Goal: Information Seeking & Learning: Learn about a topic

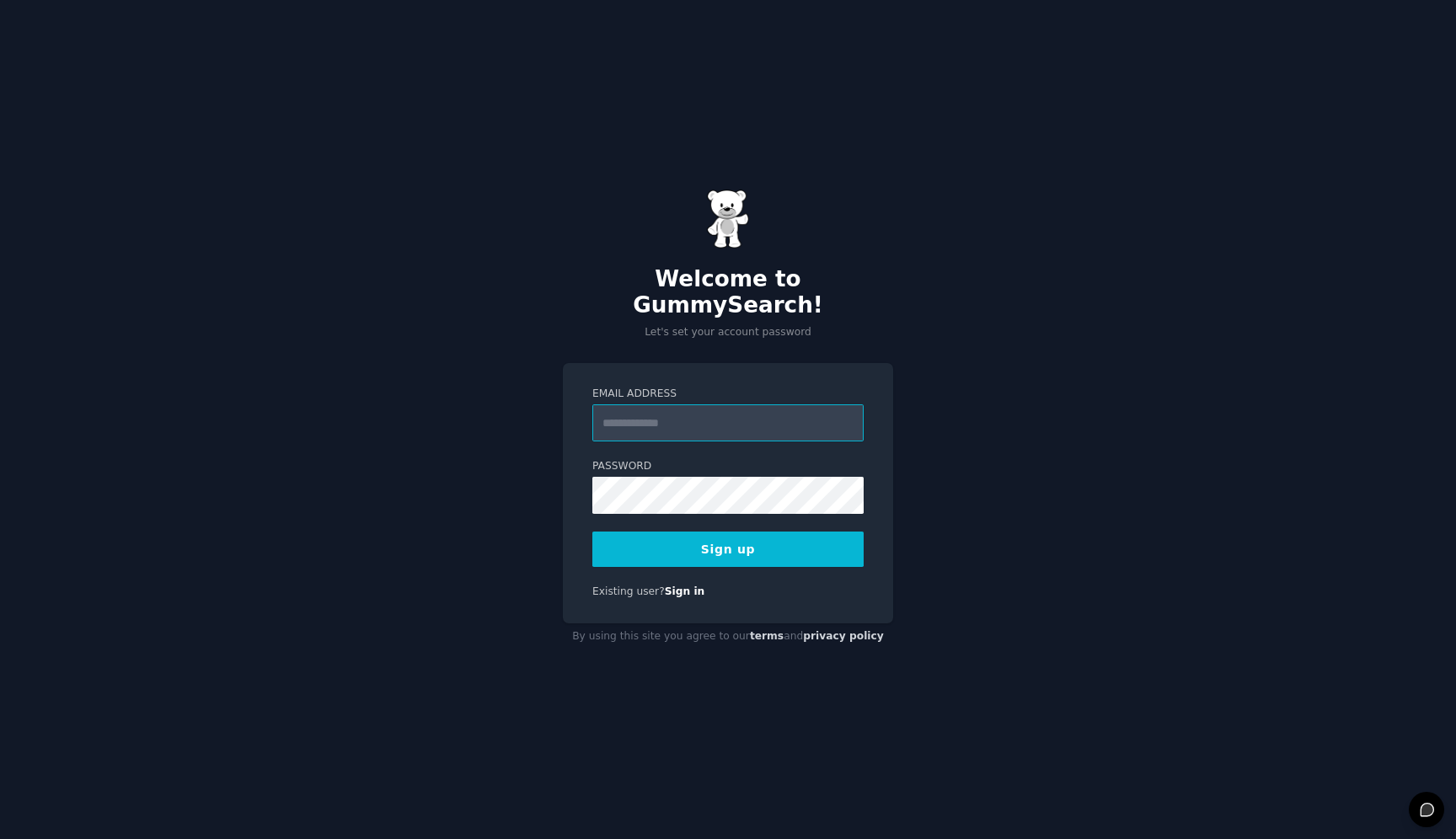
click at [773, 420] on input "Email Address" at bounding box center [728, 422] width 272 height 37
click at [793, 414] on input "Email Address" at bounding box center [728, 422] width 272 height 37
type input "**********"
click at [699, 541] on button "Sign up" at bounding box center [728, 549] width 272 height 35
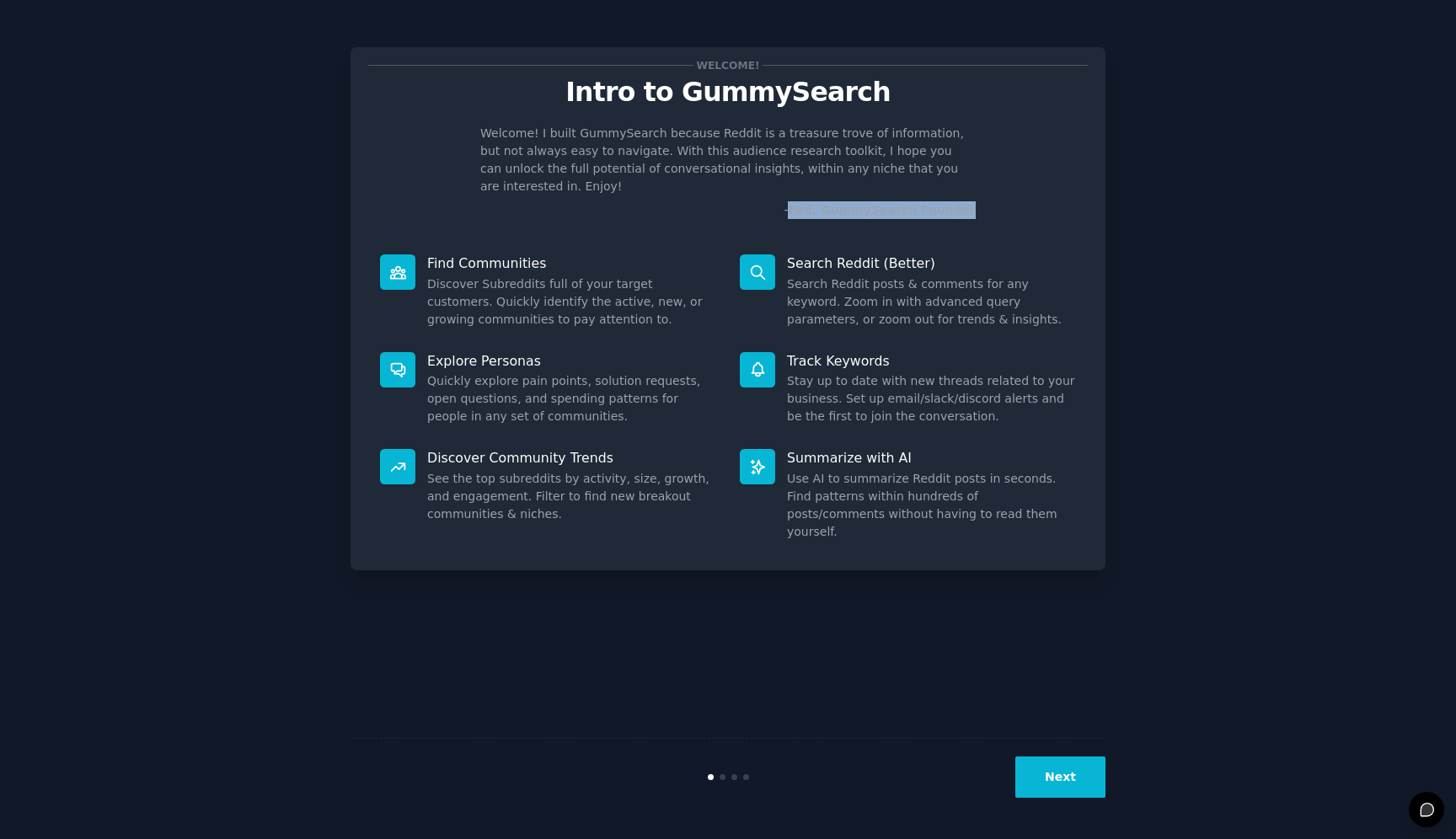
click at [1067, 779] on button "Next" at bounding box center [1061, 778] width 90 height 42
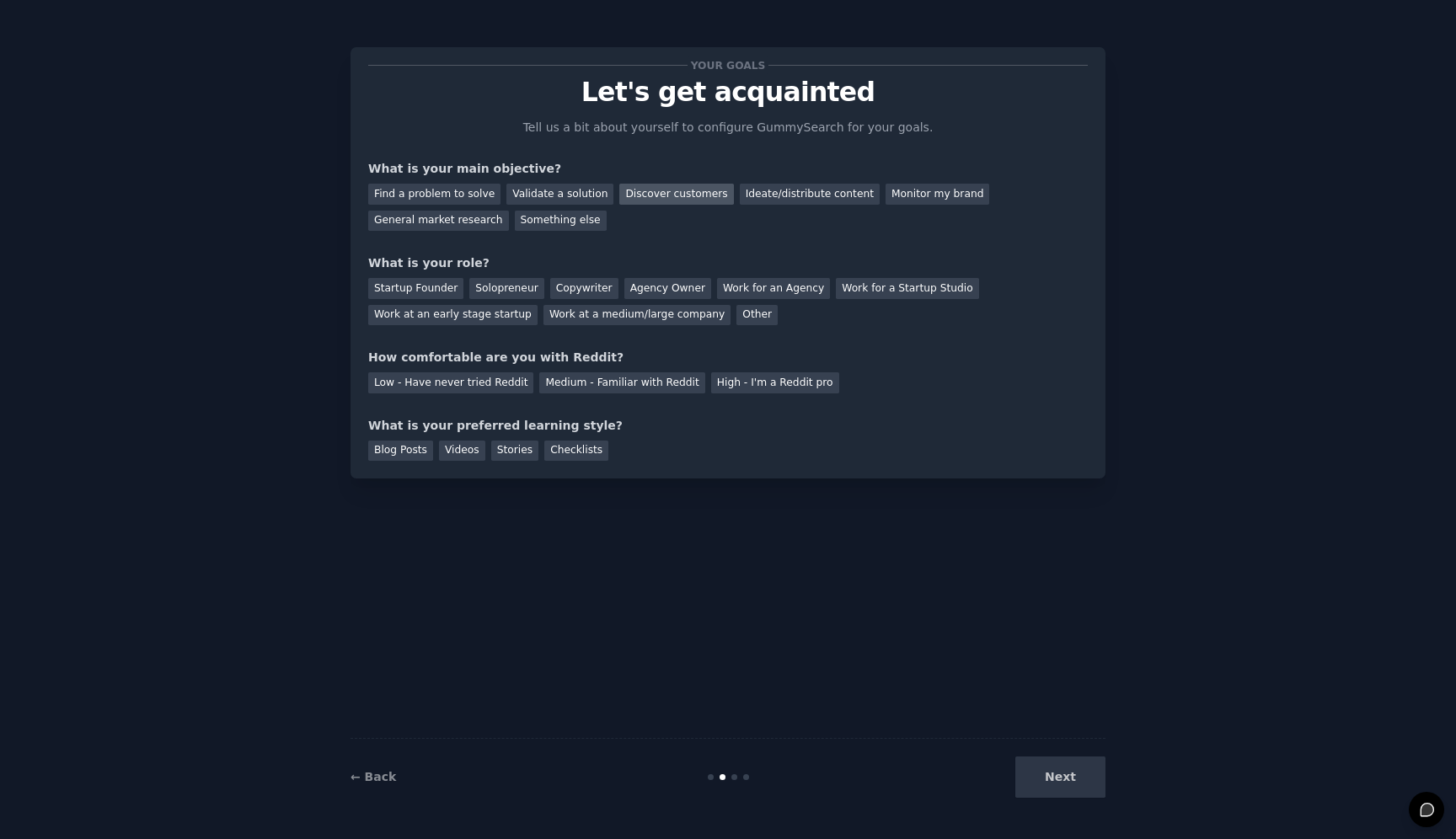
click at [676, 191] on div "Discover customers" at bounding box center [676, 194] width 113 height 21
click at [556, 189] on div "Validate a solution" at bounding box center [560, 194] width 107 height 21
click at [465, 190] on div "Find a problem to solve" at bounding box center [434, 194] width 132 height 21
click at [660, 188] on div "Discover customers" at bounding box center [676, 194] width 113 height 21
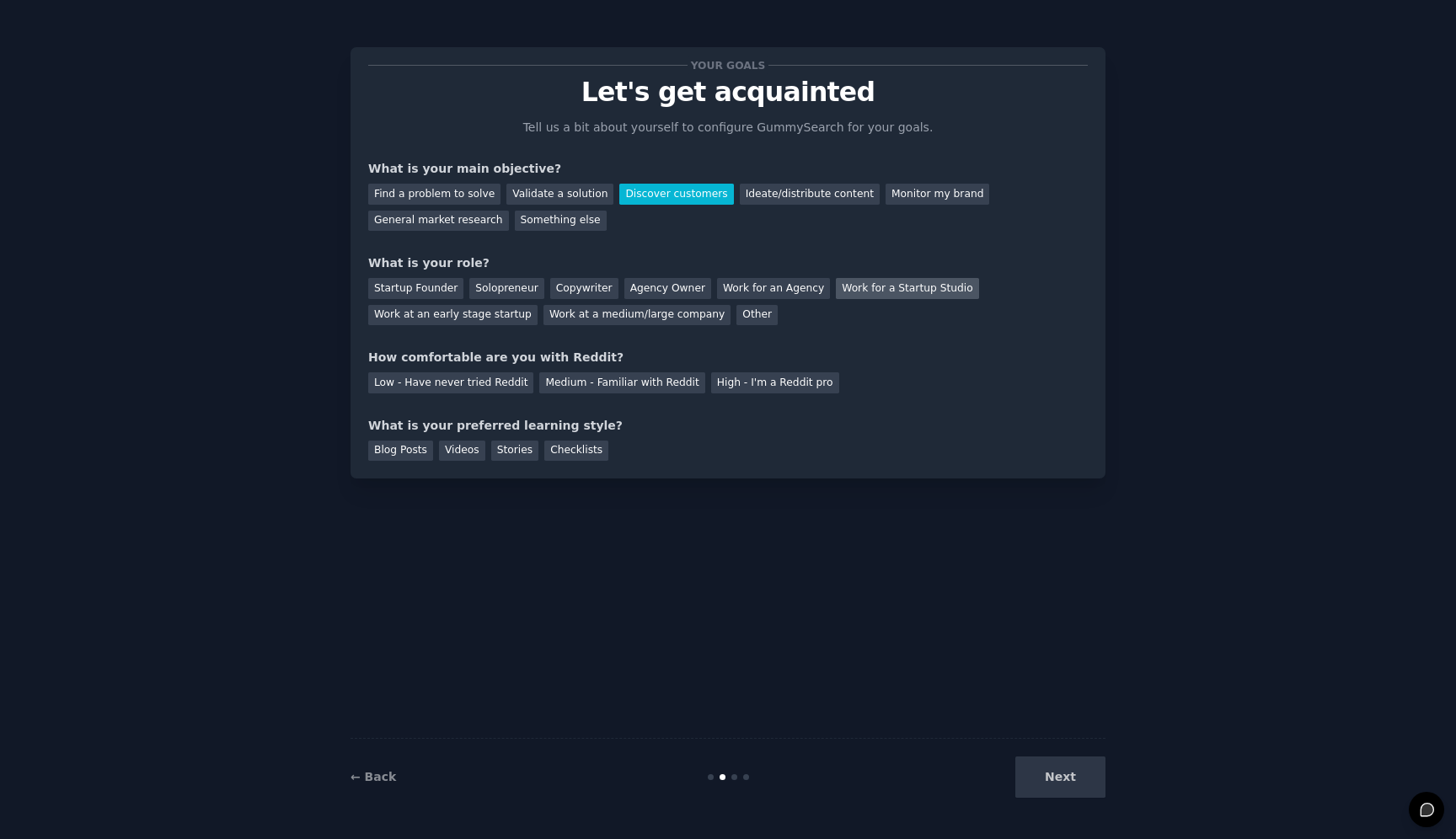
click at [874, 291] on div "Work for a Startup Studio" at bounding box center [907, 288] width 143 height 21
click at [601, 385] on div "Medium - Familiar with Reddit" at bounding box center [621, 382] width 165 height 21
click at [478, 444] on div "Videos" at bounding box center [462, 451] width 47 height 21
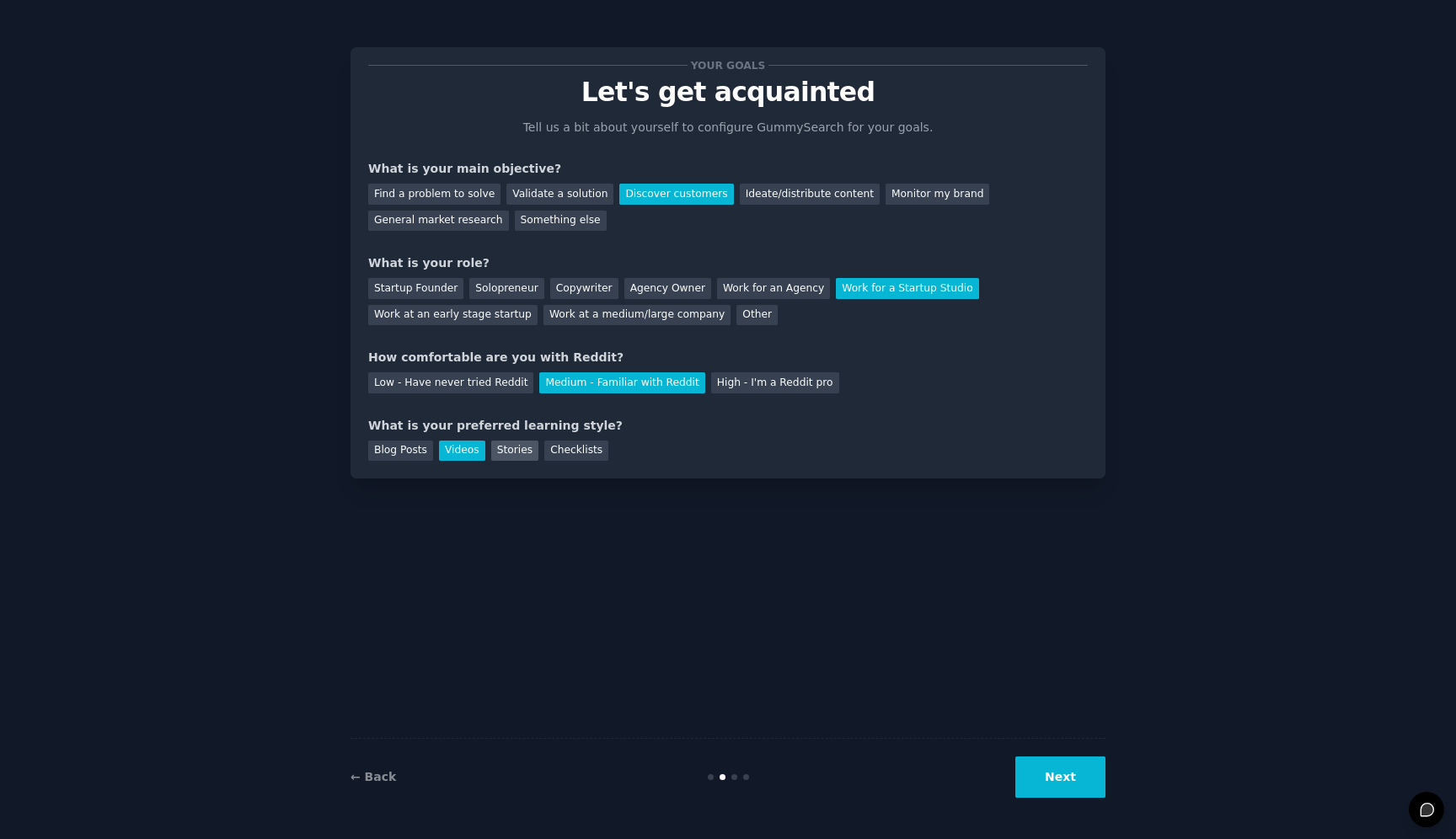
click at [518, 452] on div "Stories" at bounding box center [515, 451] width 48 height 21
click at [464, 445] on div "Videos" at bounding box center [462, 451] width 47 height 21
click at [1088, 778] on button "Next" at bounding box center [1061, 778] width 90 height 42
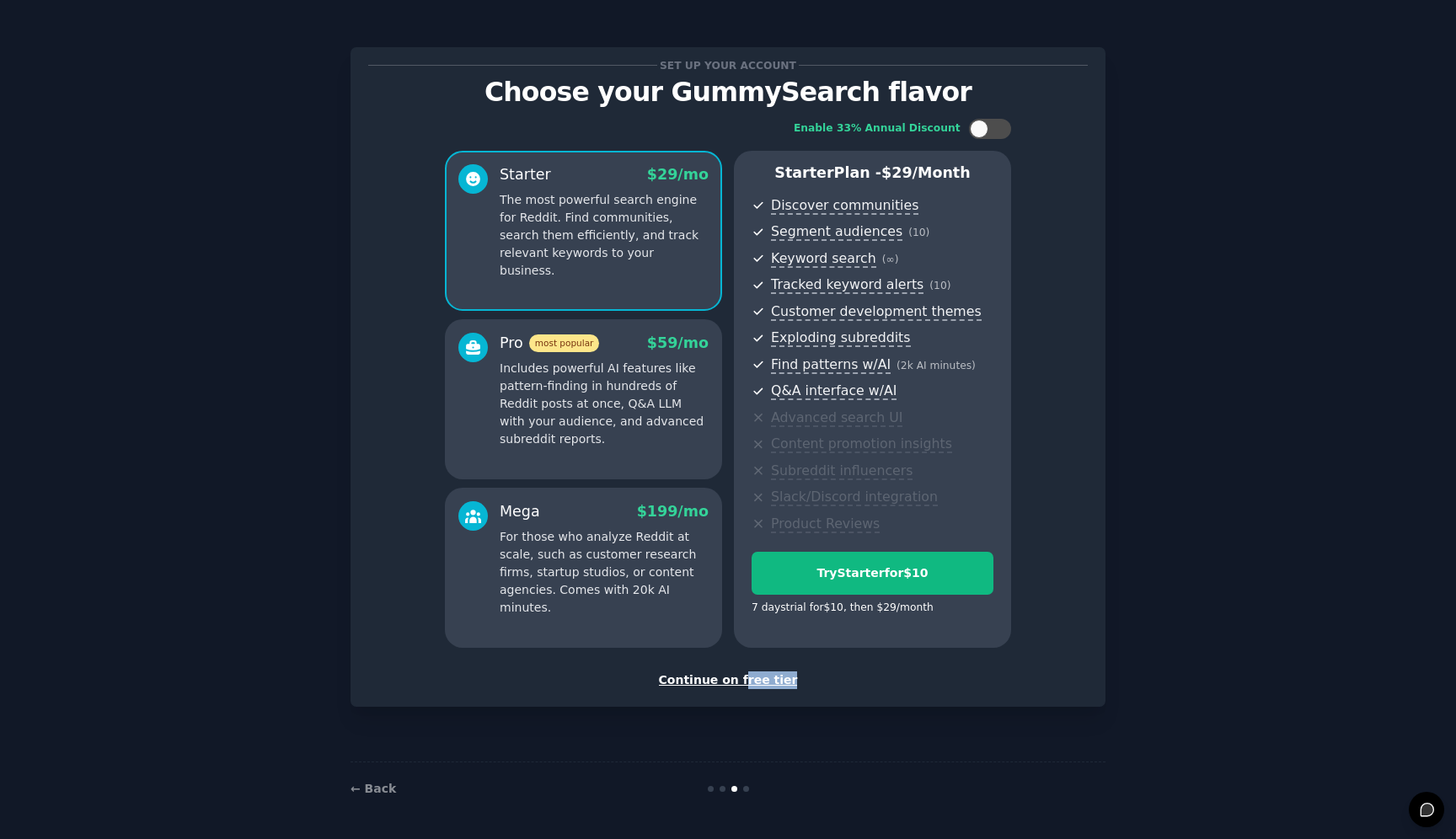
drag, startPoint x: 747, startPoint y: 682, endPoint x: 848, endPoint y: 722, distance: 108.6
click at [847, 722] on div "Set up your account Choose your GummySearch flavor Enable 33% Annual Discount S…" at bounding box center [728, 419] width 755 height 791
click at [735, 681] on div "Continue on free tier" at bounding box center [728, 680] width 720 height 17
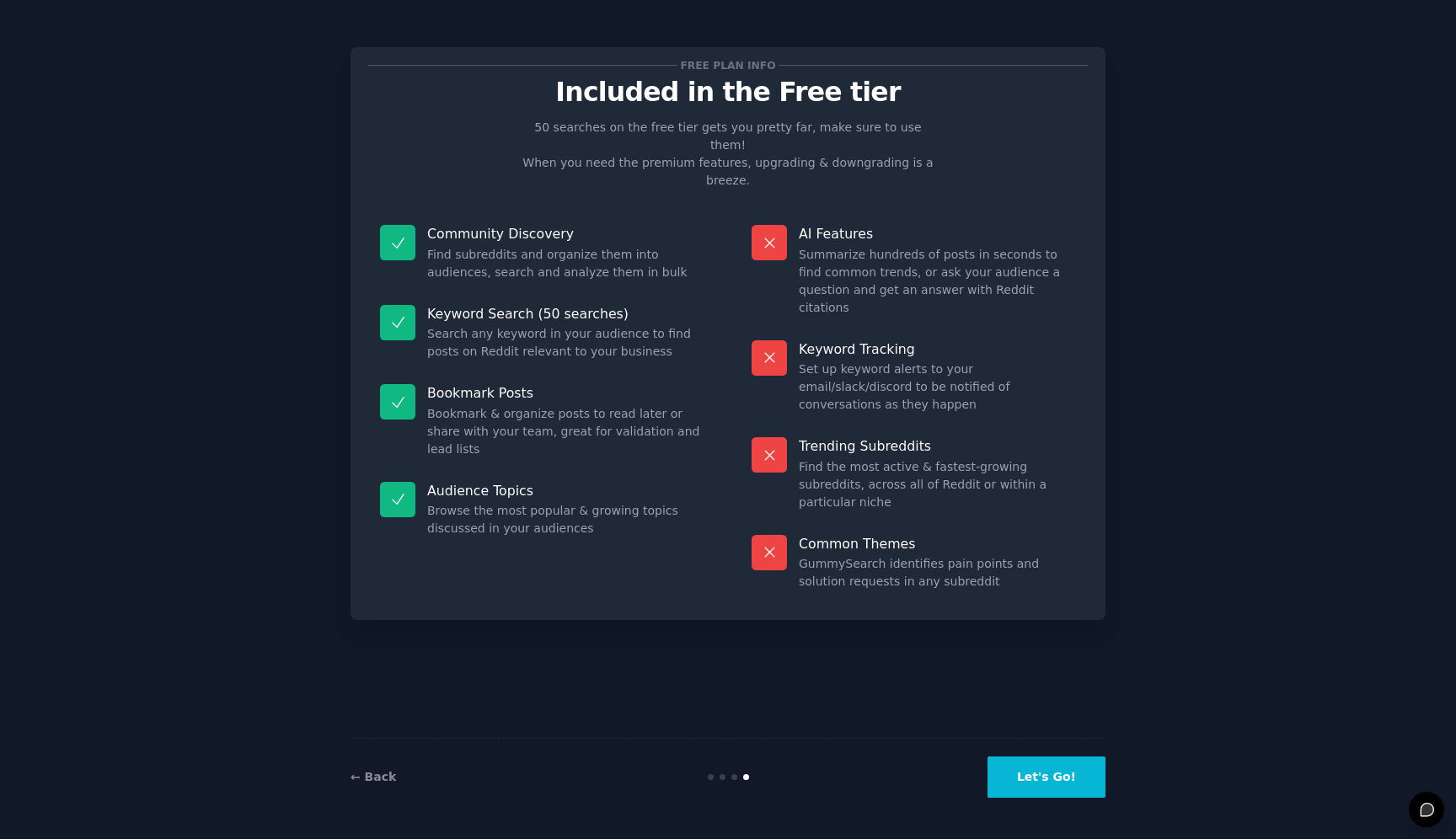
click at [1054, 783] on button "Let's Go!" at bounding box center [1046, 778] width 118 height 42
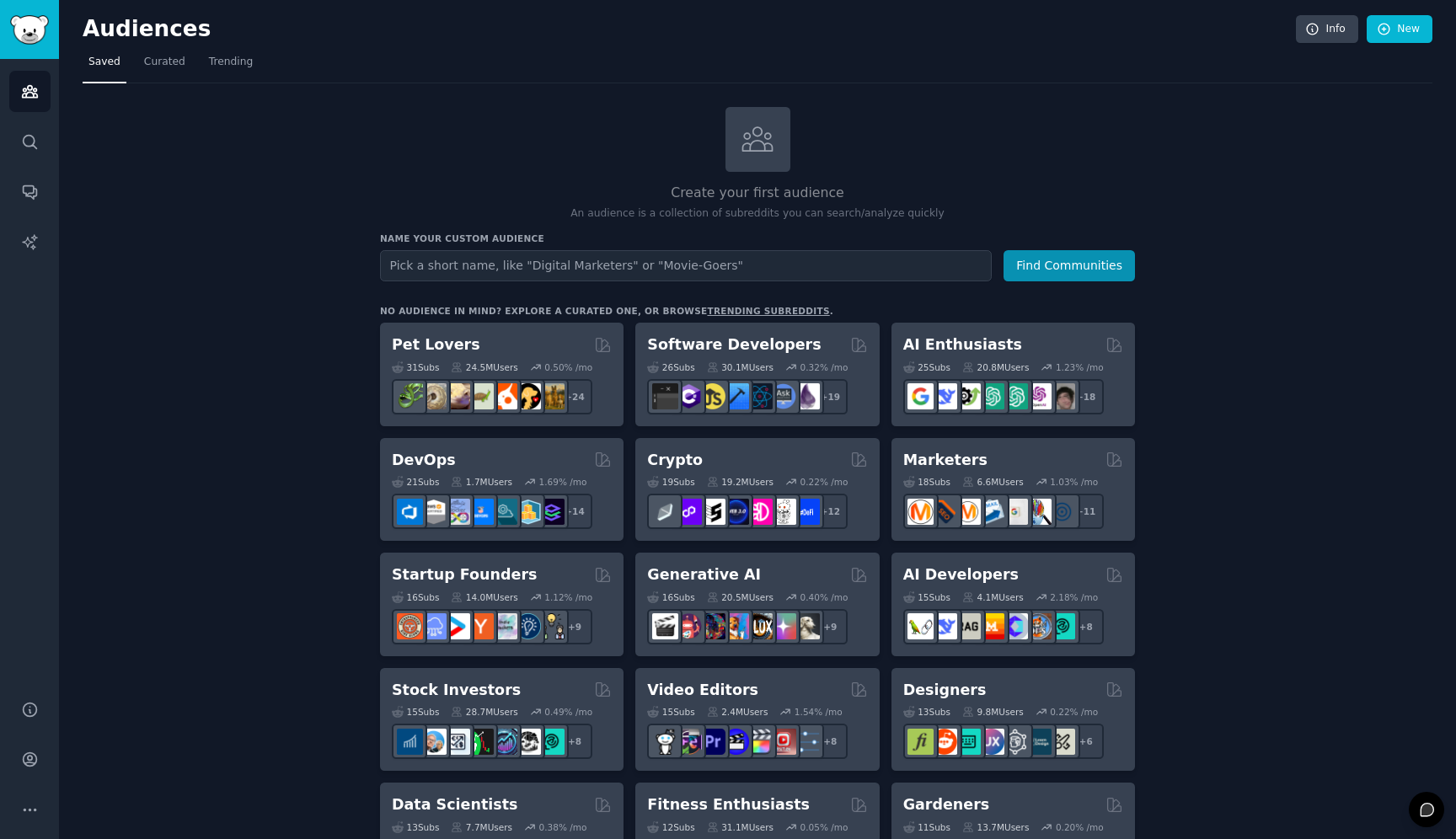
click at [636, 258] on input "text" at bounding box center [685, 266] width 612 height 31
type input "caregiving"
click at [1049, 268] on button "Find Communities" at bounding box center [1069, 266] width 131 height 31
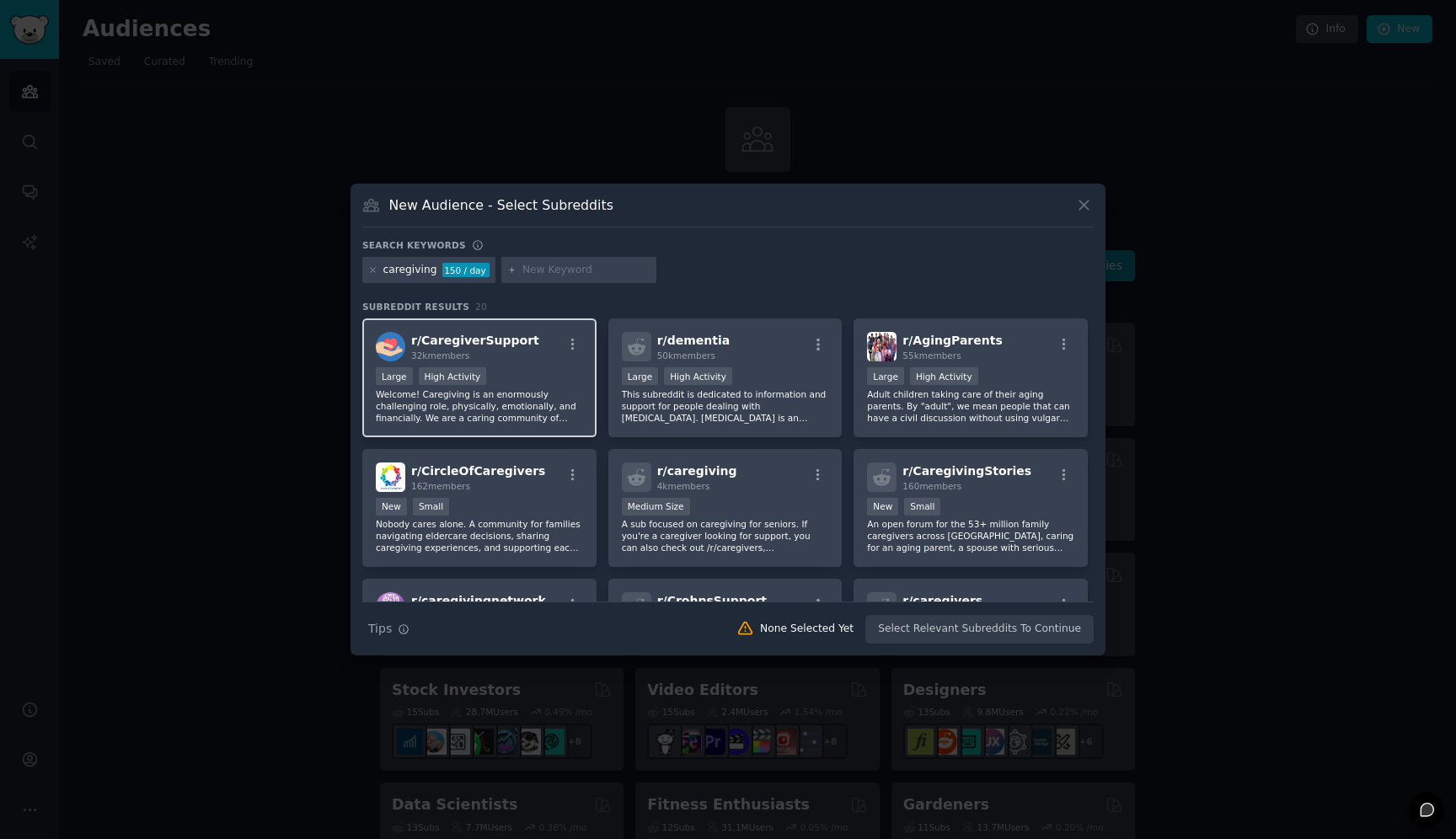
click at [543, 401] on p "Welcome! Caregiving is an enormously challenging role, physically, emotionally,…" at bounding box center [479, 406] width 208 height 35
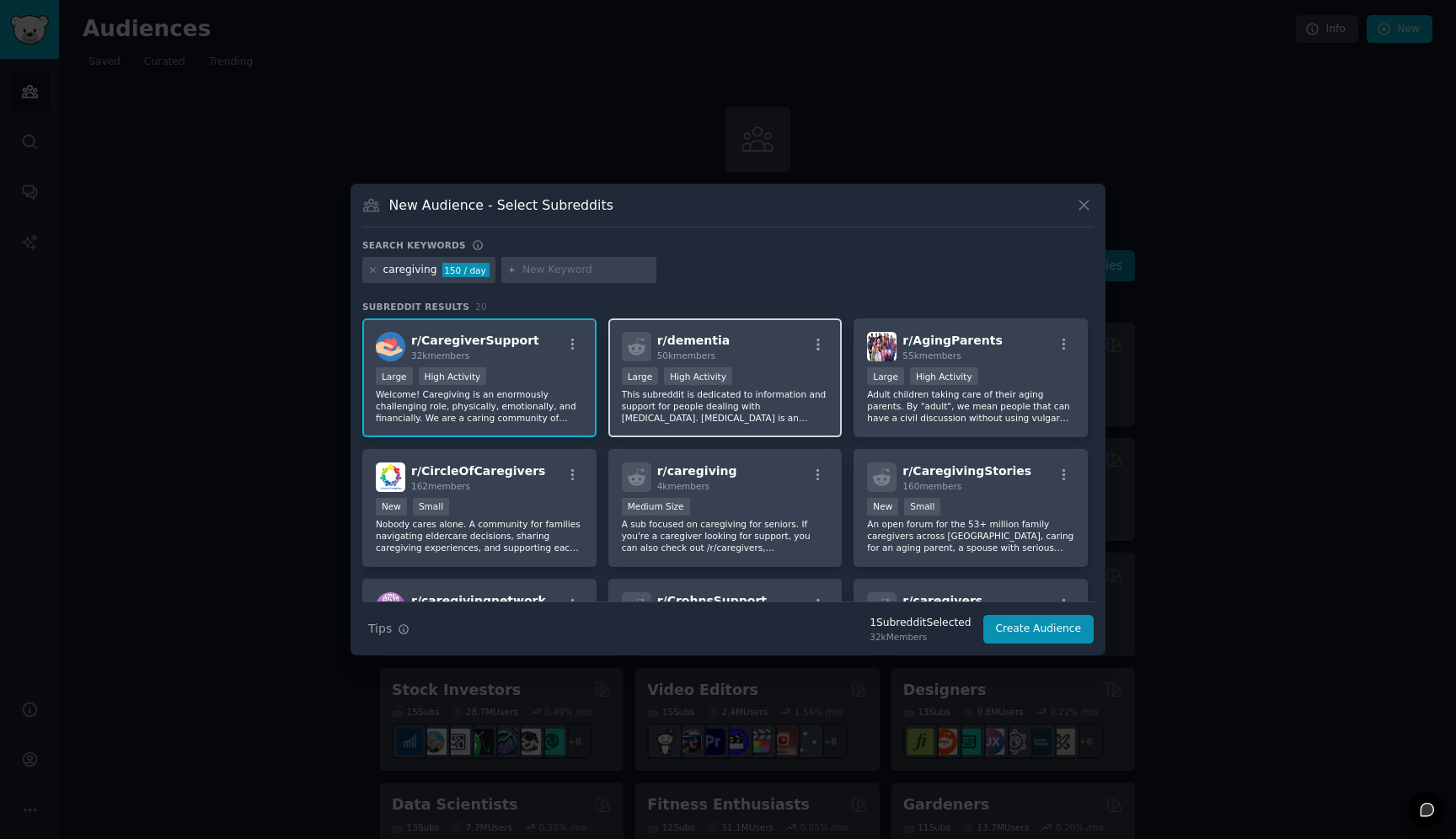
click at [792, 370] on div "Large High Activity" at bounding box center [726, 378] width 208 height 21
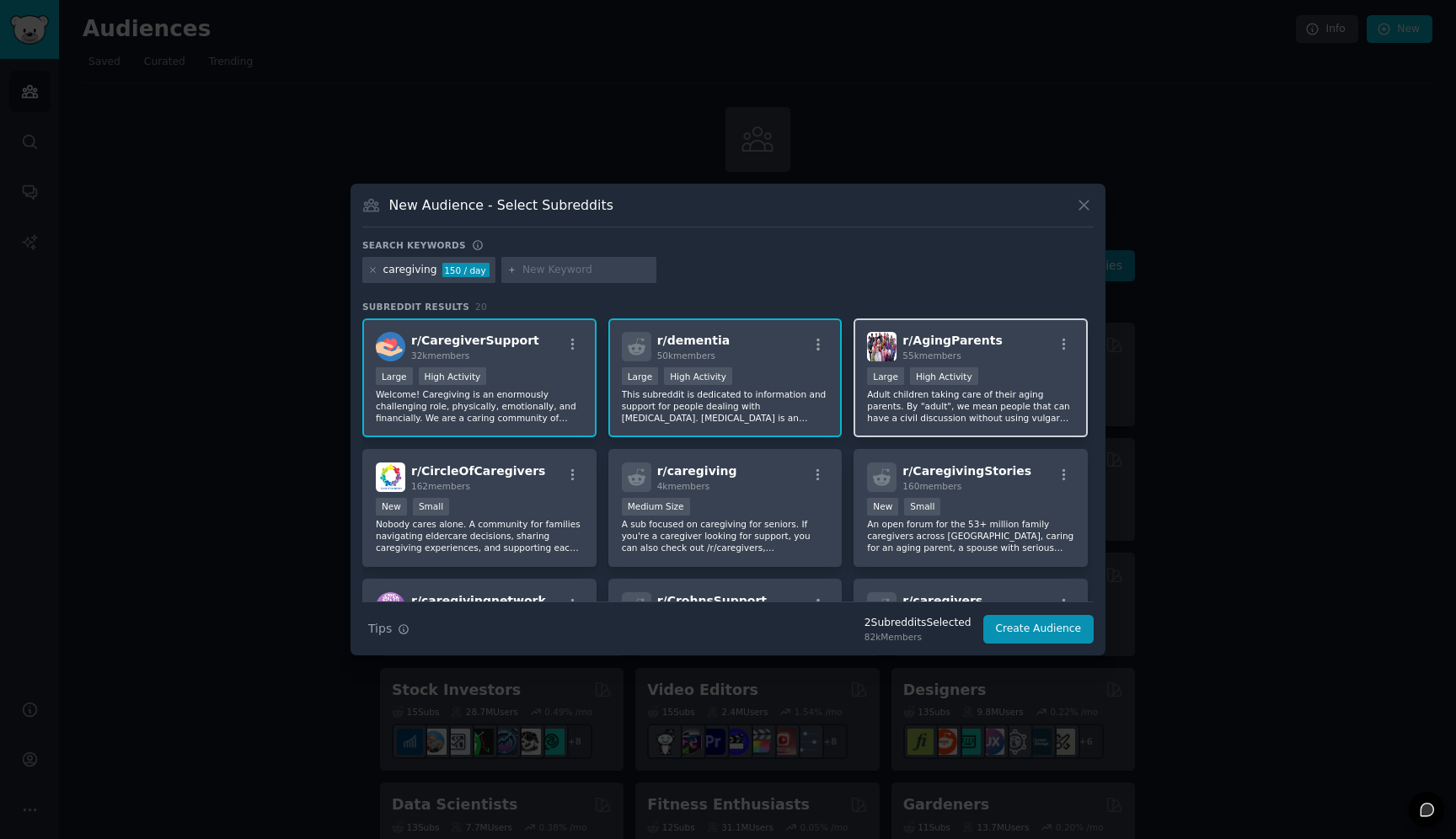
click at [1017, 351] on div "r/ AgingParents 55k members" at bounding box center [971, 347] width 208 height 29
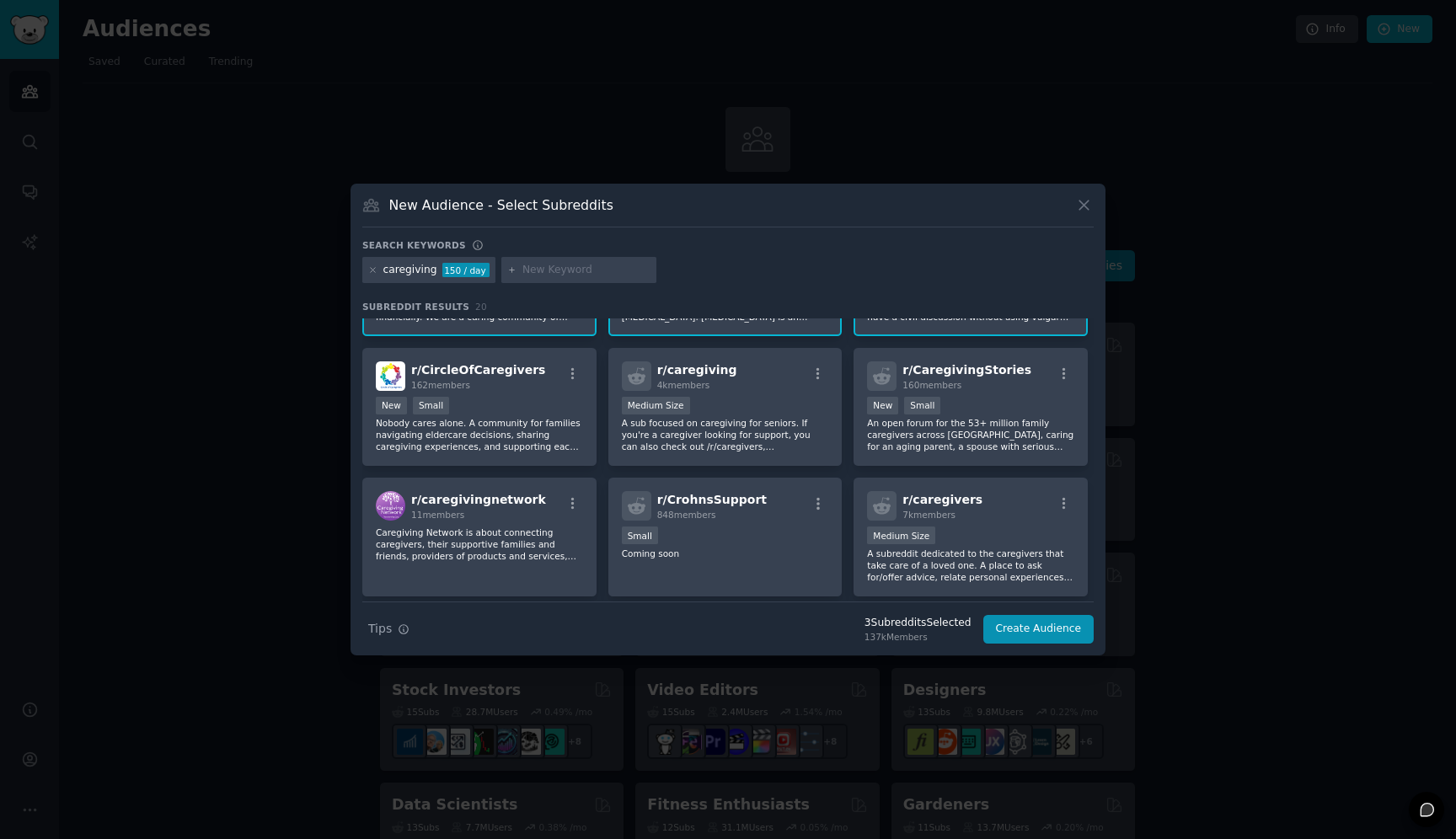
click at [583, 272] on input "text" at bounding box center [587, 271] width 128 height 16
type input "sandwich generation"
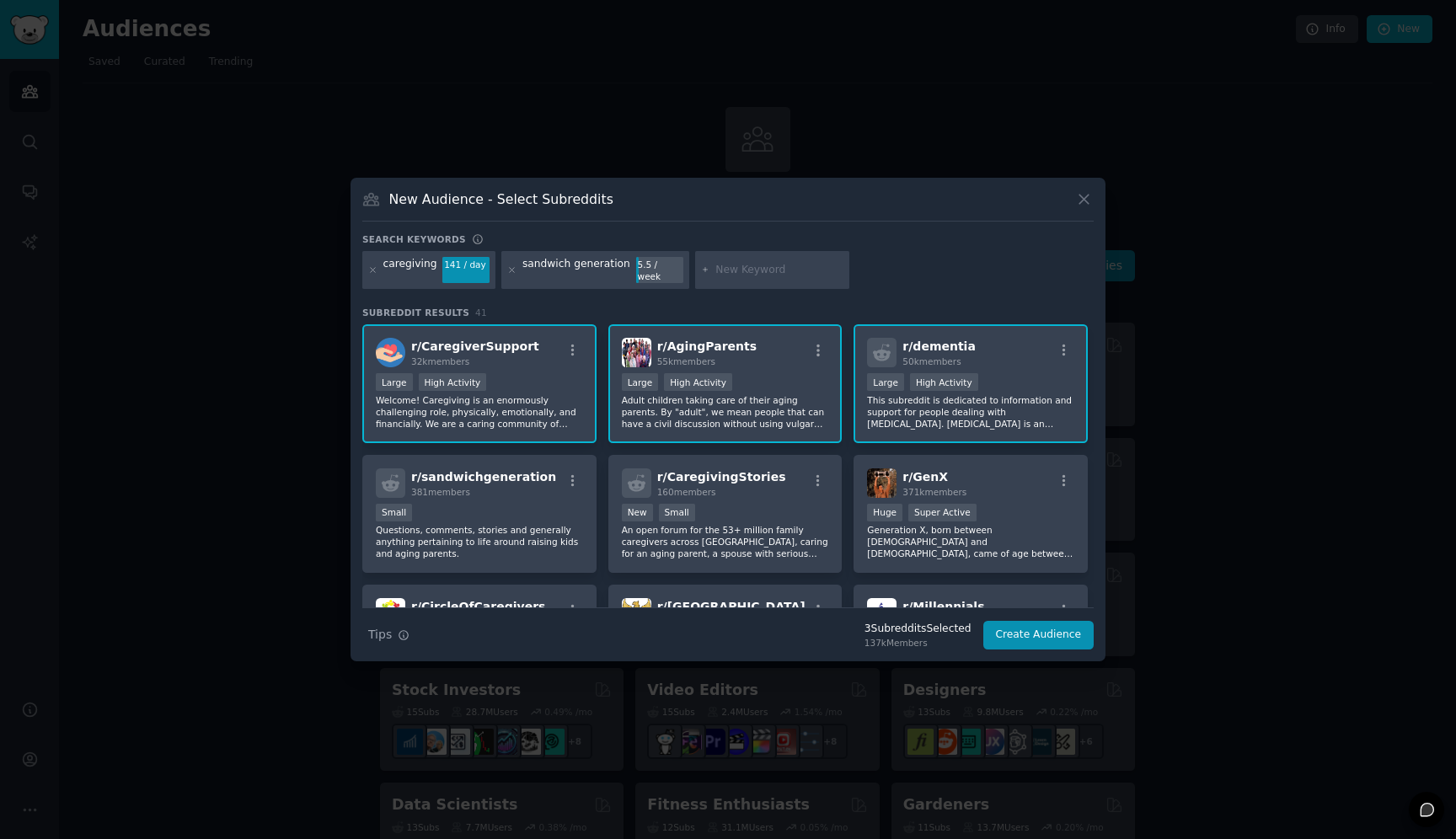
click at [565, 270] on div "sandwich generation" at bounding box center [576, 270] width 108 height 27
click at [534, 516] on div "Small" at bounding box center [479, 514] width 208 height 21
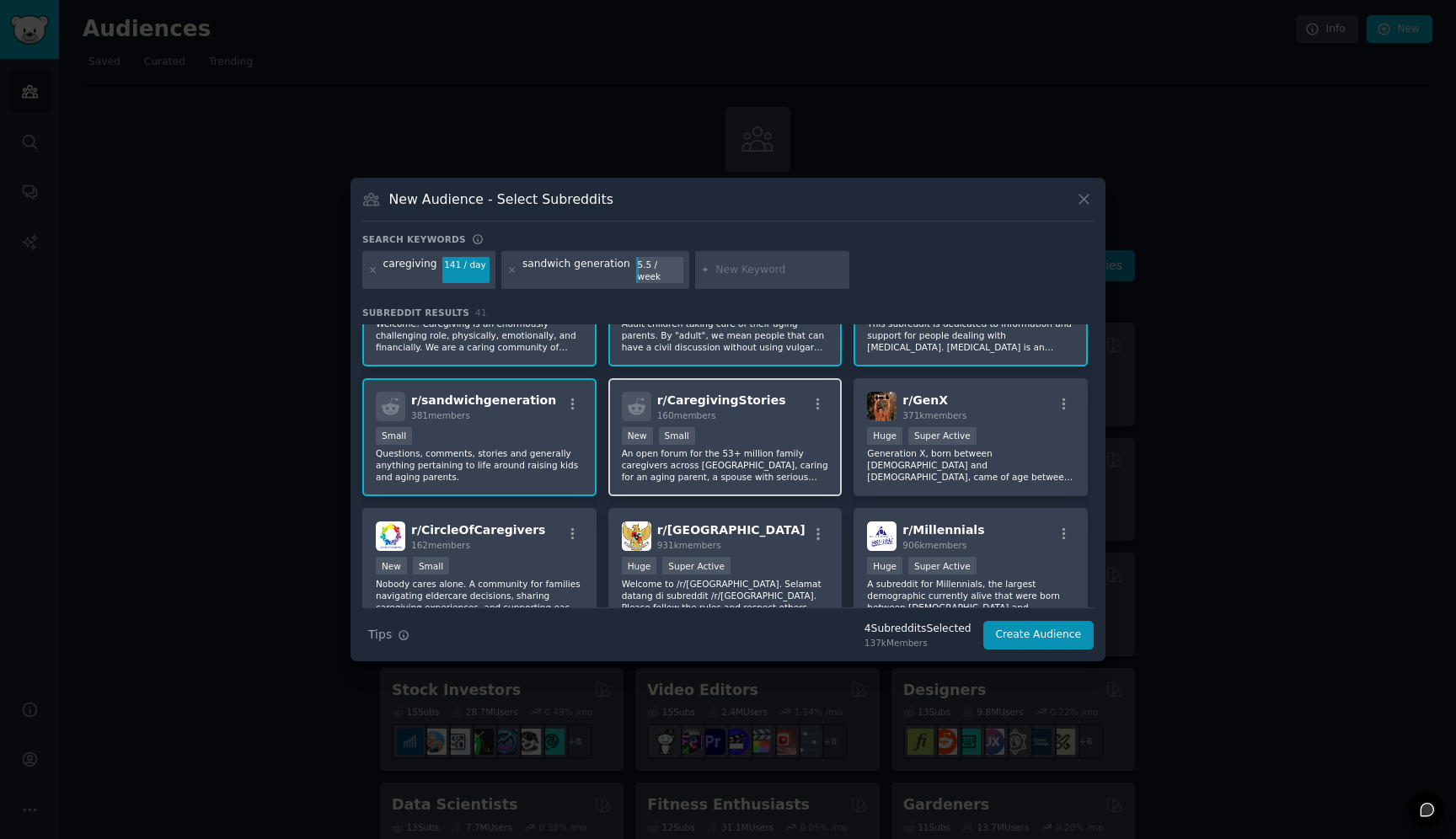
scroll to position [79, 0]
click at [792, 457] on p "An open forum for the 53+ million family caregivers across [GEOGRAPHIC_DATA], c…" at bounding box center [726, 463] width 208 height 35
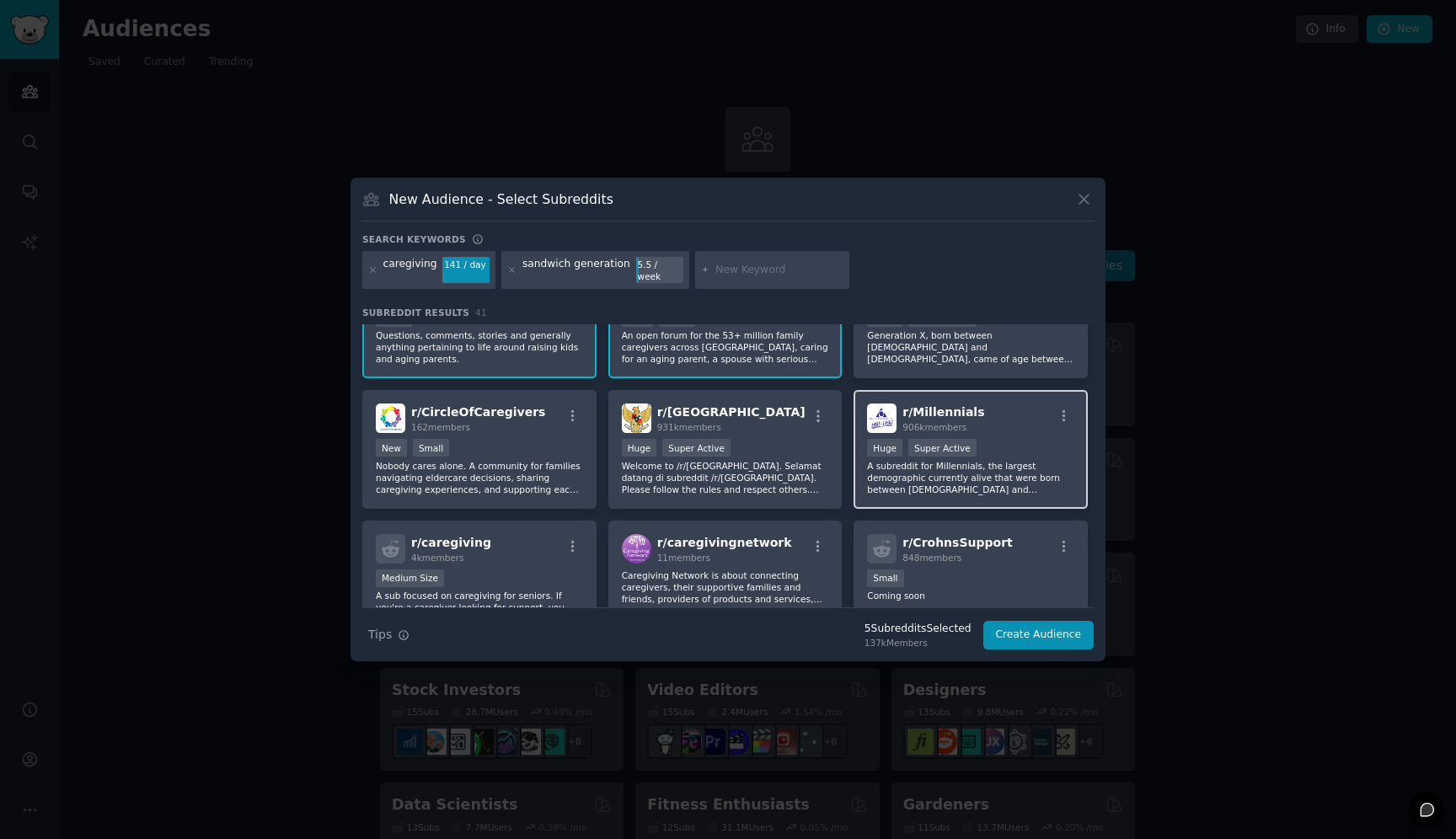
scroll to position [336, 0]
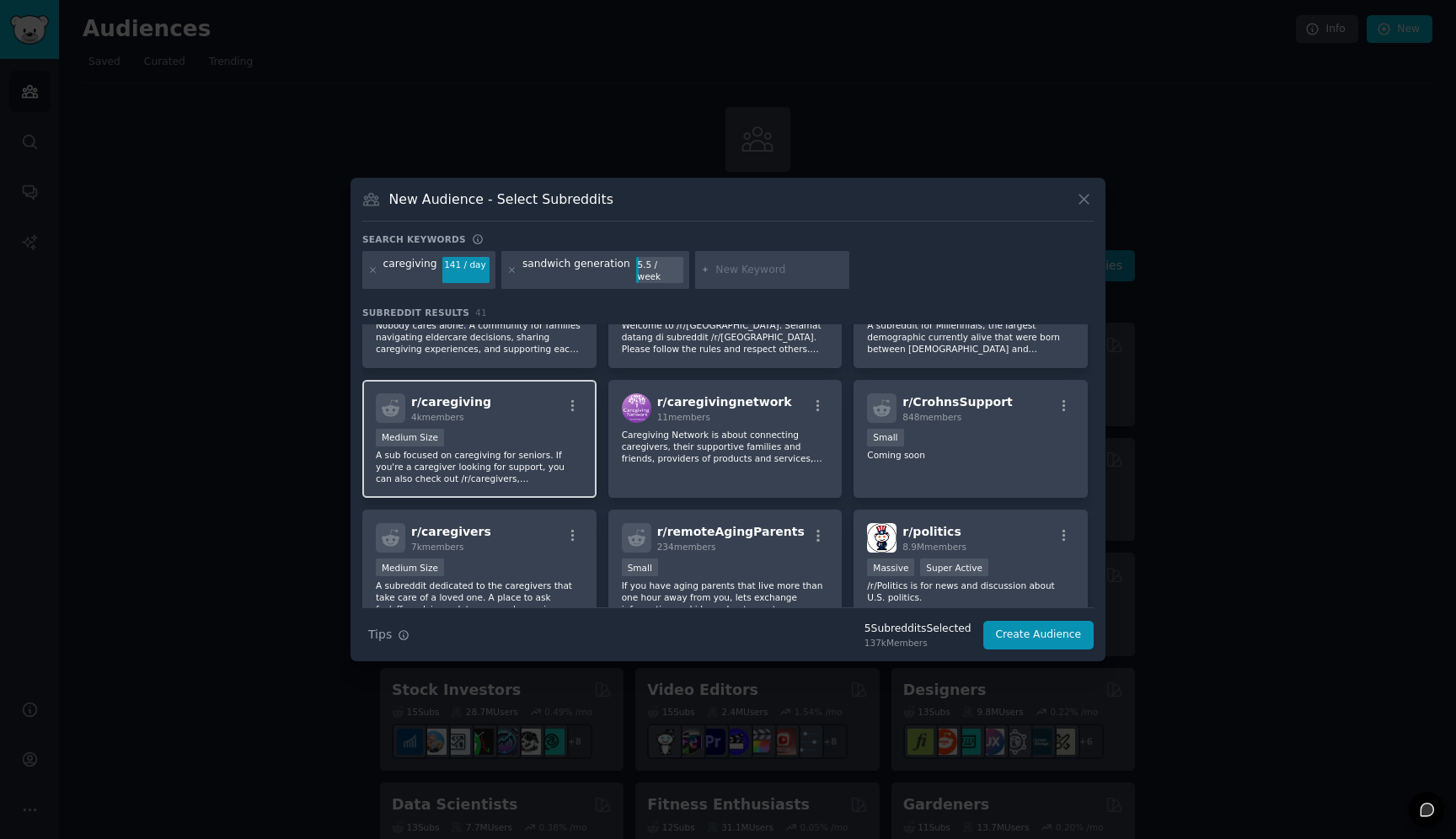
click at [521, 449] on p "A sub focused on caregiving for seniors. If you're a caregiver looking for supp…" at bounding box center [479, 466] width 208 height 35
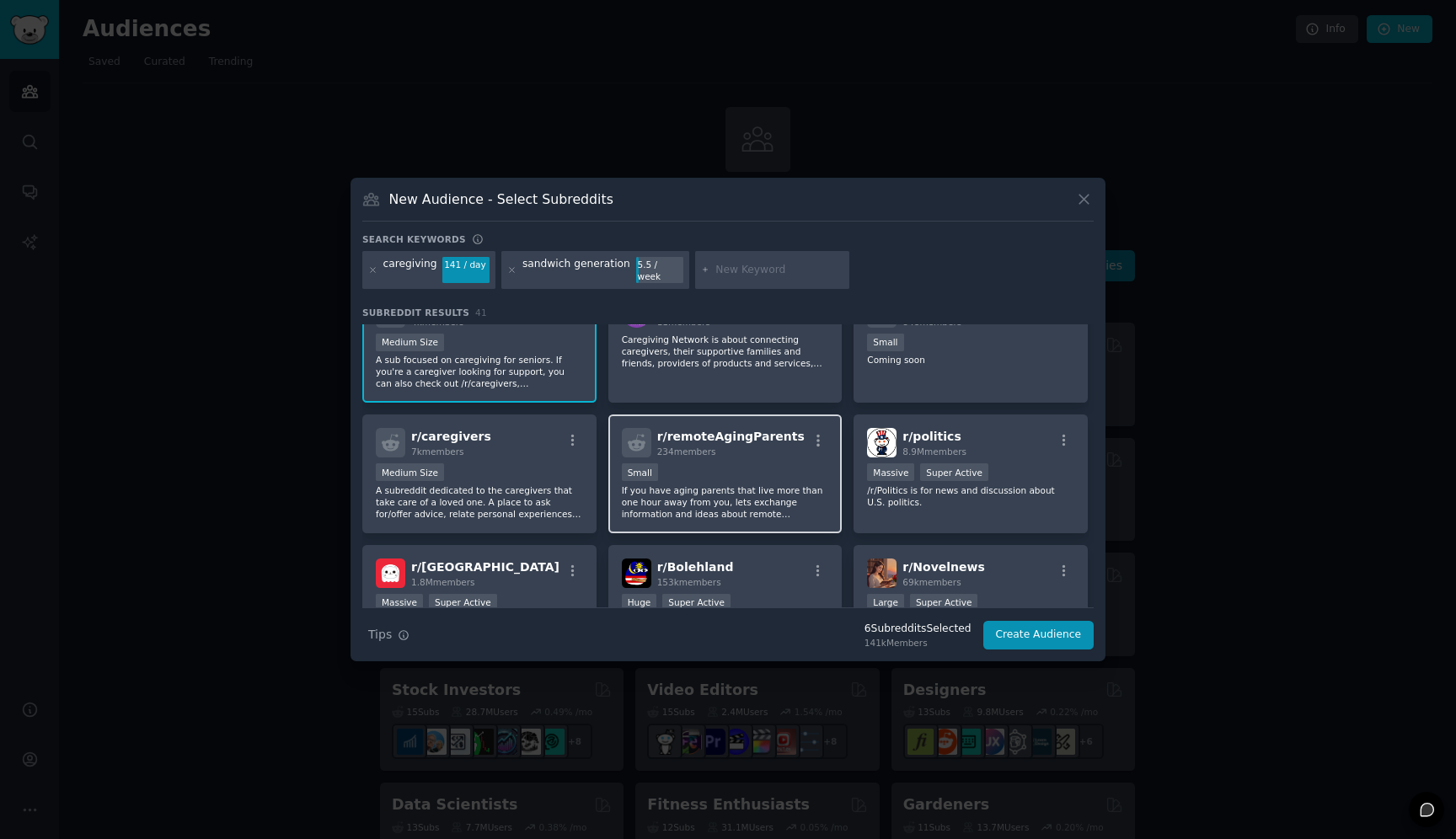
click at [766, 495] on p "If you have aging parents that live more than one hour away from you, lets exch…" at bounding box center [726, 502] width 208 height 35
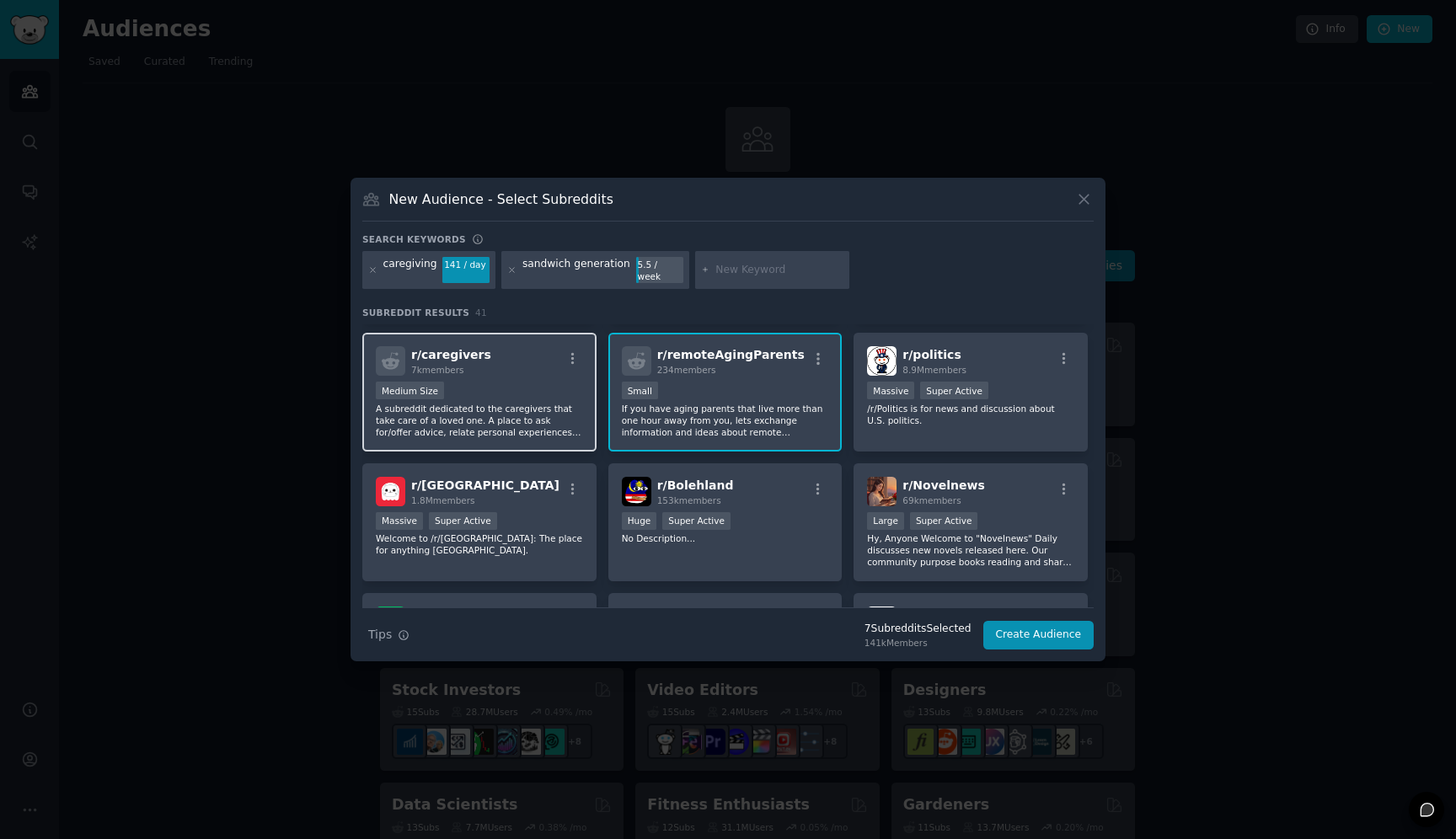
click at [529, 420] on p "A subreddit dedicated to the caregivers that take care of a loved one. A place …" at bounding box center [479, 420] width 208 height 35
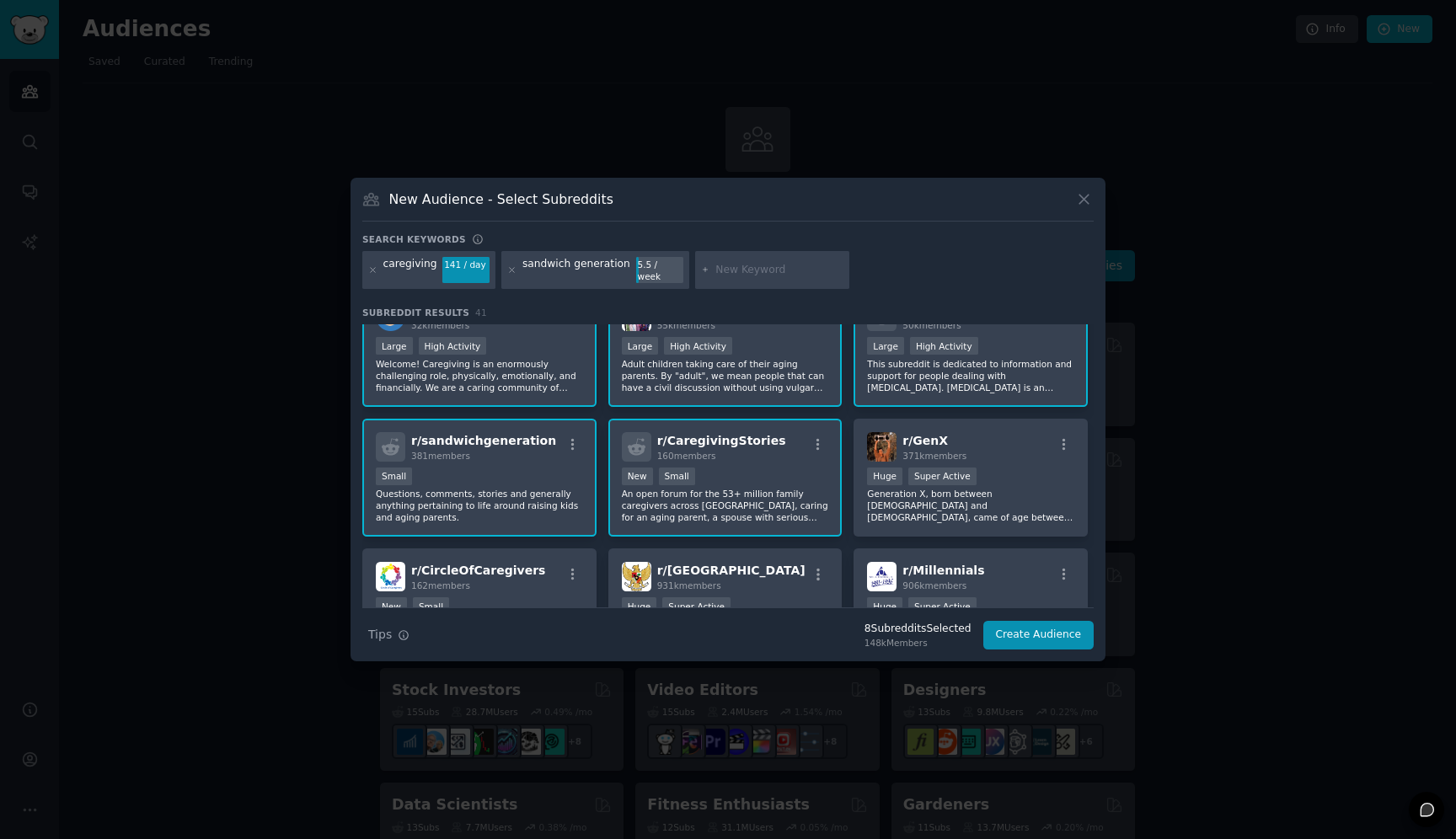
scroll to position [0, 0]
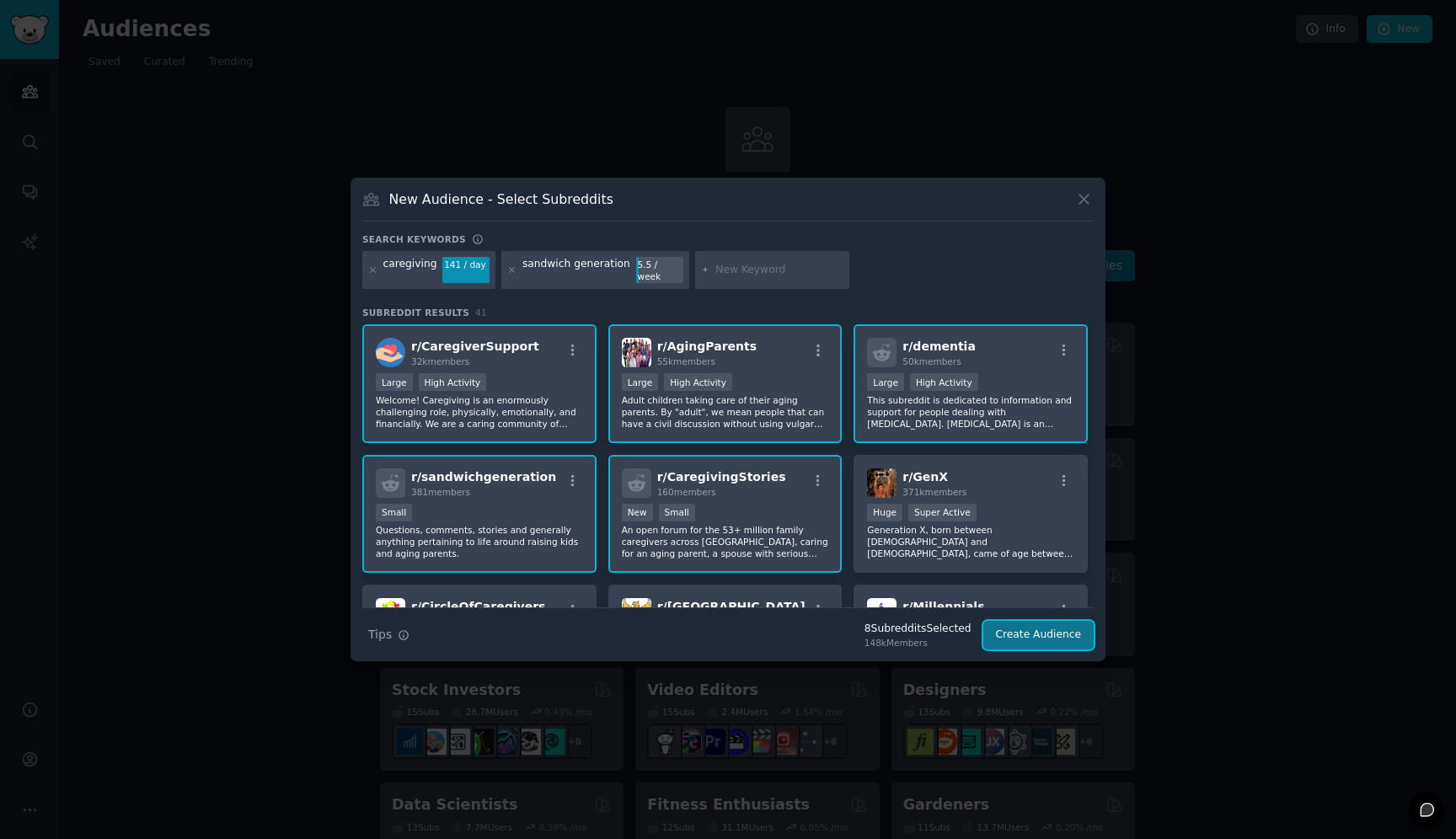
click at [1048, 627] on button "Create Audience" at bounding box center [1039, 635] width 112 height 29
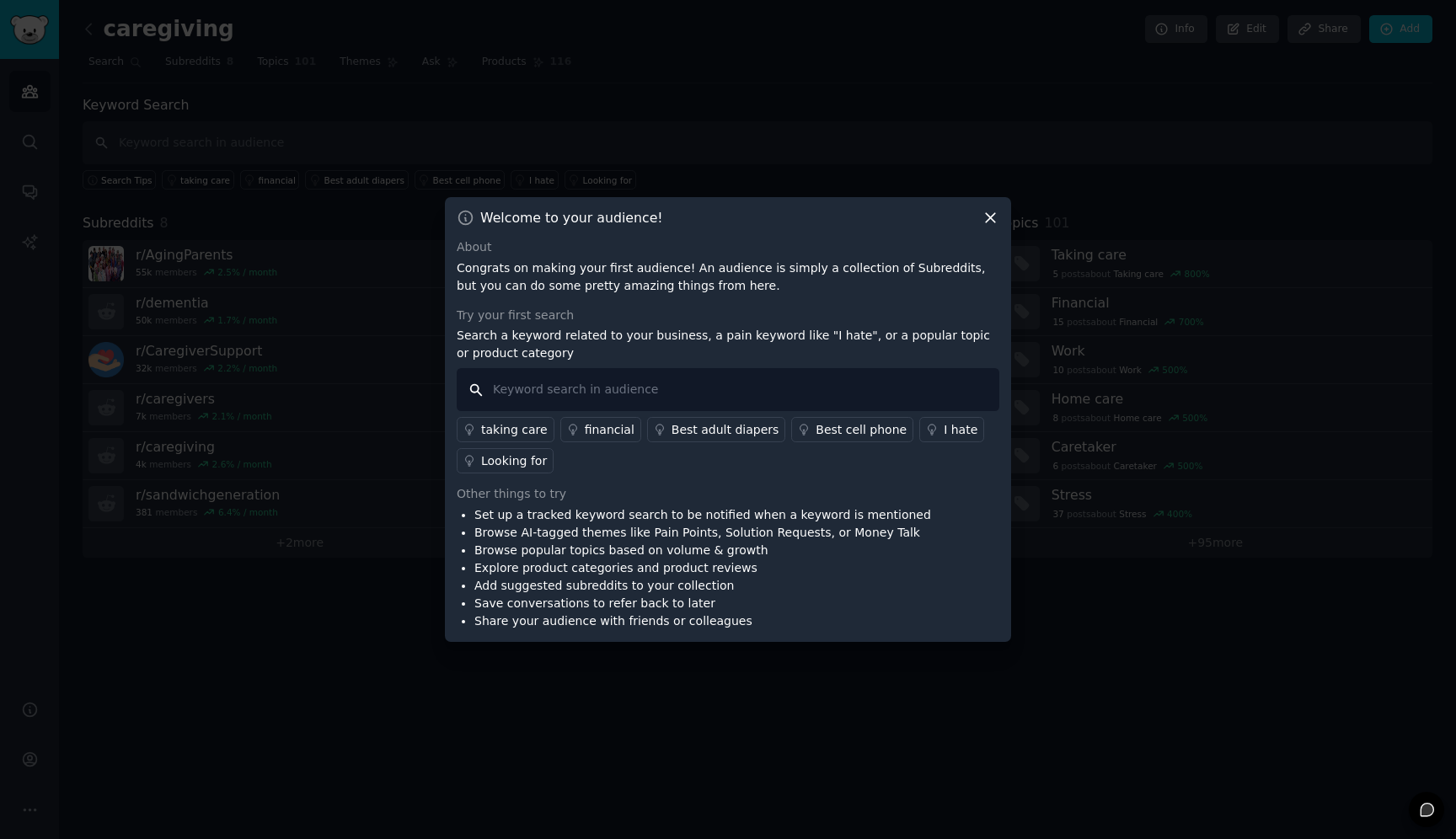
click at [754, 387] on input "text" at bounding box center [728, 390] width 542 height 43
type input "all of a sudden"
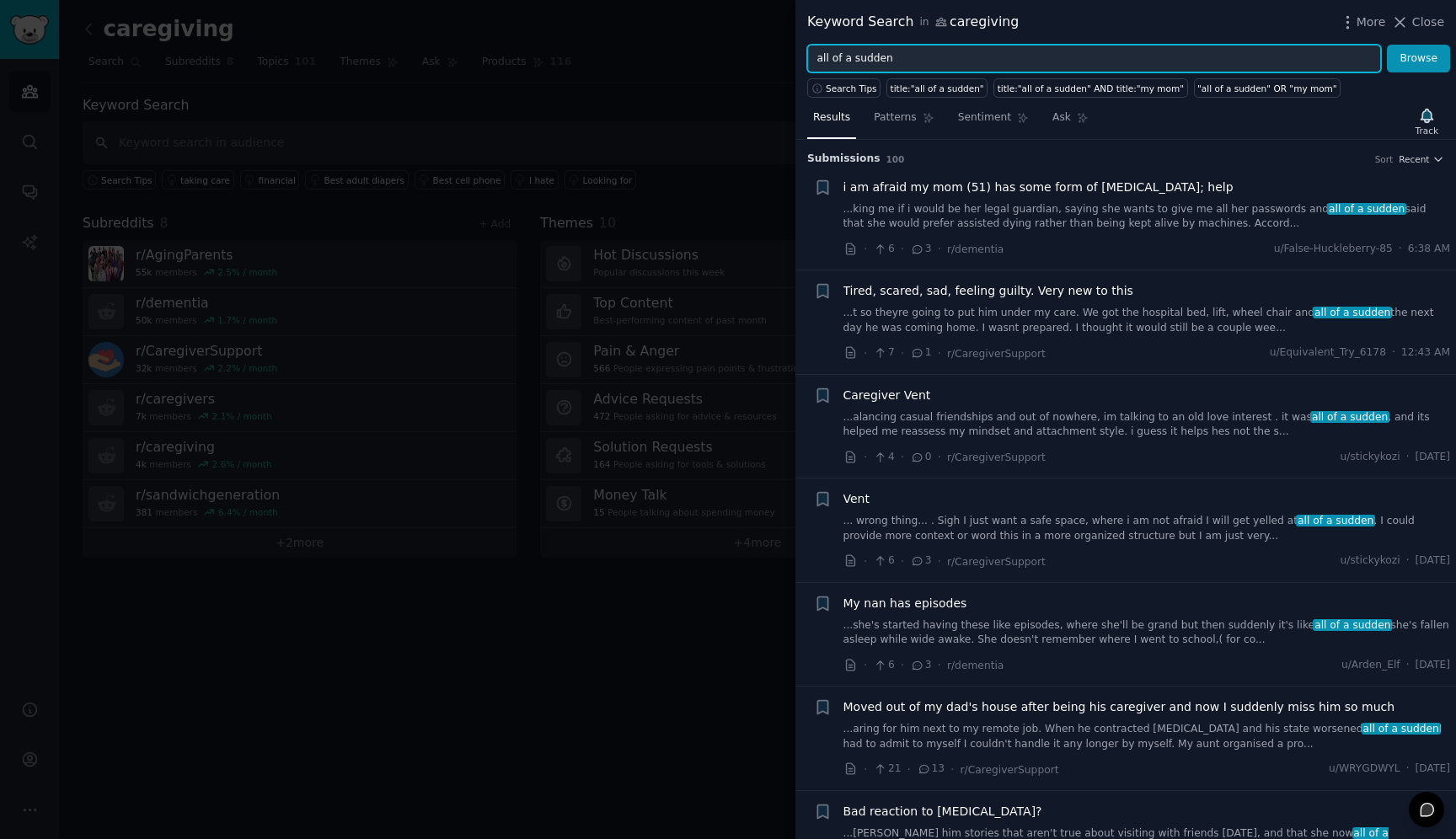
drag, startPoint x: 935, startPoint y: 61, endPoint x: 787, endPoint y: 61, distance: 148.0
click at [787, 61] on div "Keyword Search in caregiving More Close all of a sudden Browse Search Tips titl…" at bounding box center [728, 420] width 1456 height 839
click at [1387, 45] on button "Browse" at bounding box center [1418, 59] width 63 height 29
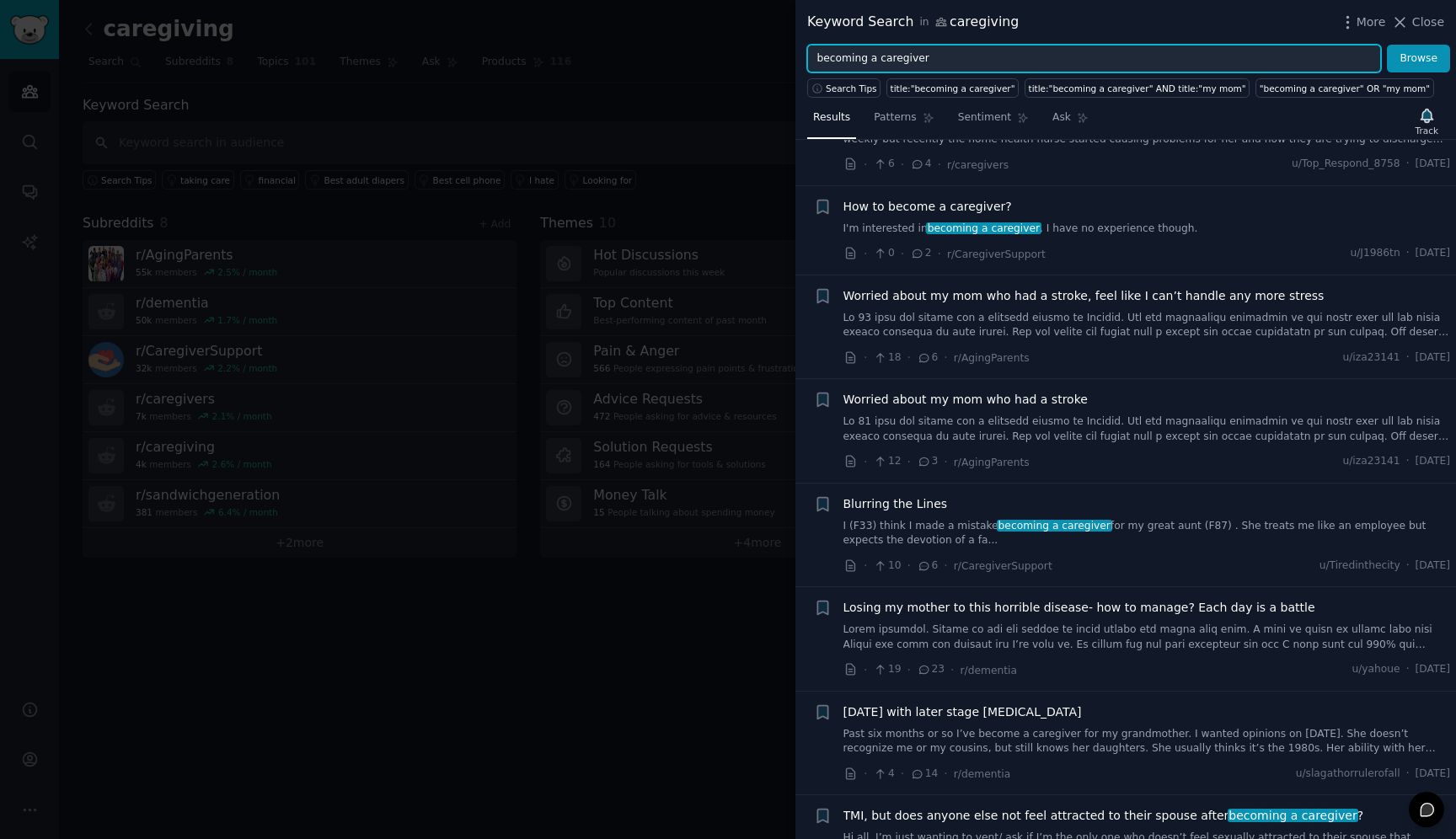
scroll to position [1847, 0]
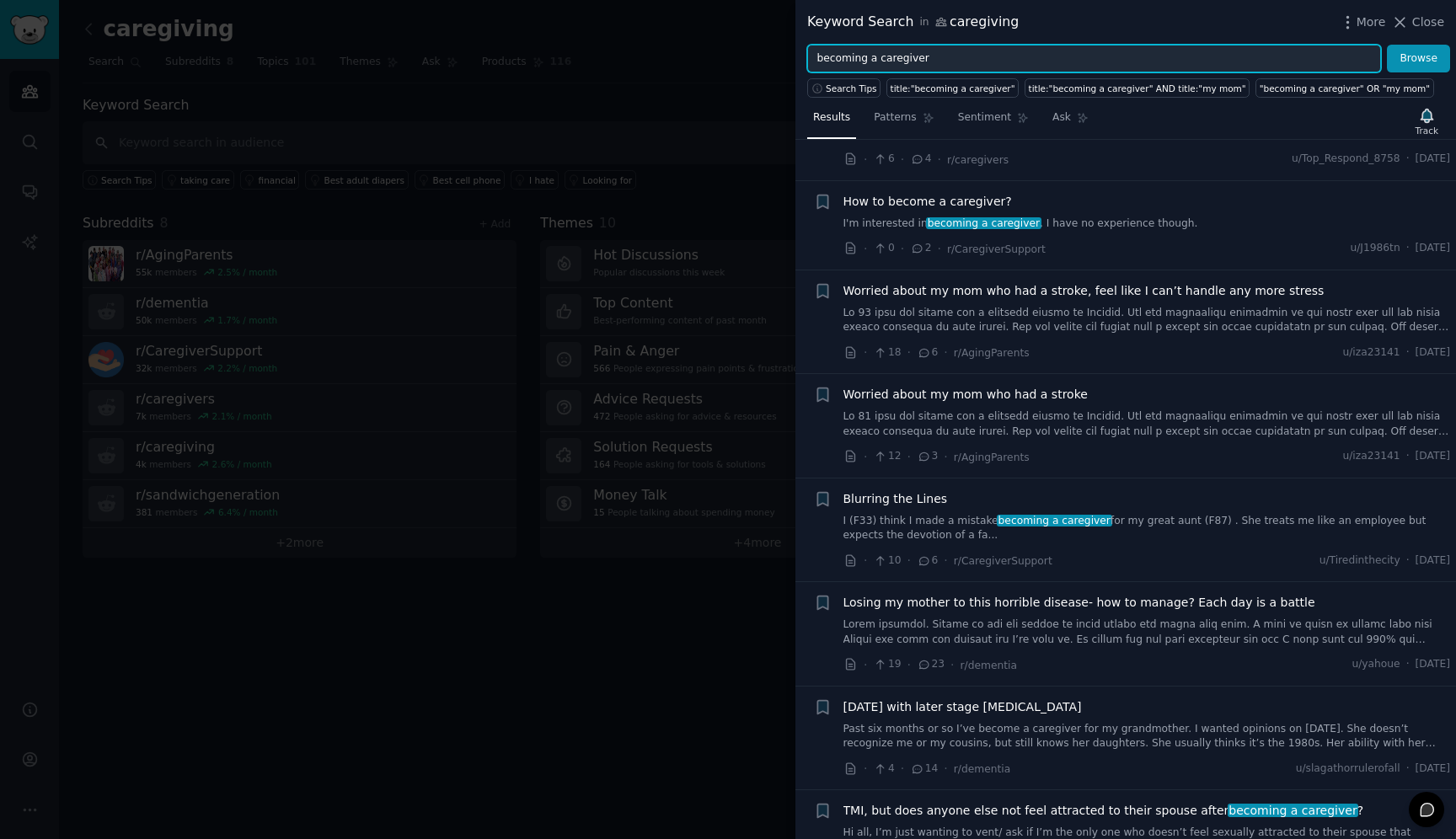
drag, startPoint x: 937, startPoint y: 61, endPoint x: 741, endPoint y: 60, distance: 196.0
click at [741, 60] on div "Keyword Search in caregiving More Close becoming a caregiver Browse Search Tips…" at bounding box center [728, 420] width 1456 height 839
click at [1387, 45] on button "Browse" at bounding box center [1418, 59] width 63 height 29
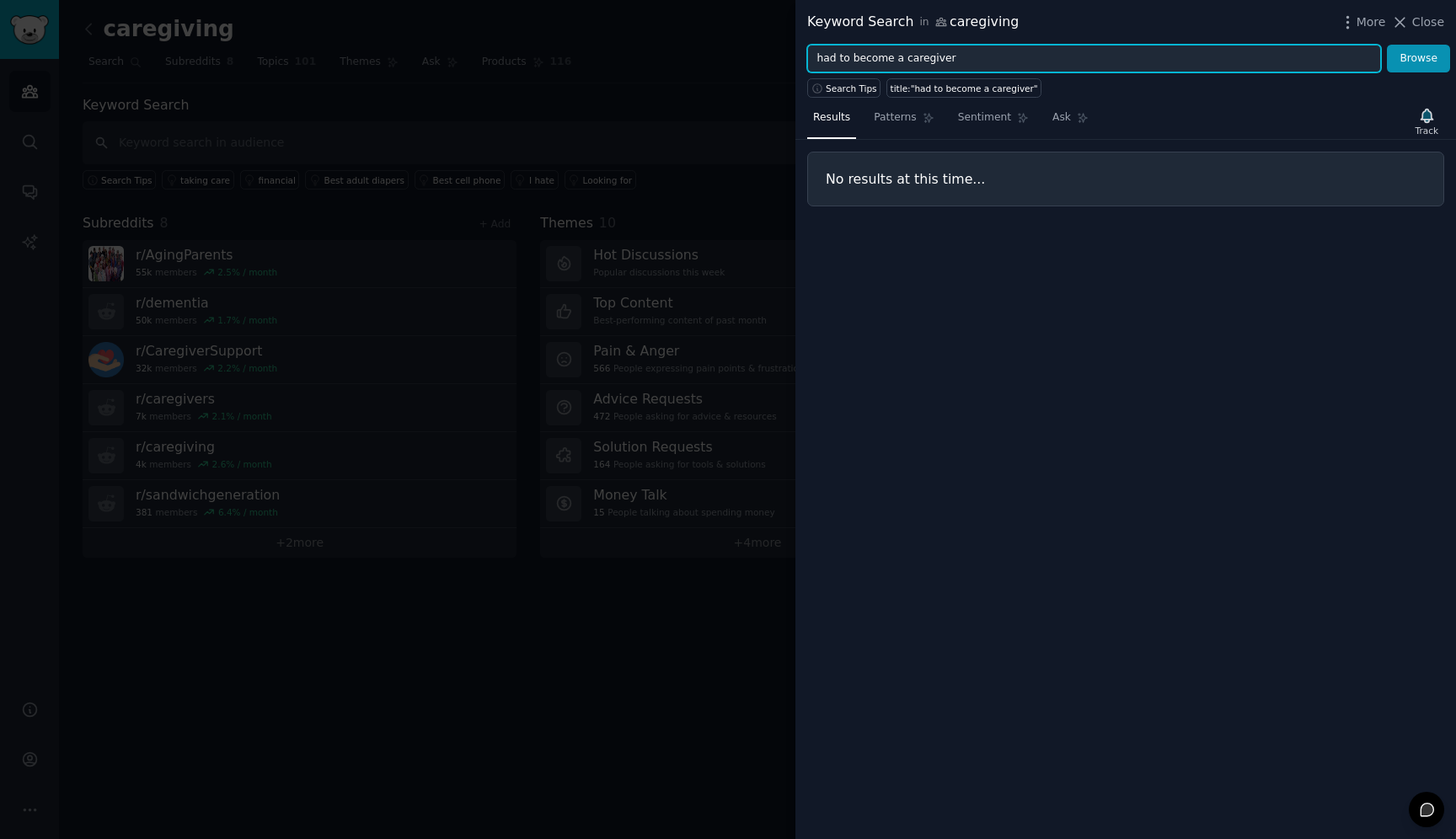
click at [908, 59] on input "had to become a caregiver" at bounding box center [1094, 59] width 574 height 29
type input "had to become"
click at [1387, 45] on button "Browse" at bounding box center [1418, 59] width 63 height 29
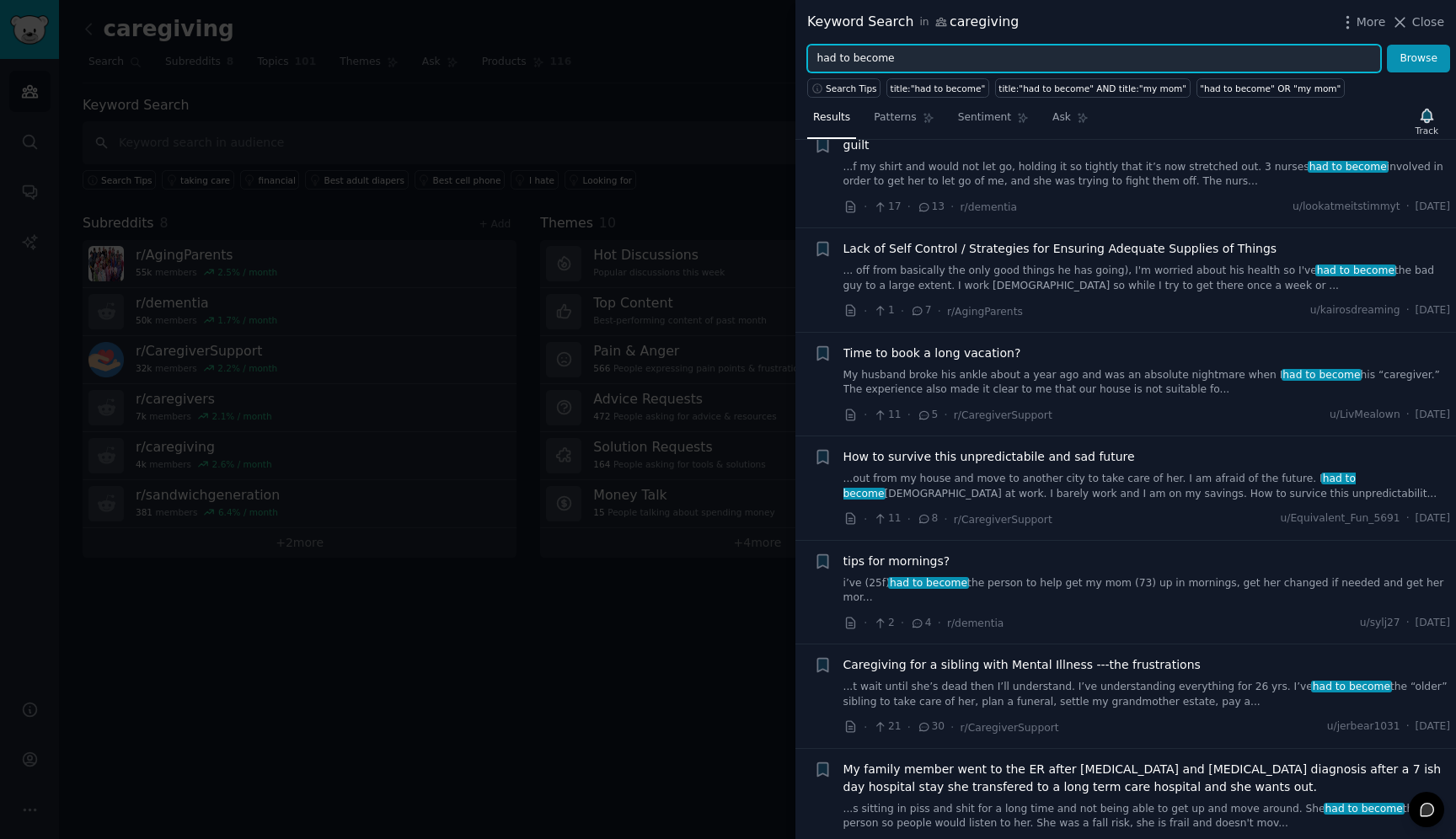
scroll to position [478, 0]
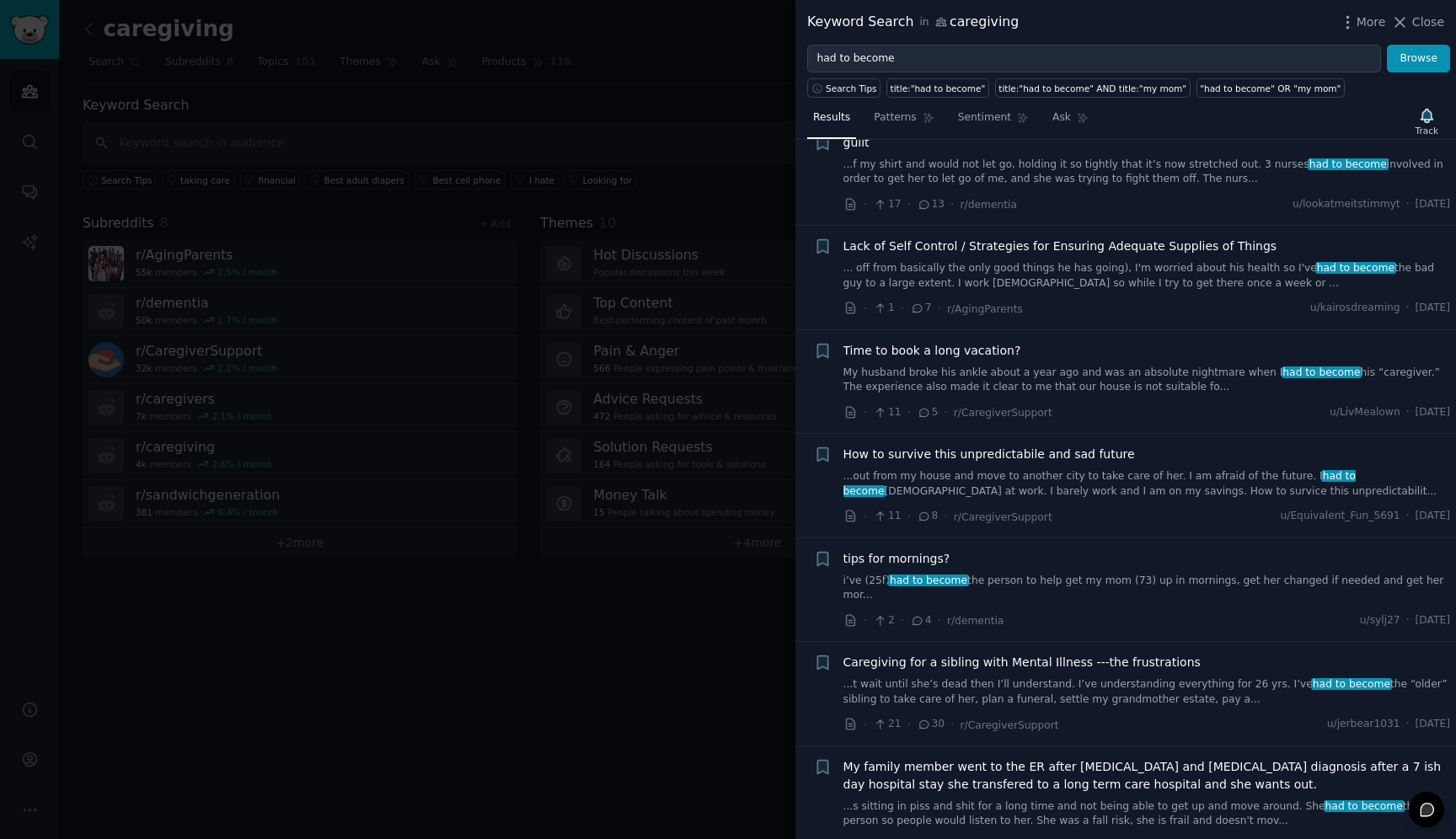
click at [1021, 455] on span "How to survive this unpredictabile and sad future" at bounding box center [989, 454] width 292 height 17
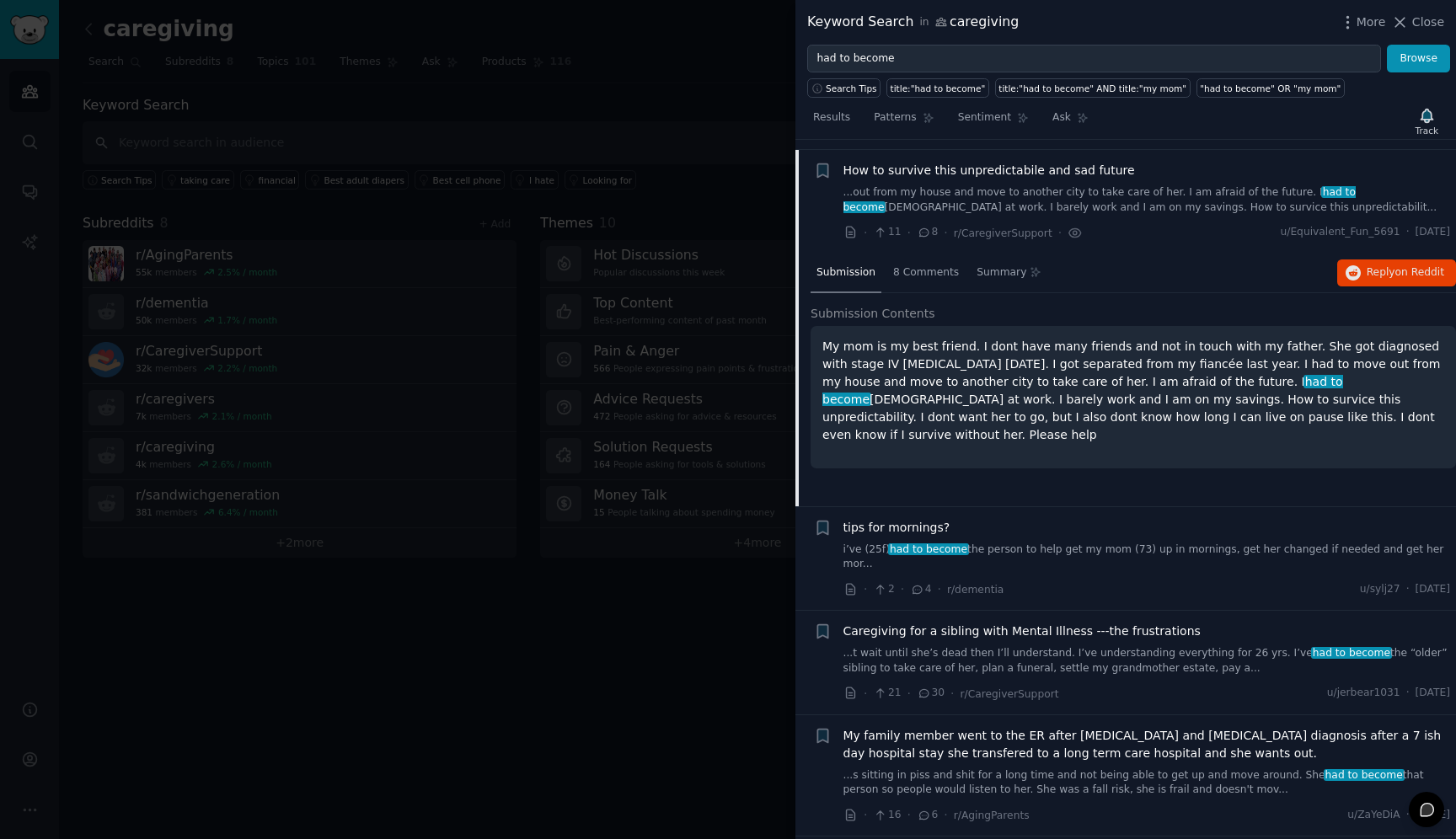
scroll to position [772, 0]
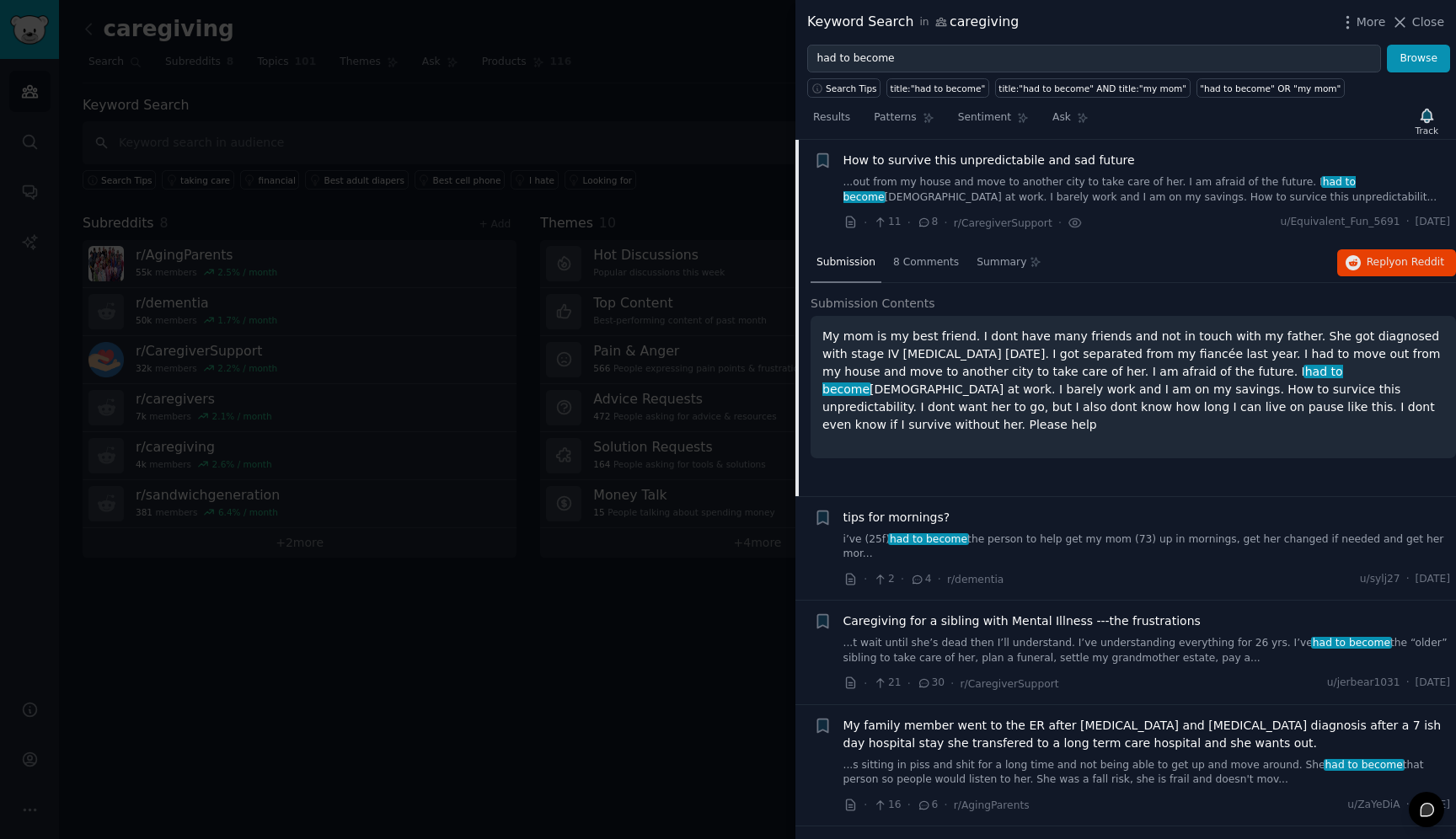
click at [1125, 382] on p "My mom is my best friend. I dont have many friends and not in touch with my fat…" at bounding box center [1133, 381] width 622 height 106
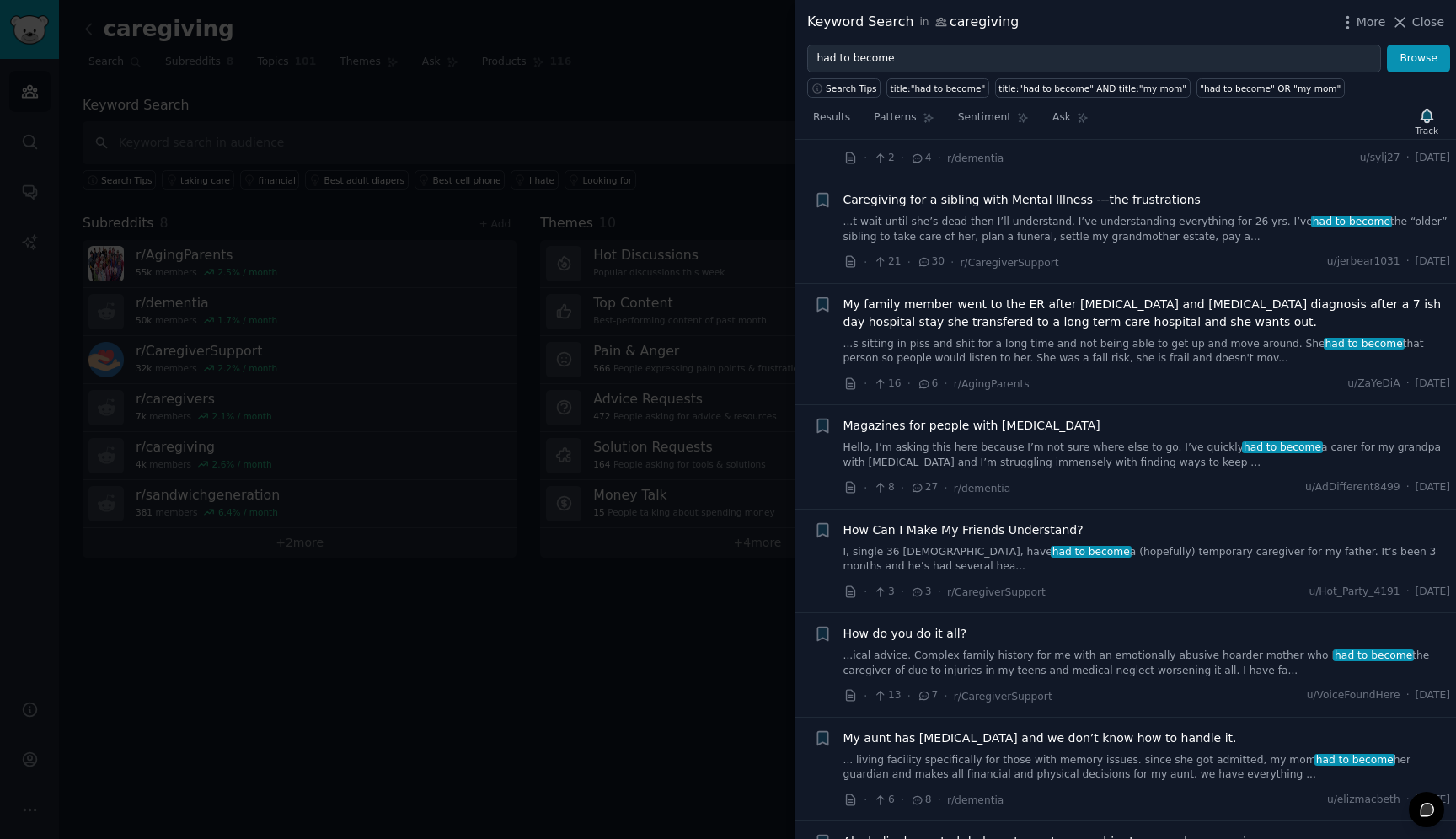
scroll to position [1205, 0]
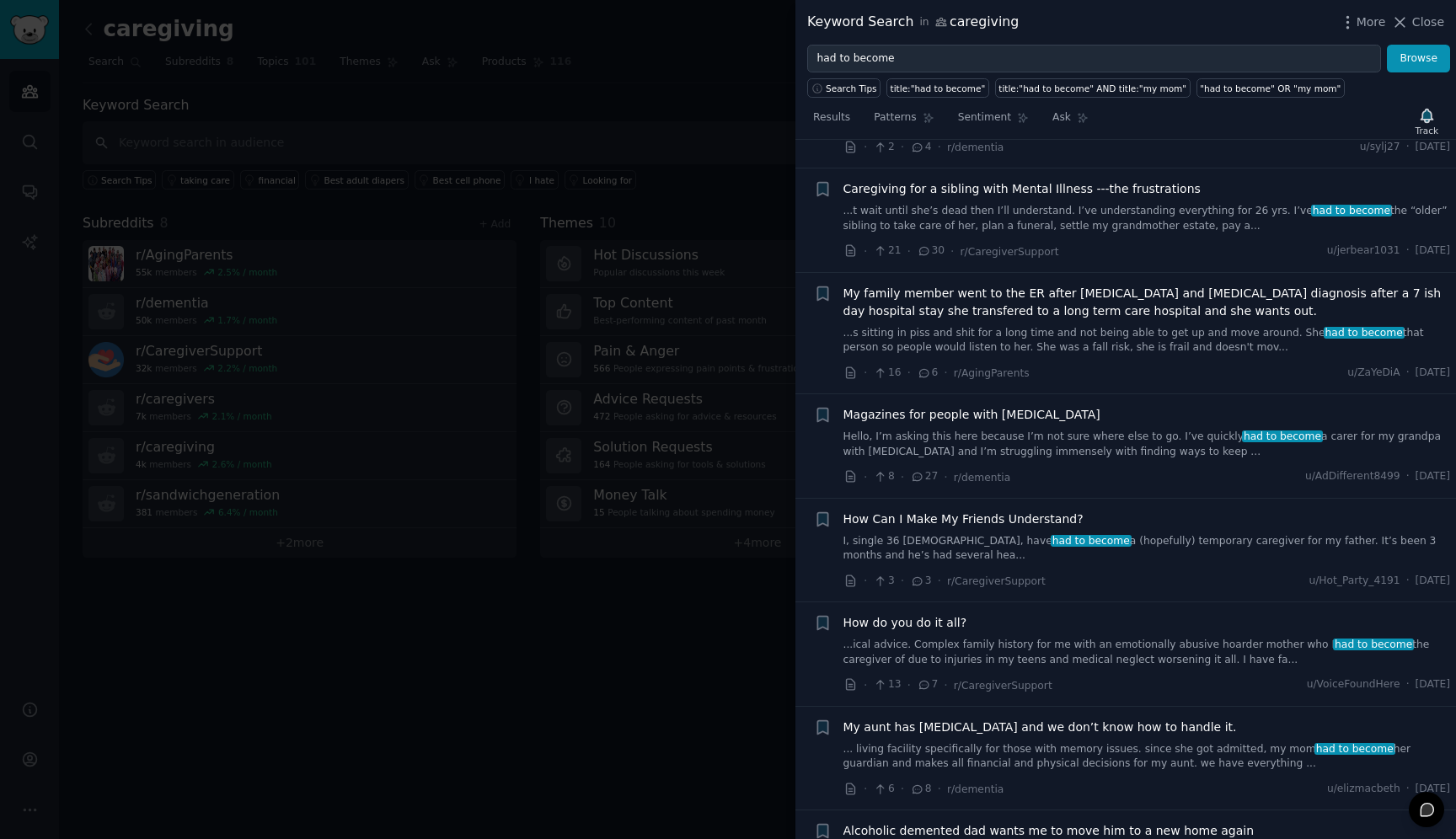
click at [1047, 510] on span "How Can I Make My Friends Understand?" at bounding box center [964, 519] width 241 height 17
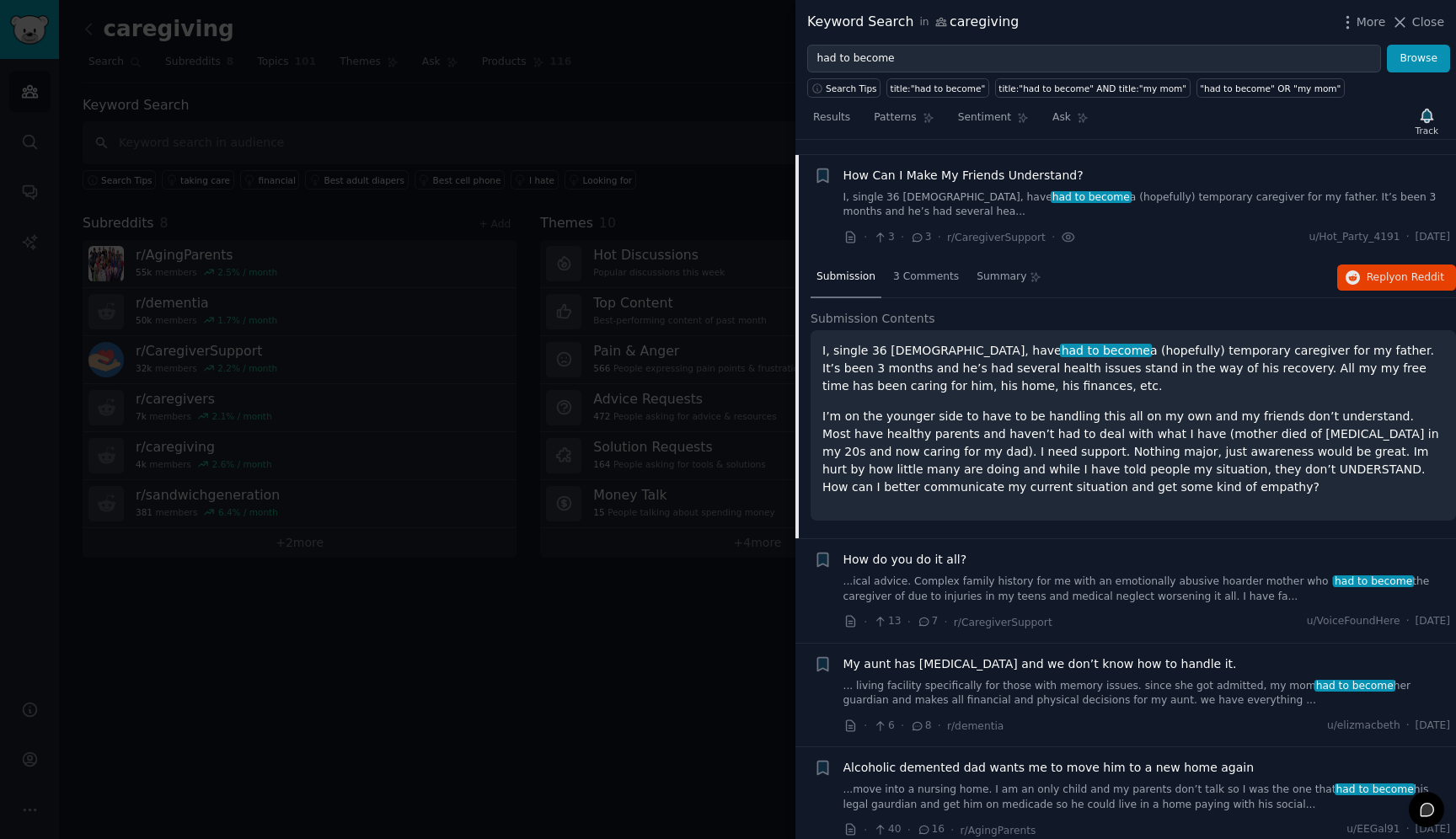
scroll to position [1373, 0]
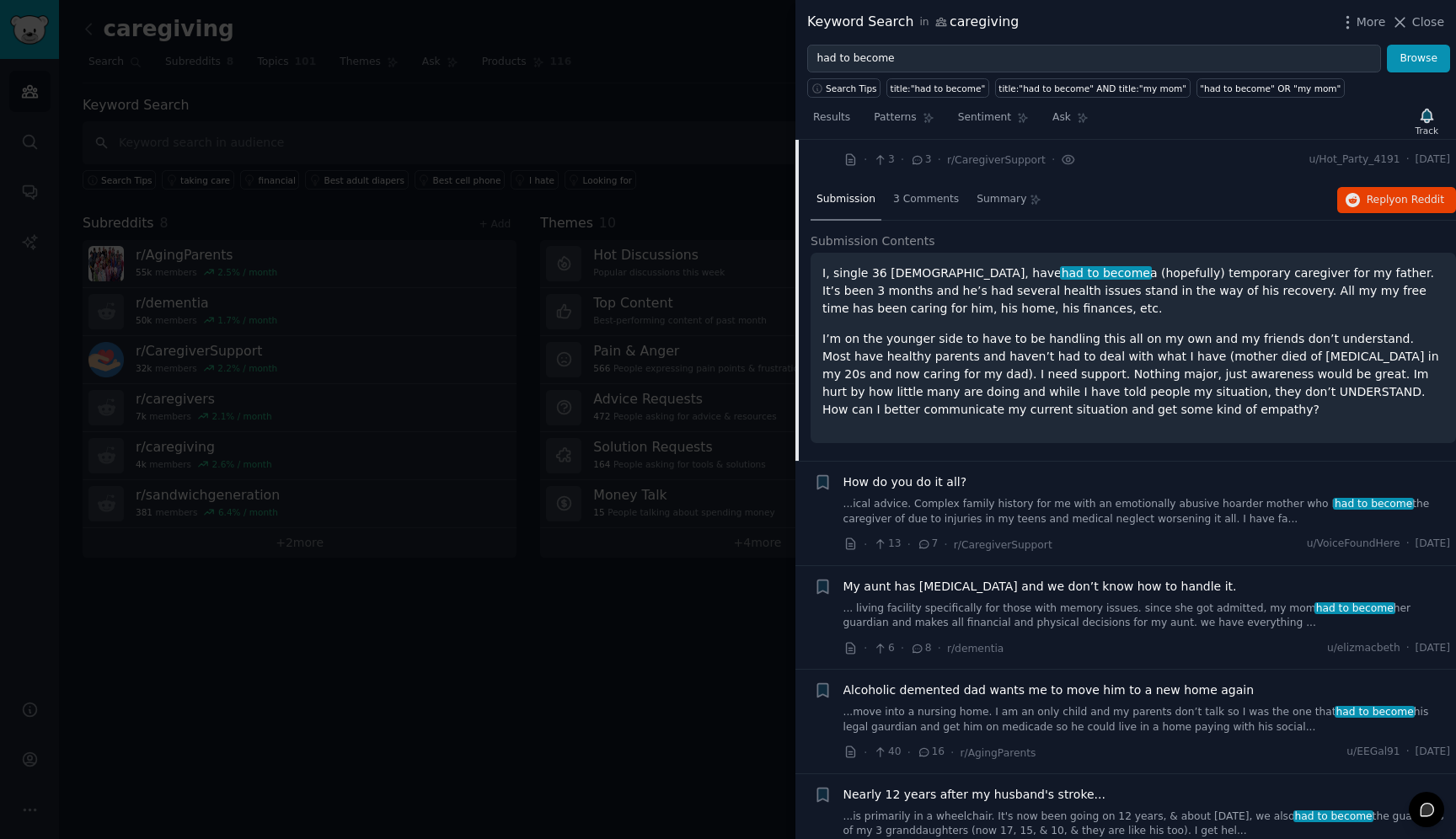
click at [1083, 352] on p "I’m on the younger side to have to be handling this all on my own and my friend…" at bounding box center [1133, 375] width 622 height 88
click at [1146, 497] on link "...ical advice. Complex family history for me with an emotionally abusive hoard…" at bounding box center [1147, 512] width 607 height 29
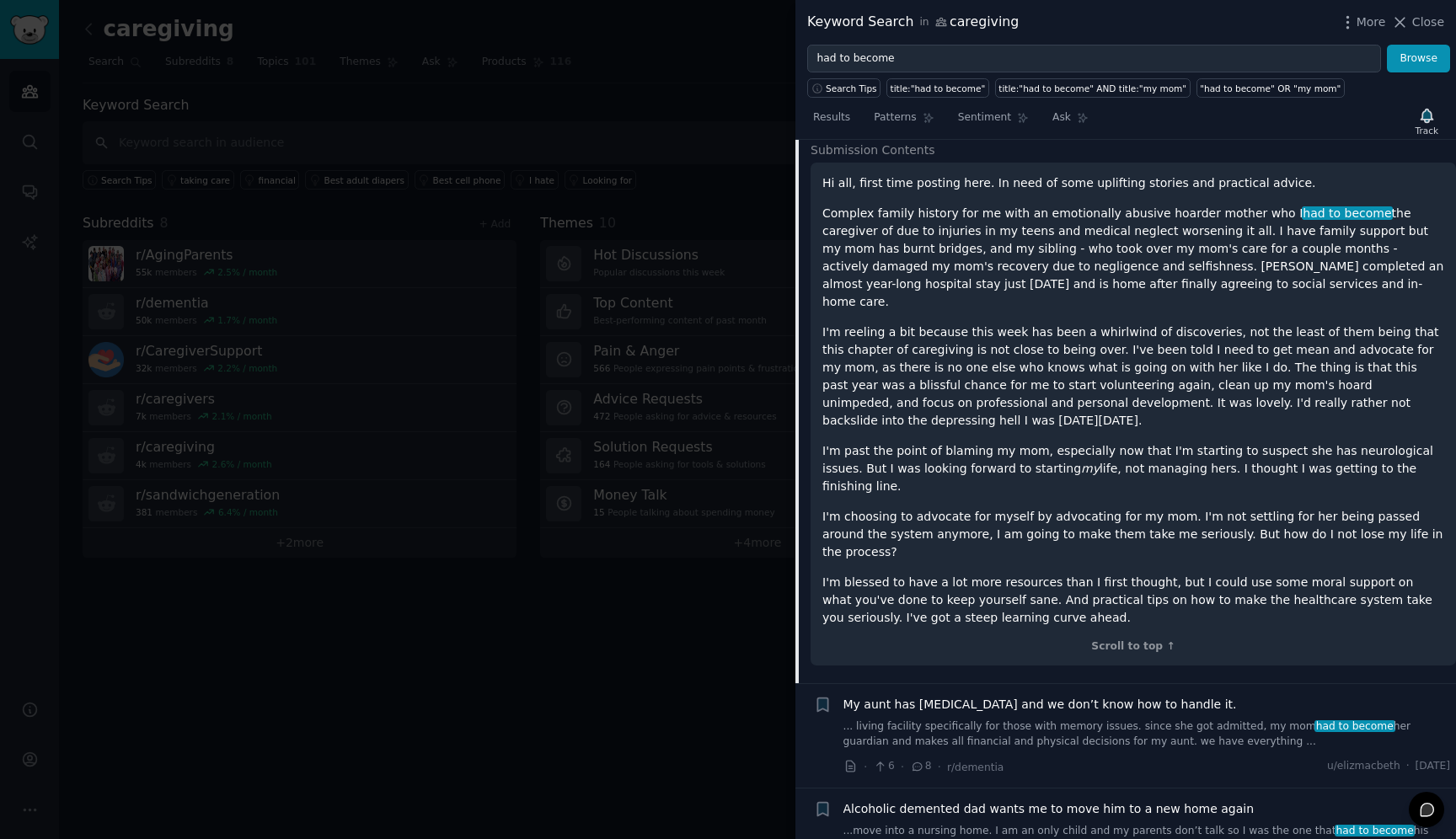
scroll to position [1579, 0]
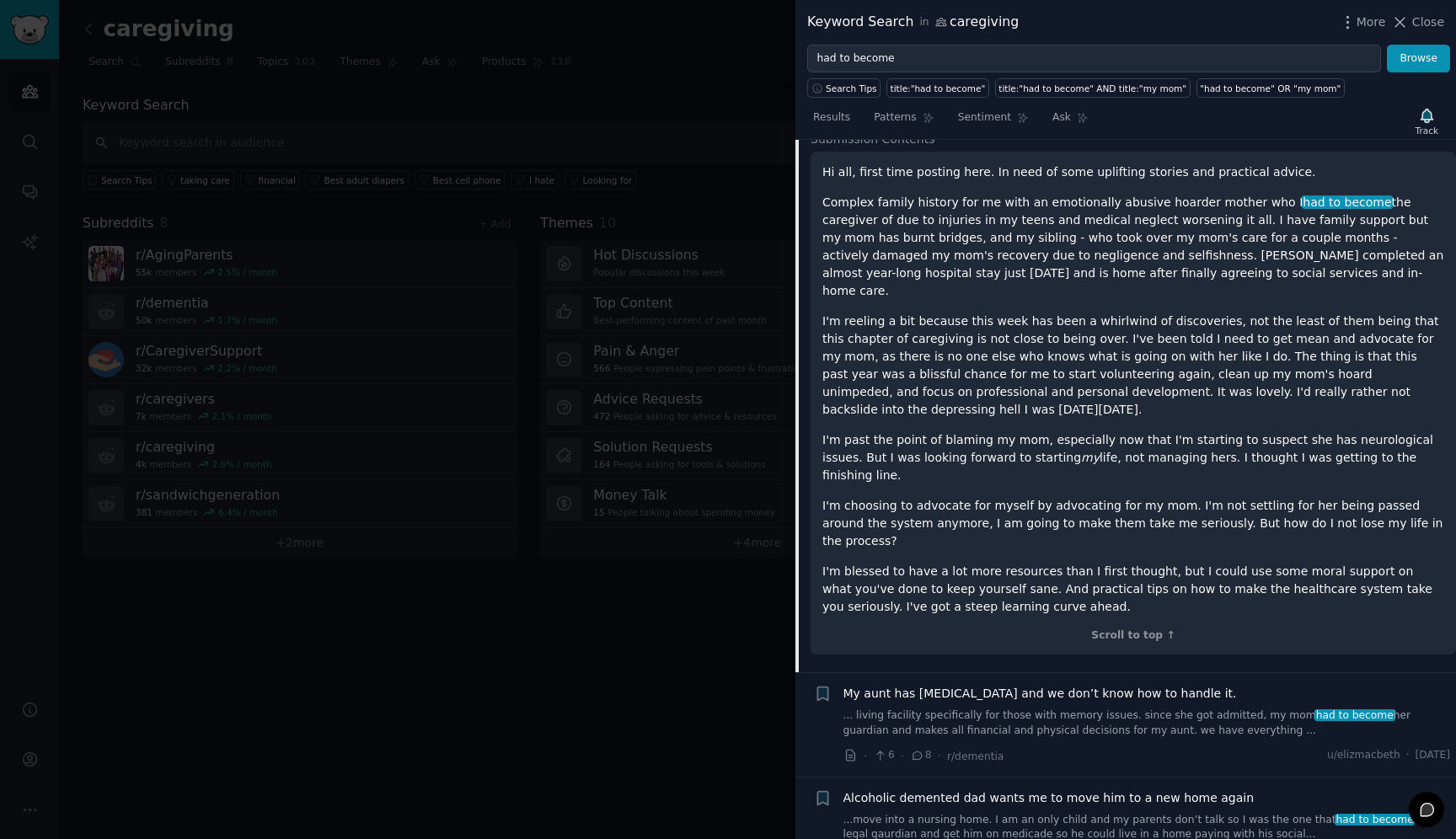
click at [1002, 563] on p "I'm blessed to have a lot more resources than I first thought, but I could use …" at bounding box center [1133, 589] width 622 height 53
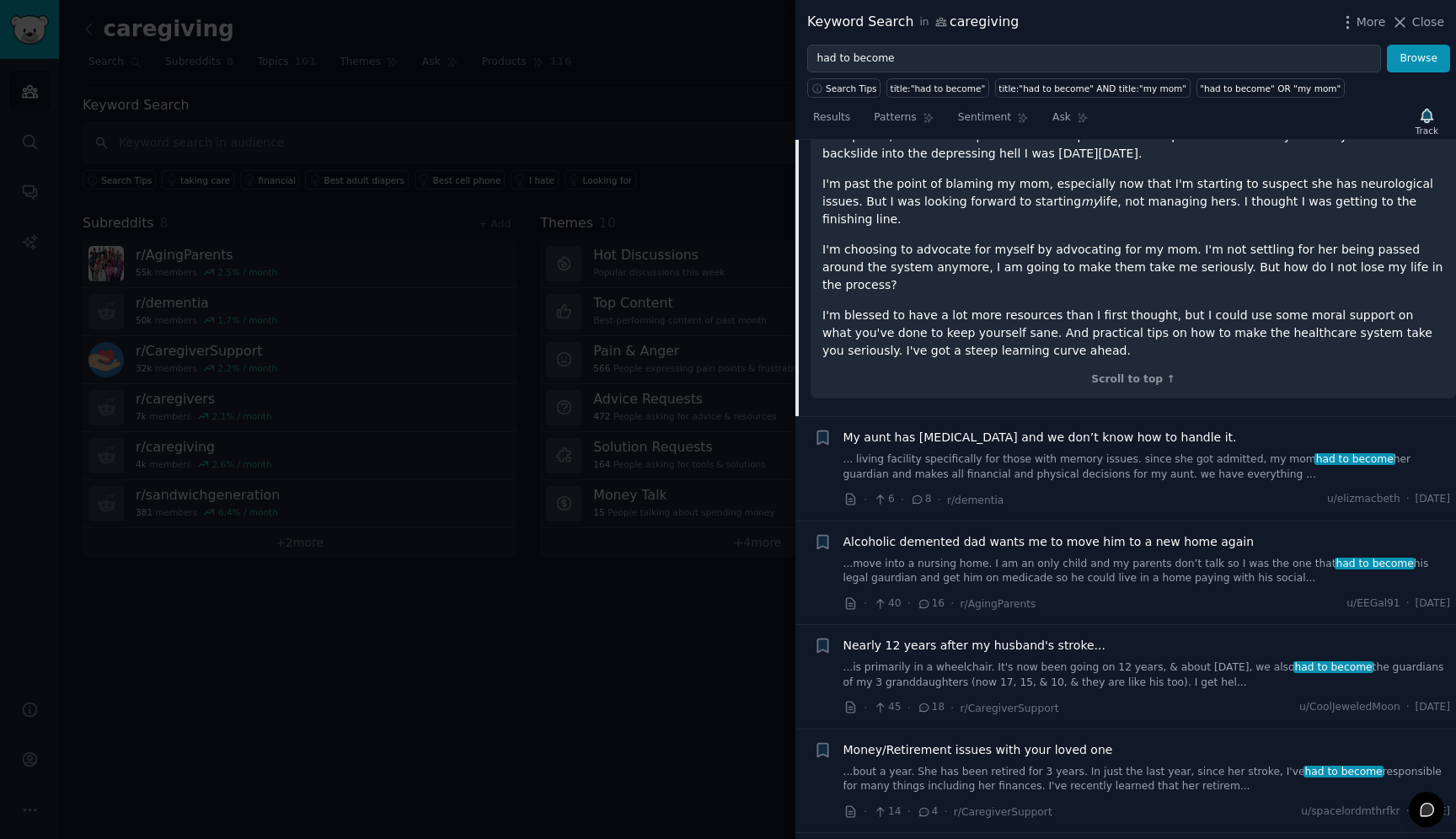
scroll to position [1848, 0]
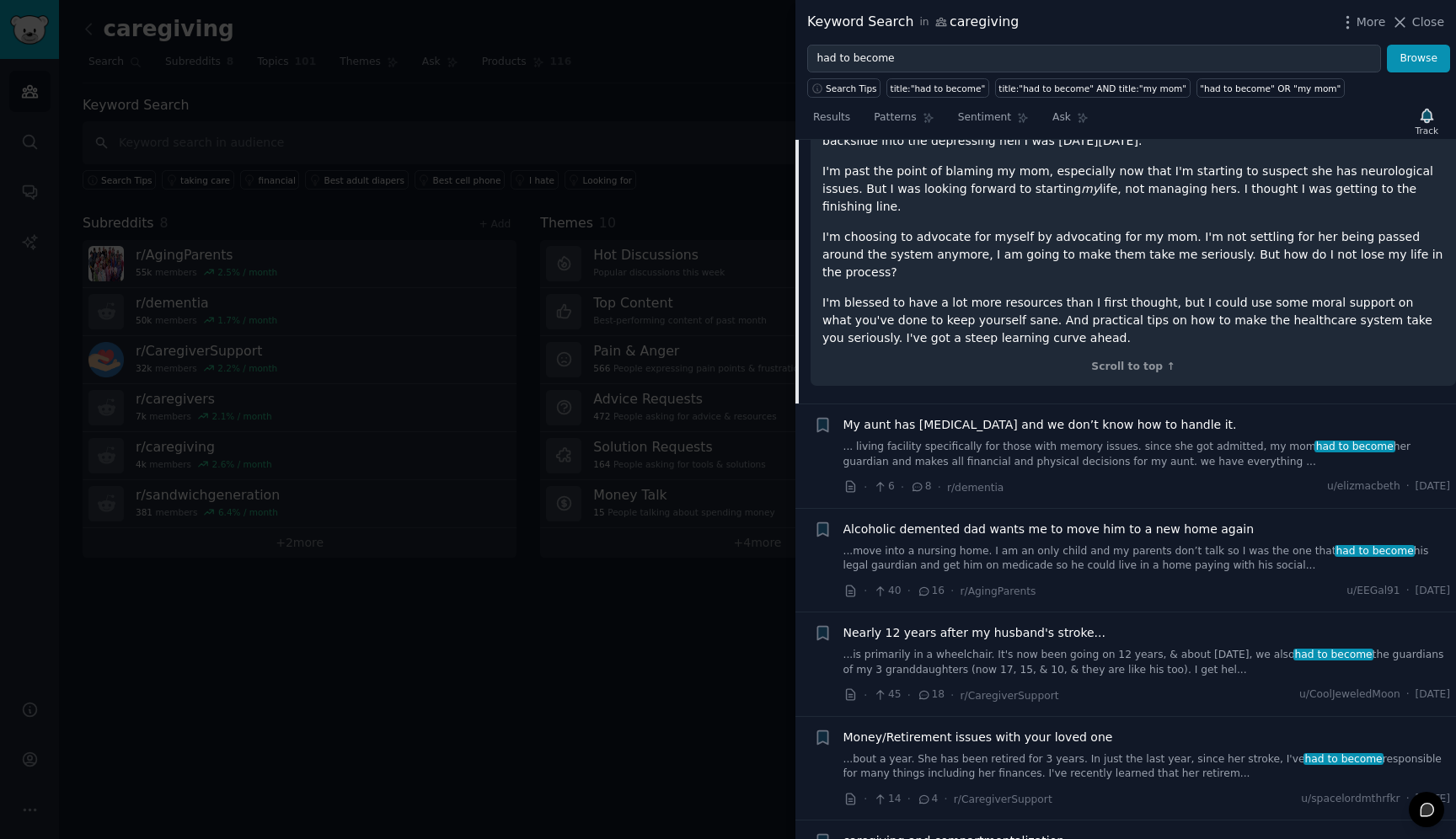
click at [1023, 832] on span "caregiving and compartmentalization" at bounding box center [954, 841] width 221 height 17
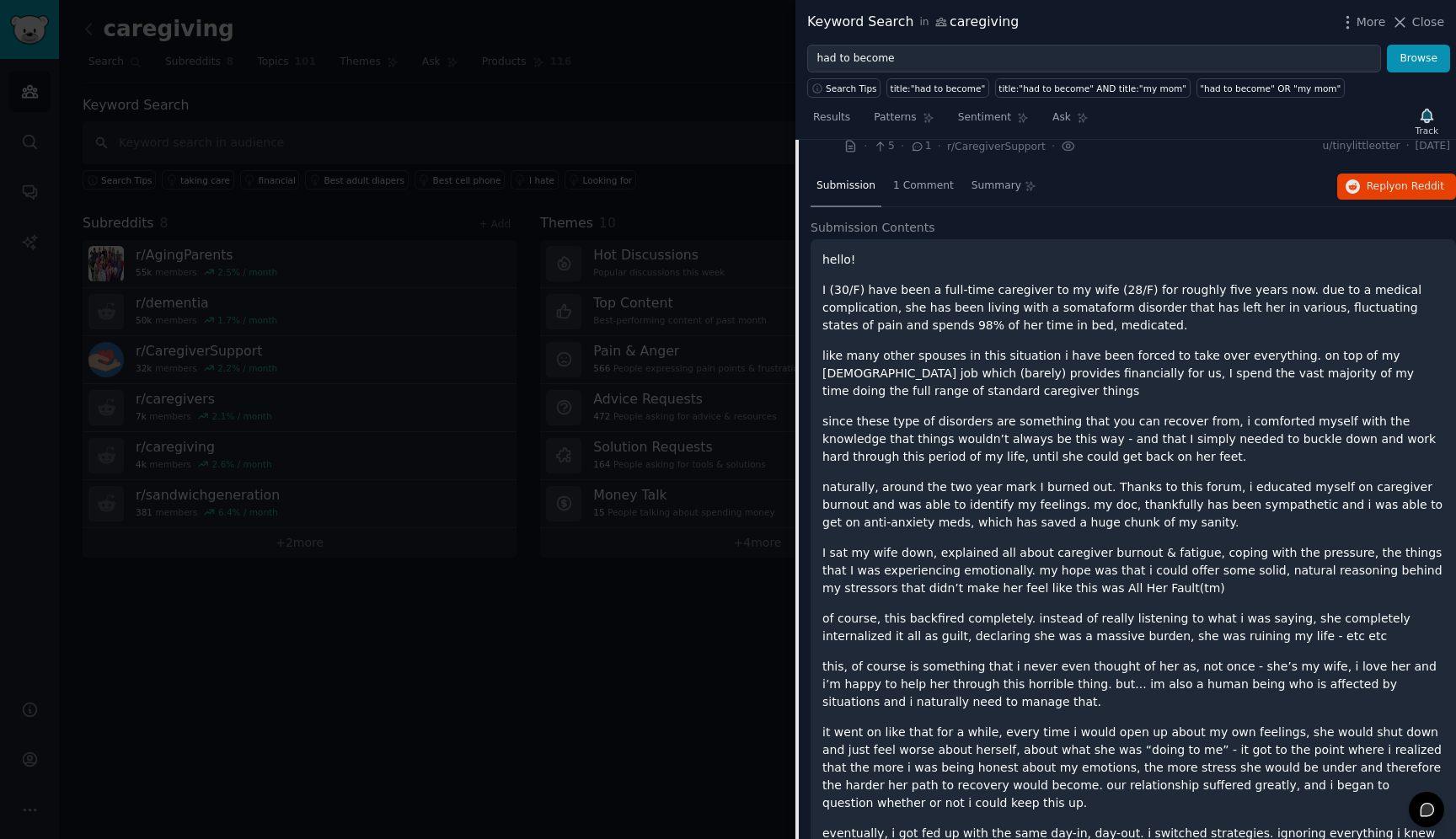
scroll to position [2013, 0]
click at [1126, 624] on p "of course, this backfired completely. instead of really listening to what i was…" at bounding box center [1133, 625] width 622 height 35
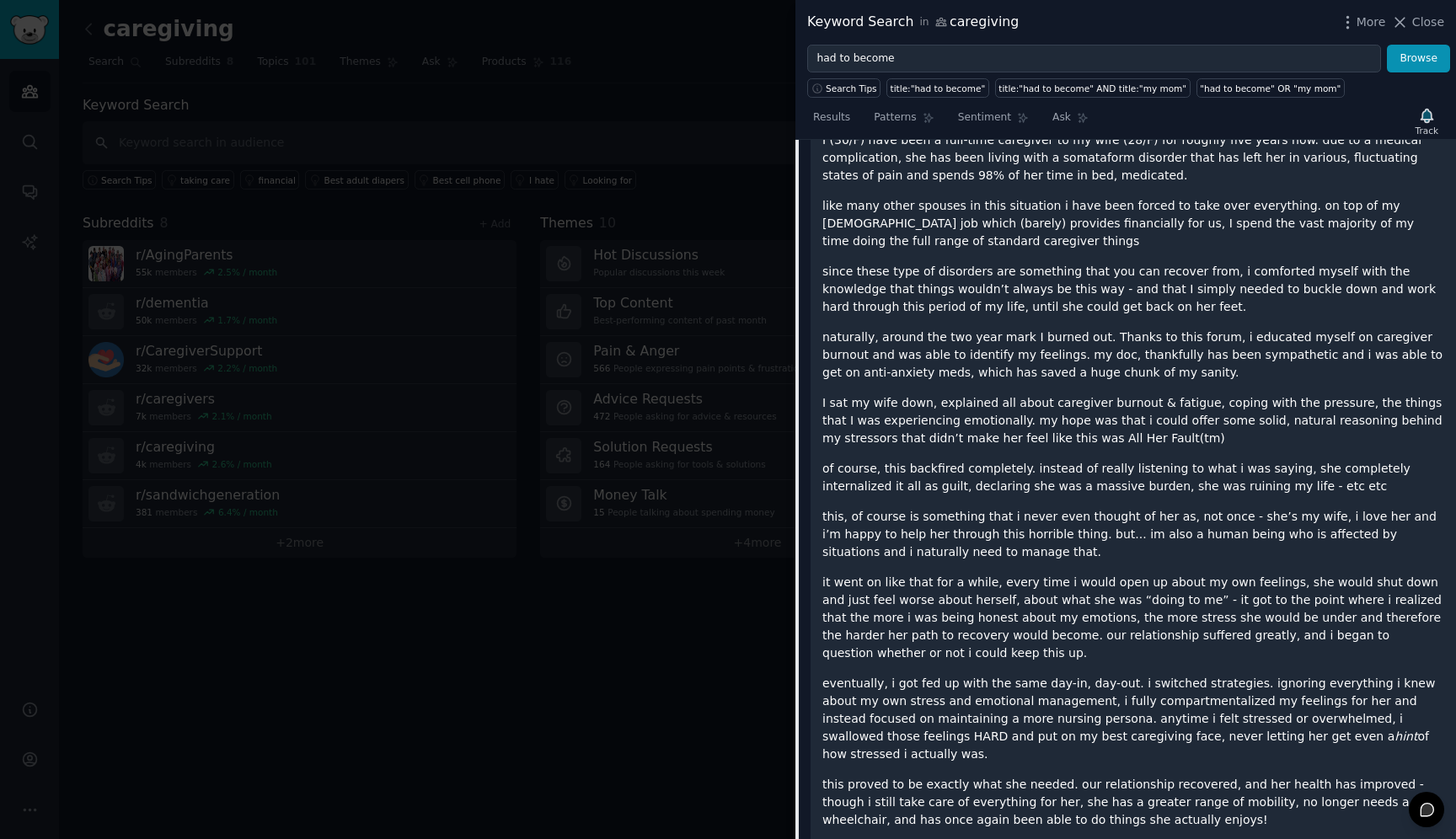
scroll to position [2166, 0]
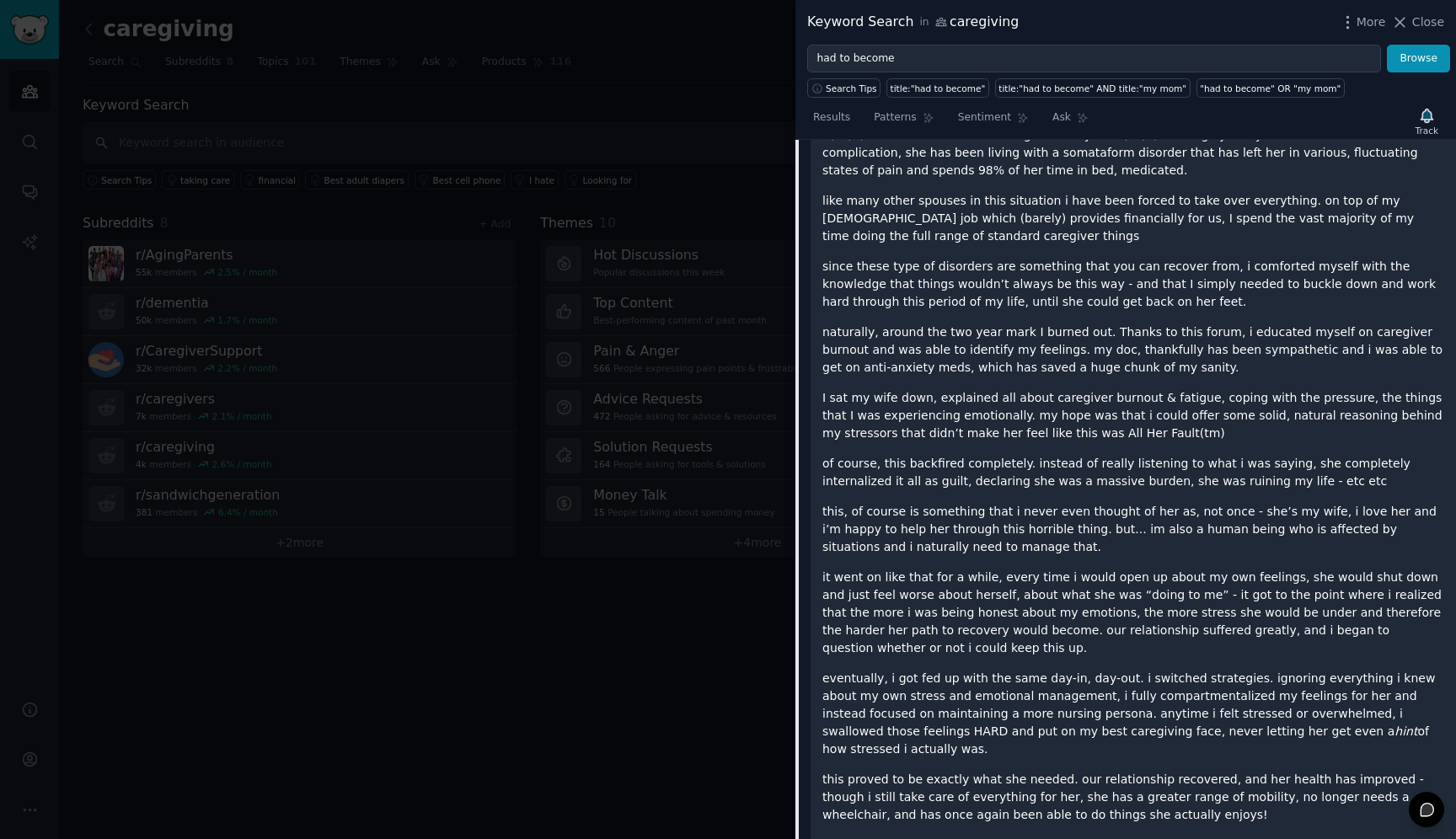
click at [1045, 641] on p "it went on like that for a while, every time i would open up about my own feeli…" at bounding box center [1133, 612] width 622 height 88
click at [1003, 632] on p "it went on like that for a while, every time i would open up about my own feeli…" at bounding box center [1133, 612] width 622 height 88
click at [1019, 632] on p "it went on like that for a while, every time i would open up about my own feeli…" at bounding box center [1133, 612] width 622 height 88
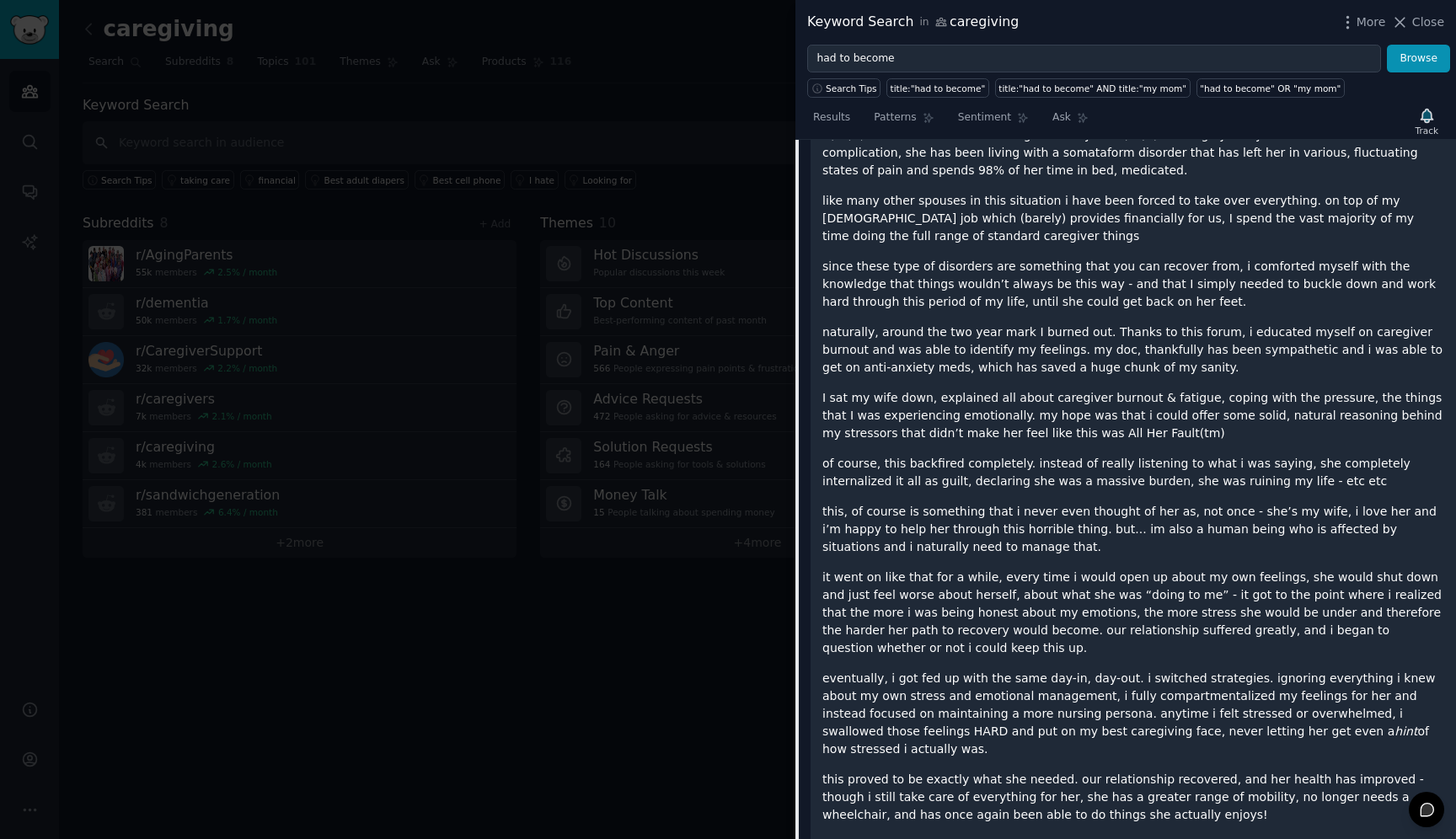
click at [1007, 632] on p "it went on like that for a while, every time i would open up about my own feeli…" at bounding box center [1133, 612] width 622 height 88
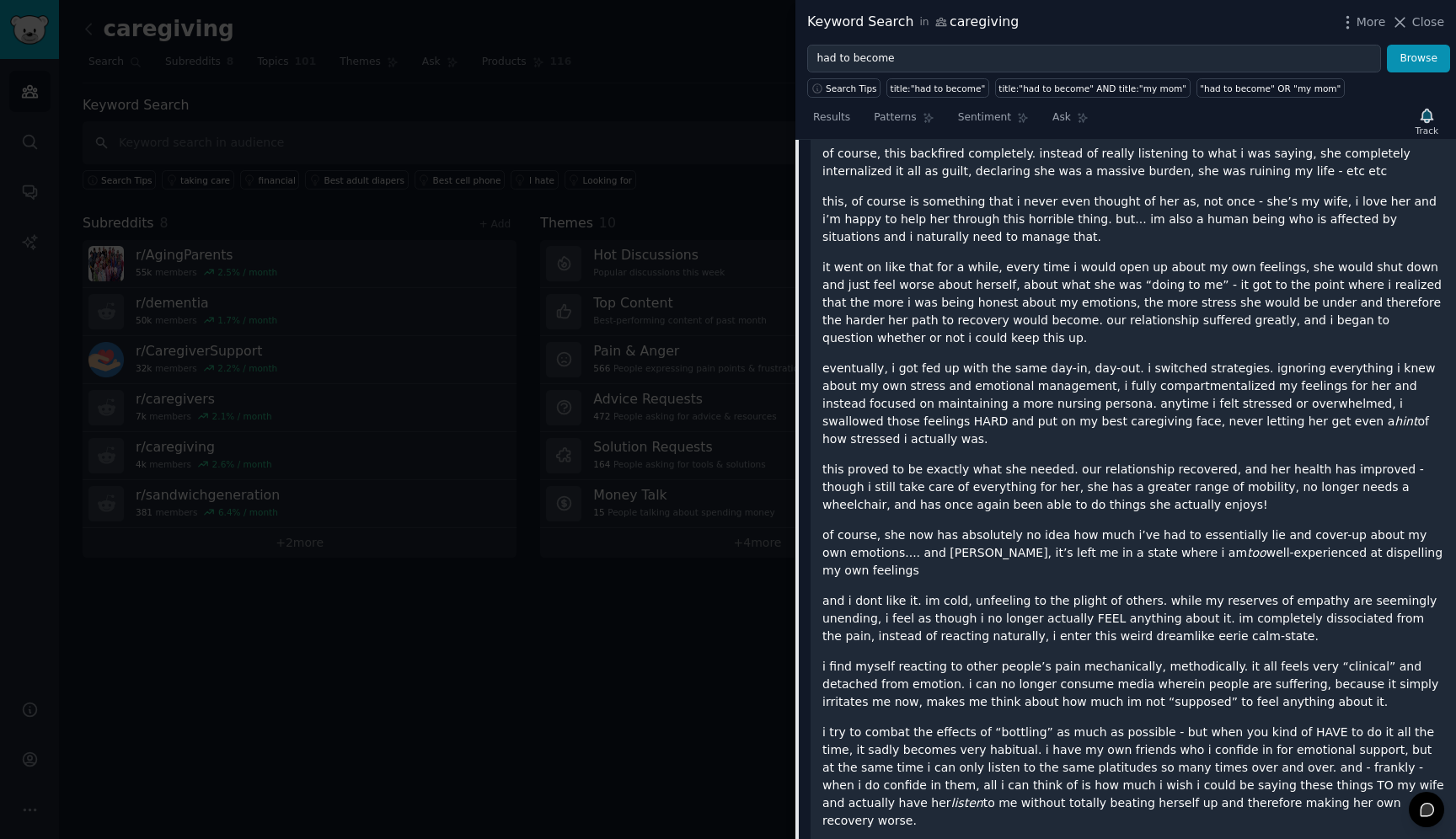
scroll to position [2477, 0]
click at [1428, 117] on icon "button" at bounding box center [1427, 116] width 12 height 14
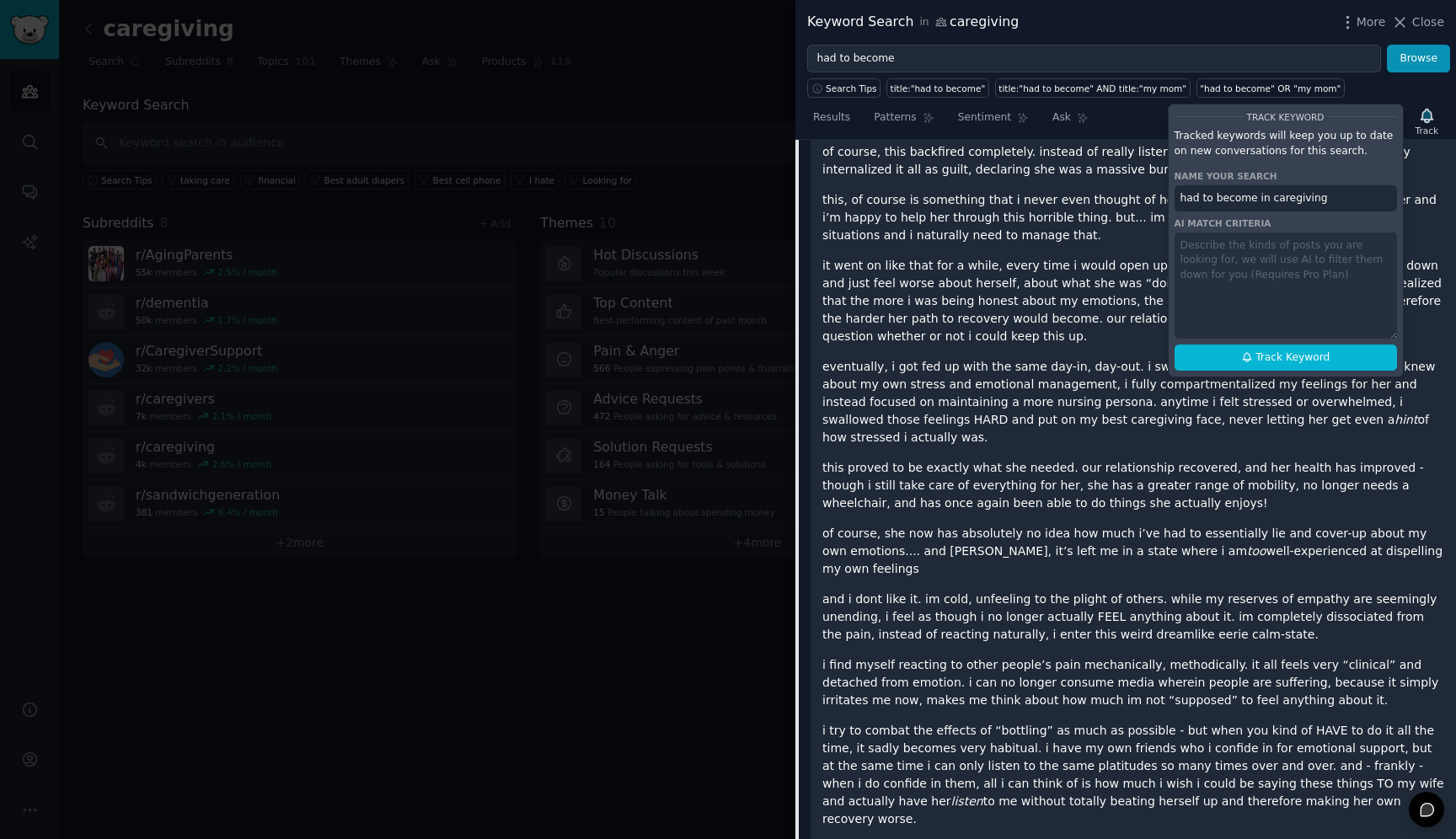
click at [1267, 525] on p "of course, she now has absolutely no idea how much i’ve had to essentially lie …" at bounding box center [1133, 551] width 622 height 53
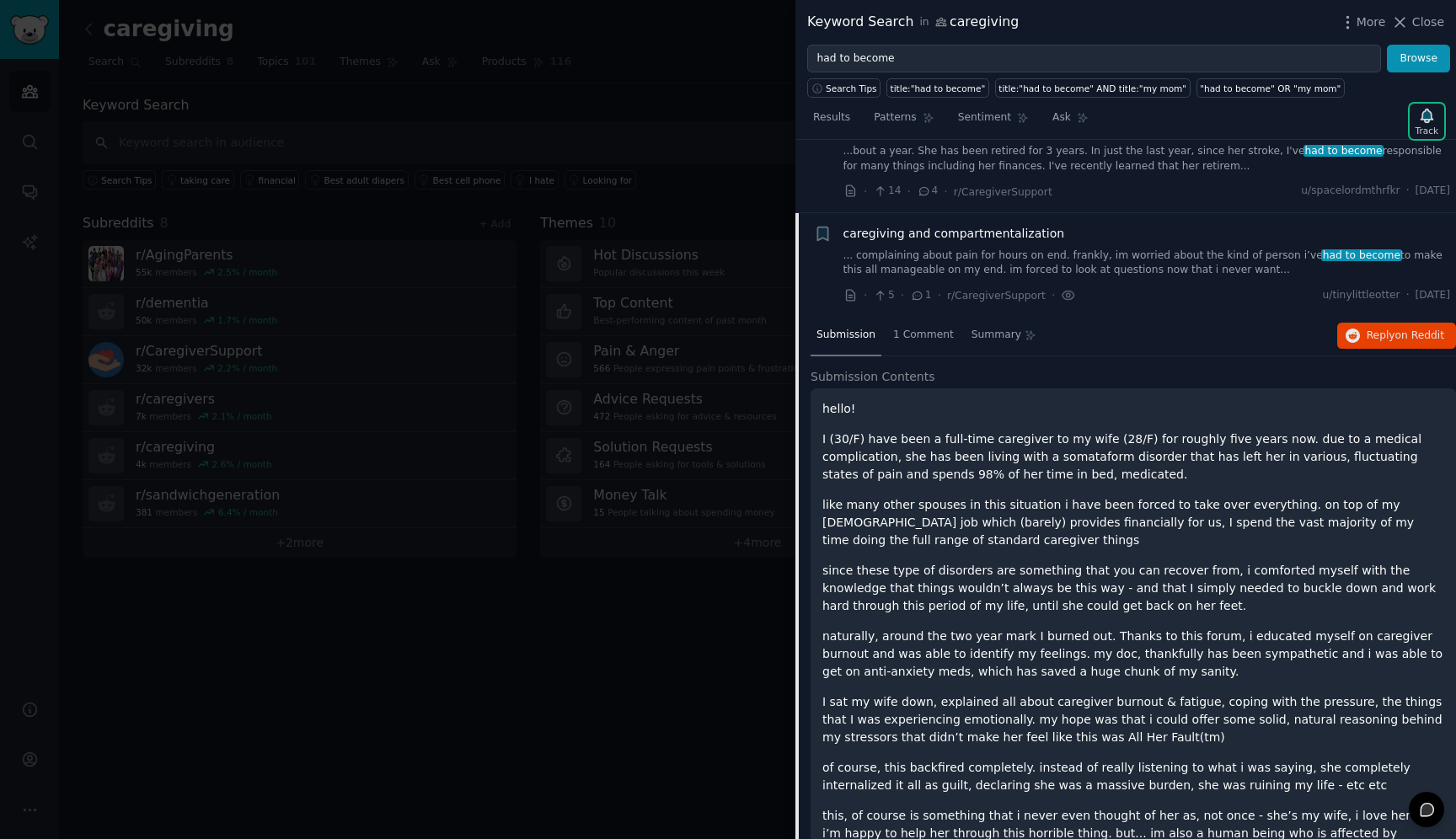
scroll to position [1833, 0]
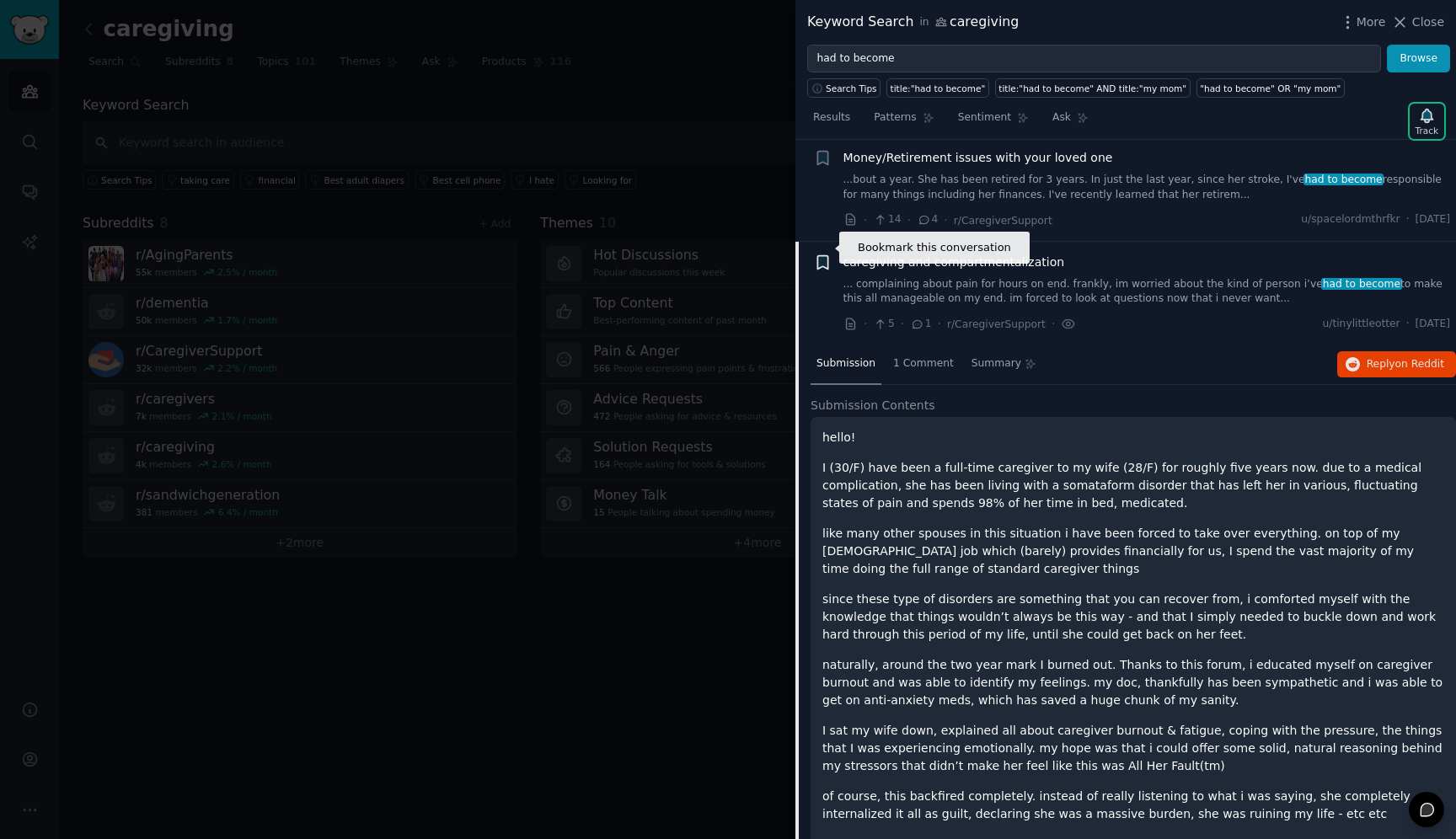
click at [823, 255] on icon "button" at bounding box center [823, 262] width 10 height 14
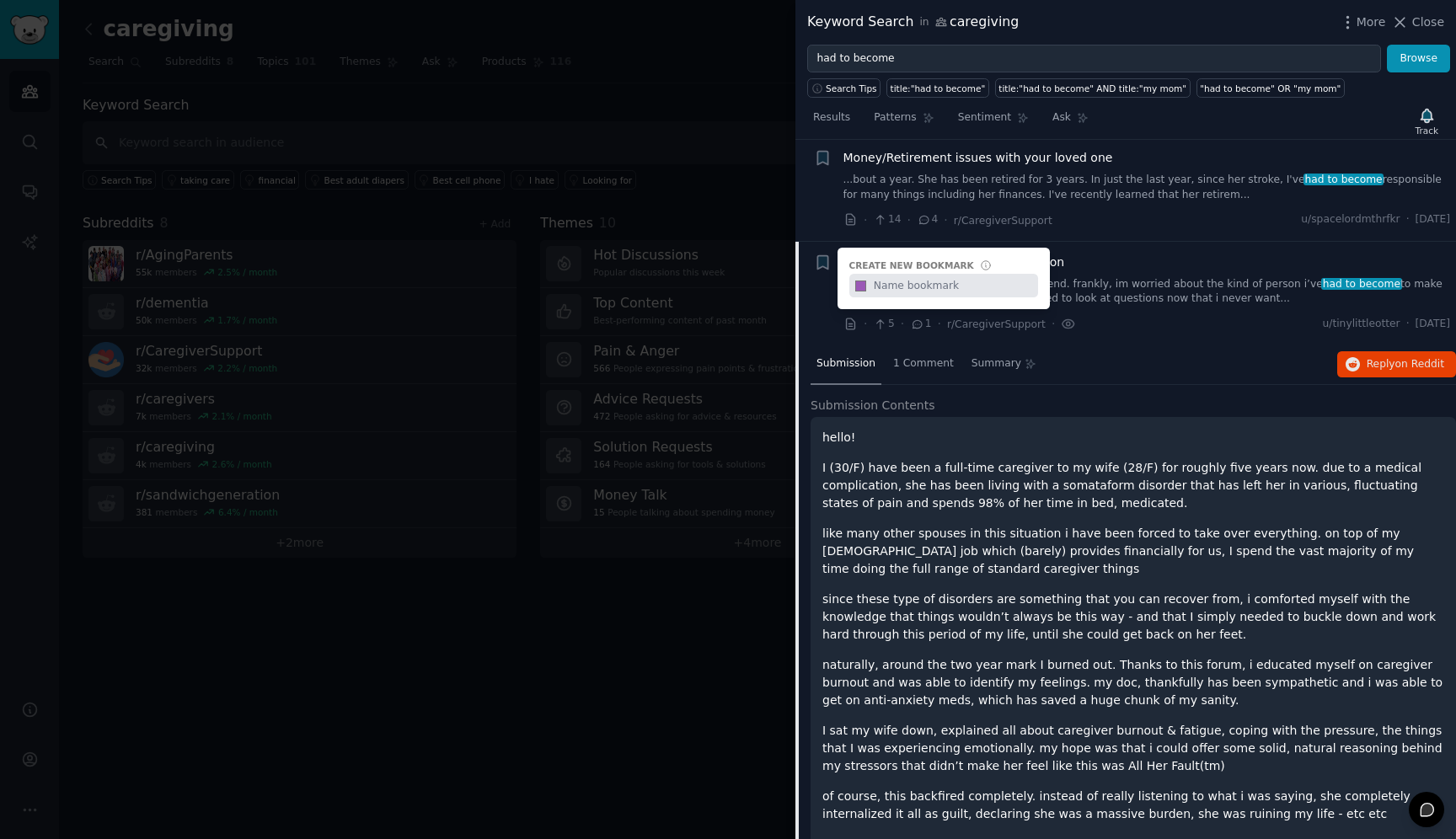
click at [920, 274] on input "text" at bounding box center [953, 285] width 167 height 23
type input "general pain point"
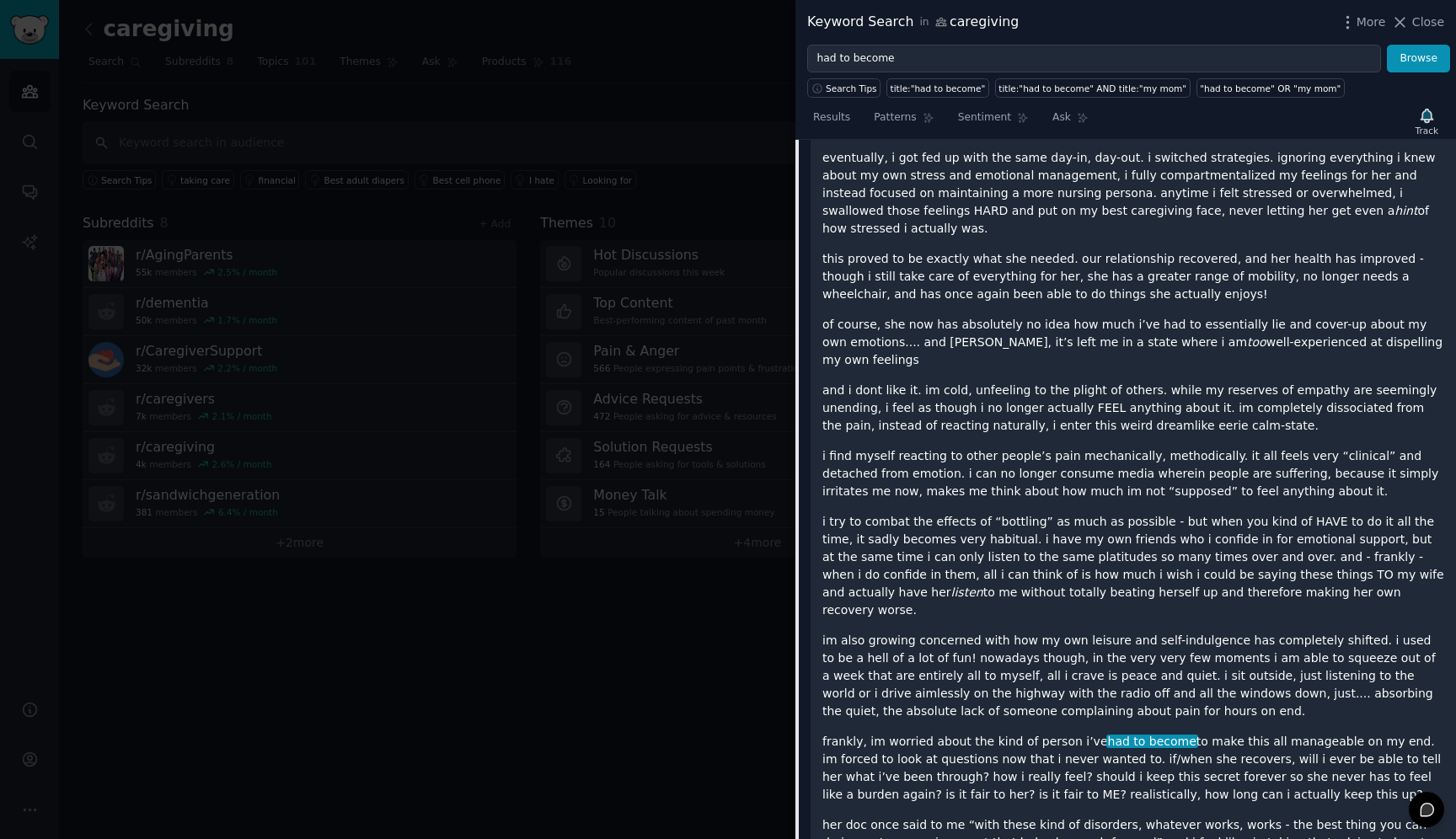
scroll to position [2755, 0]
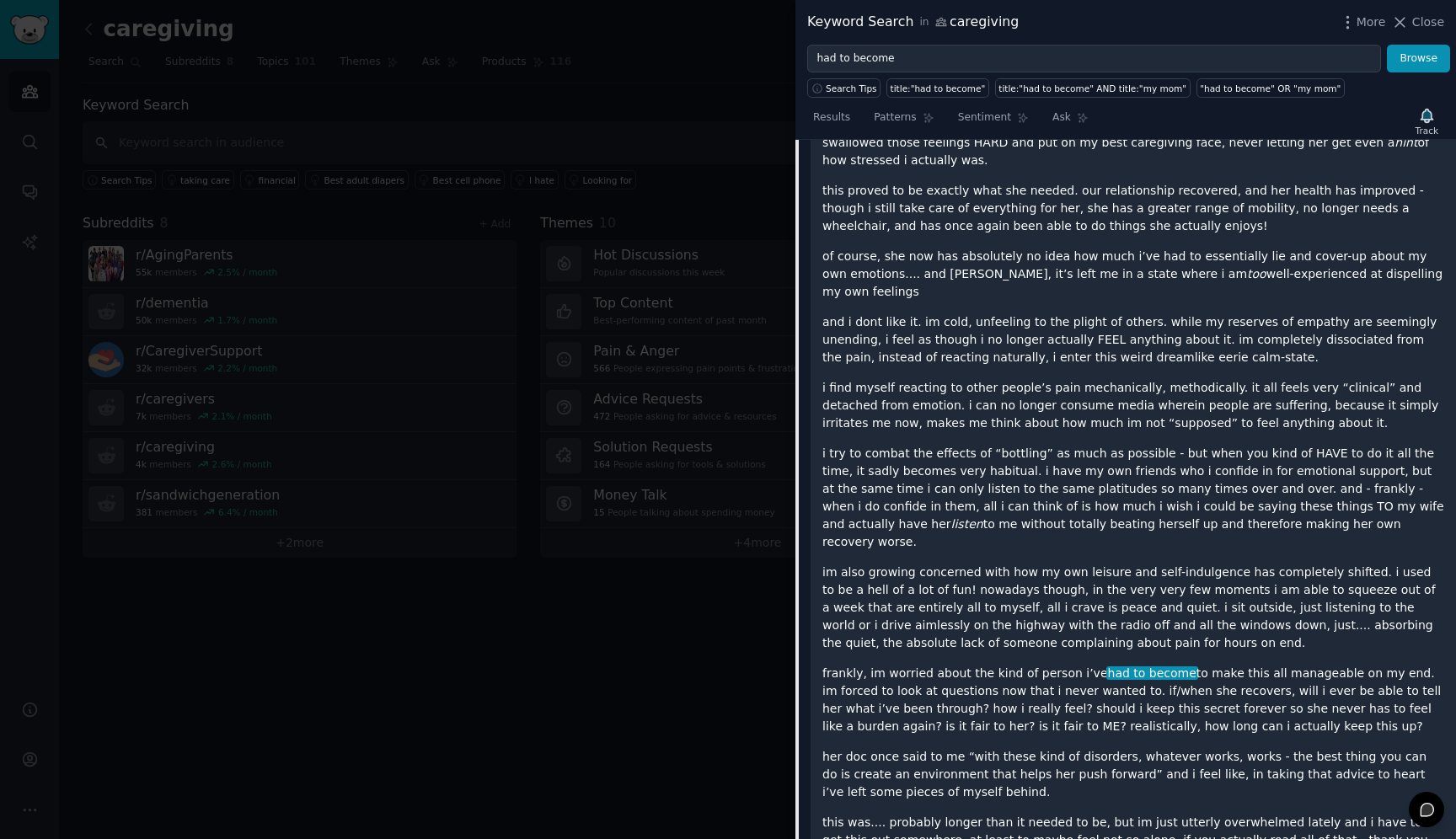
click at [1029, 464] on p "i try to combat the effects of “bottling” as much as possible - but when you ki…" at bounding box center [1133, 497] width 622 height 106
click at [1069, 474] on p "i try to combat the effects of “bottling” as much as possible - but when you ki…" at bounding box center [1133, 497] width 622 height 106
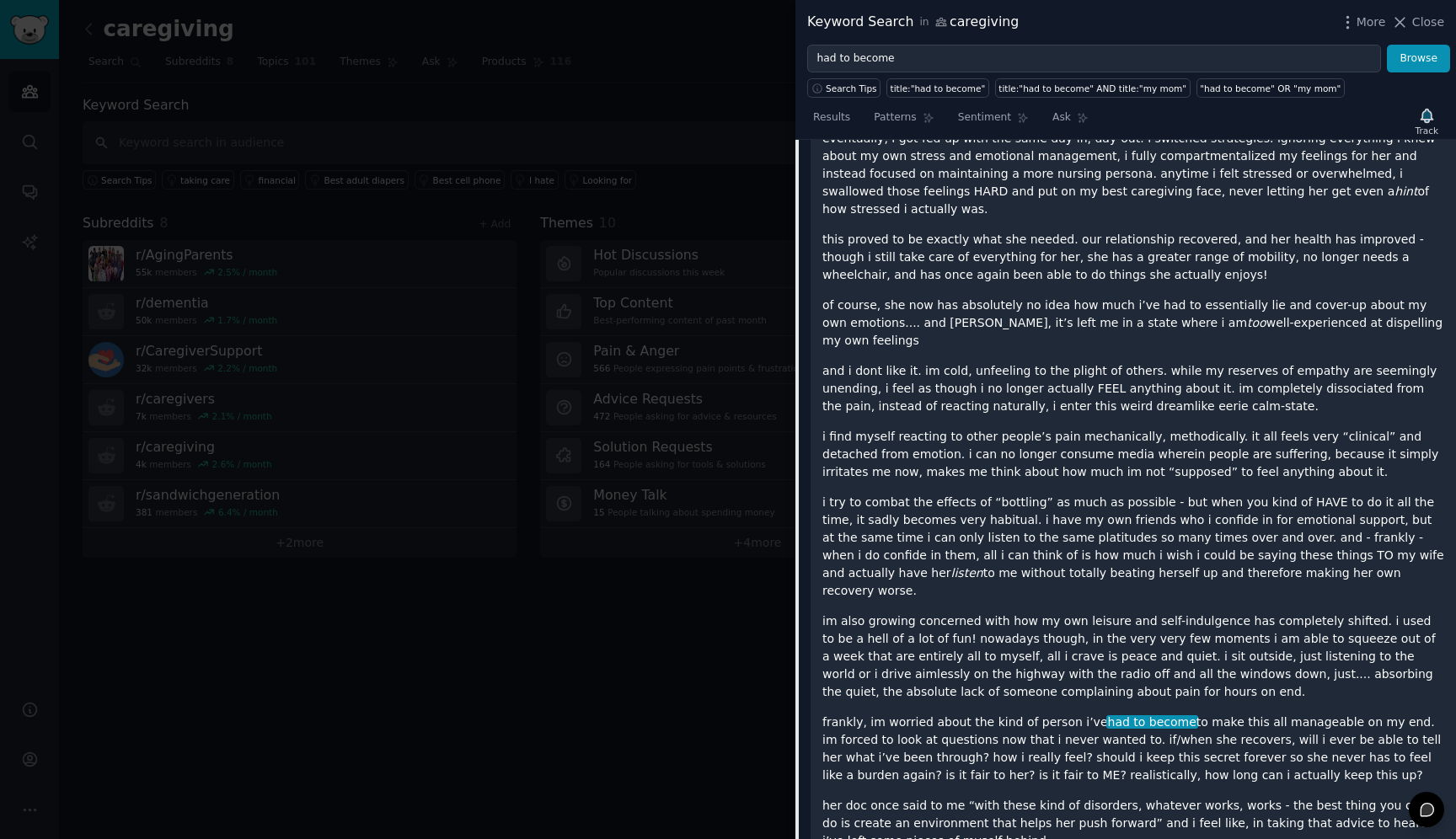
scroll to position [2694, 0]
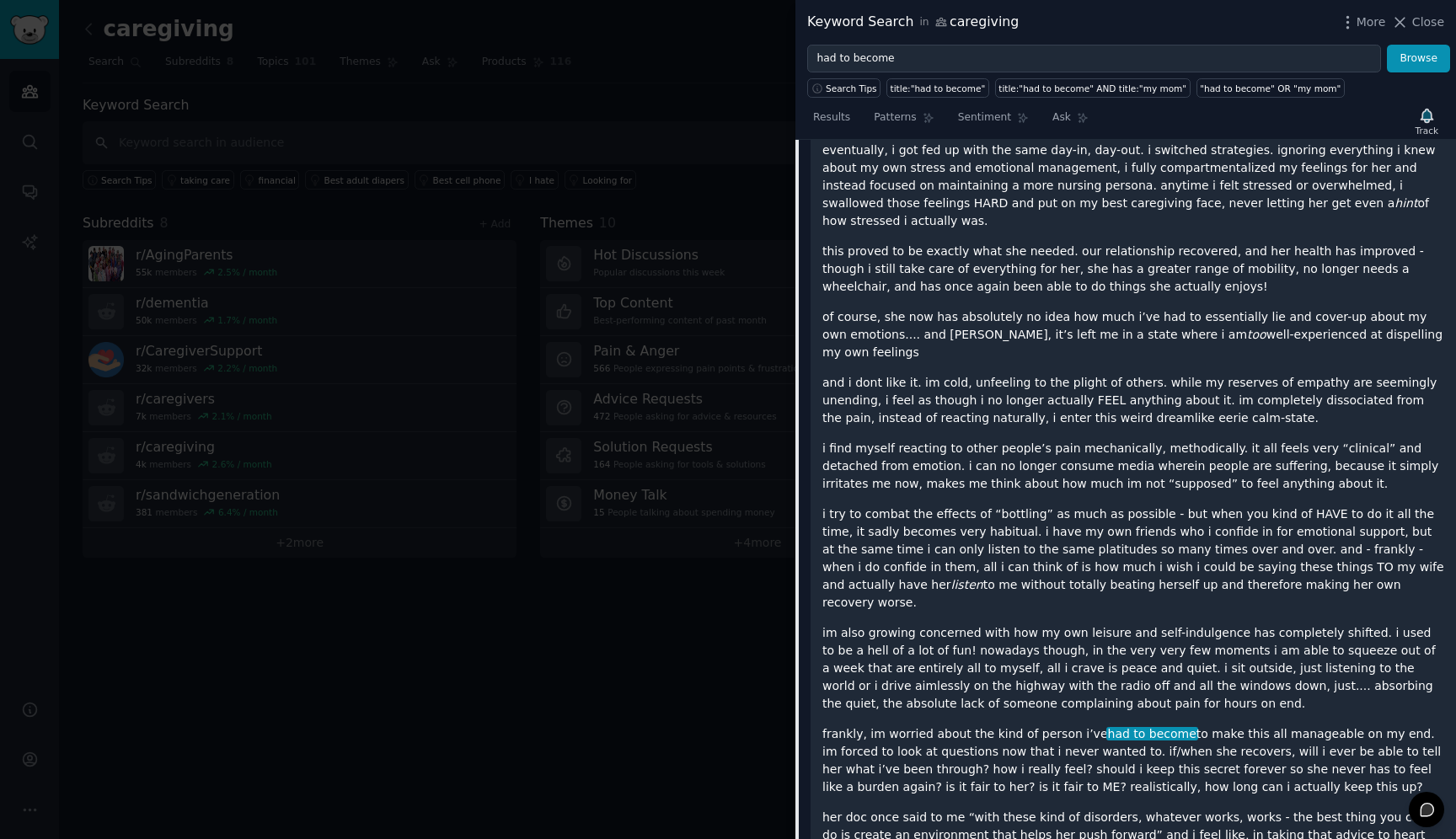
click at [1129, 522] on p "i try to combat the effects of “bottling” as much as possible - but when you ki…" at bounding box center [1133, 558] width 622 height 106
click at [1128, 544] on div "hello! I (30/F) have been a full-time caregiver to my wife (28/F) for roughly f…" at bounding box center [1133, 247] width 622 height 1360
click at [1128, 624] on p "im also growing concerned with how my own leisure and self-indulgence has compl…" at bounding box center [1133, 669] width 622 height 88
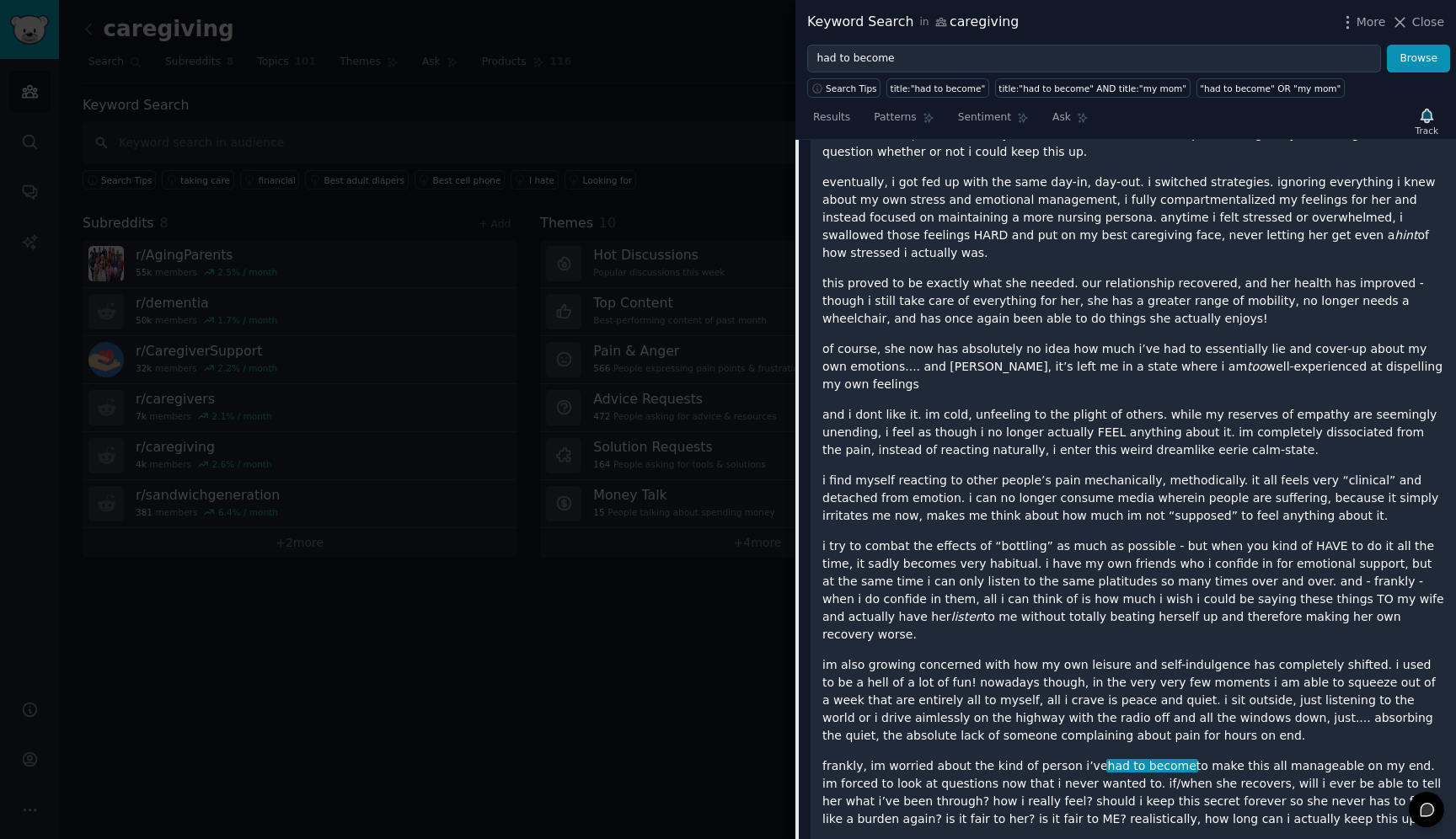
click at [1105, 551] on p "i try to combat the effects of “bottling” as much as possible - but when you ki…" at bounding box center [1133, 590] width 622 height 106
click at [1077, 565] on p "i try to combat the effects of “bottling” as much as possible - but when you ki…" at bounding box center [1133, 590] width 622 height 106
click at [1084, 567] on p "i try to combat the effects of “bottling” as much as possible - but when you ki…" at bounding box center [1133, 590] width 622 height 106
click at [1027, 537] on p "i try to combat the effects of “bottling” as much as possible - but when you ki…" at bounding box center [1133, 590] width 622 height 106
click at [1009, 561] on p "i try to combat the effects of “bottling” as much as possible - but when you ki…" at bounding box center [1133, 590] width 622 height 106
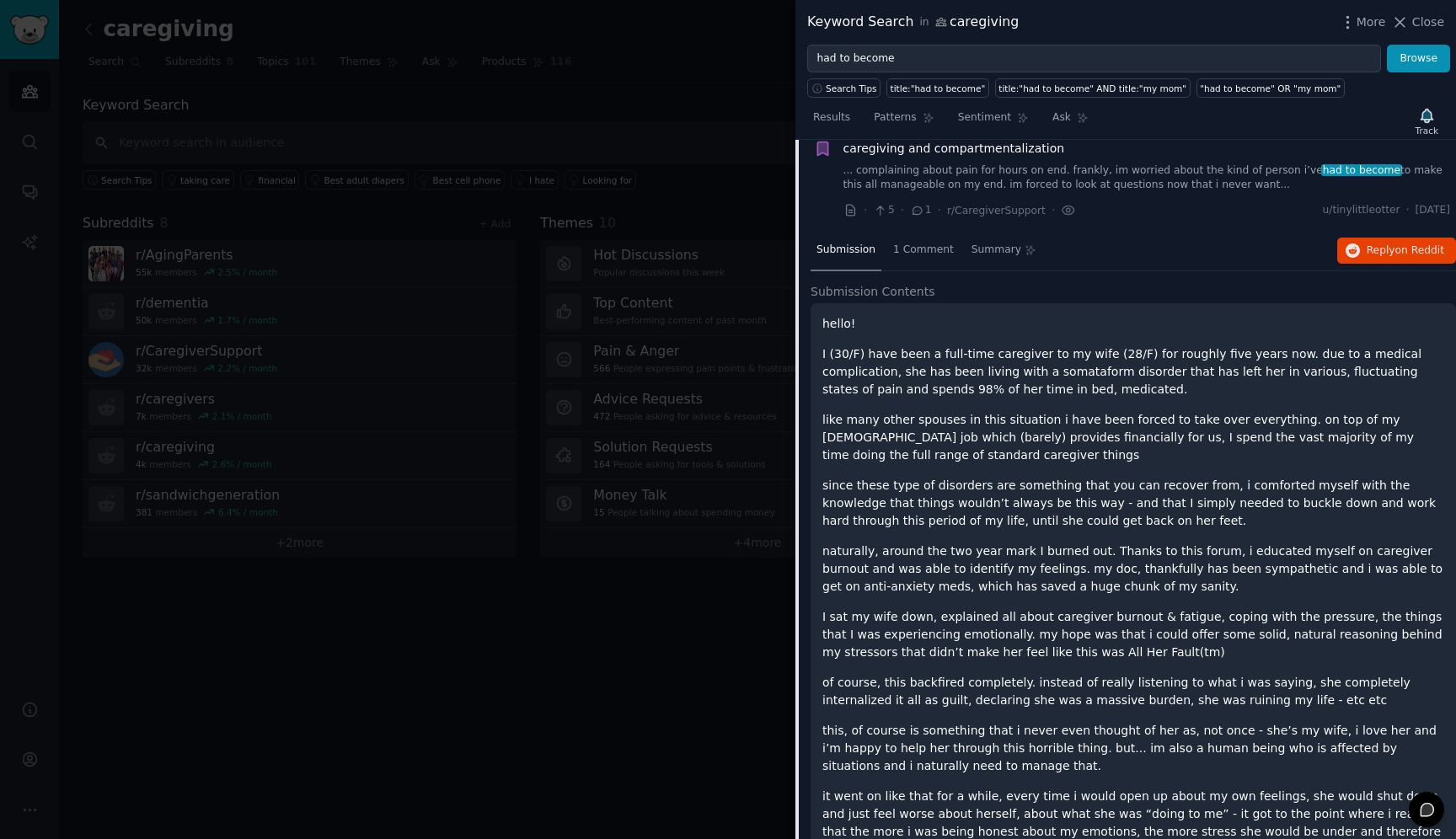
scroll to position [1846, 0]
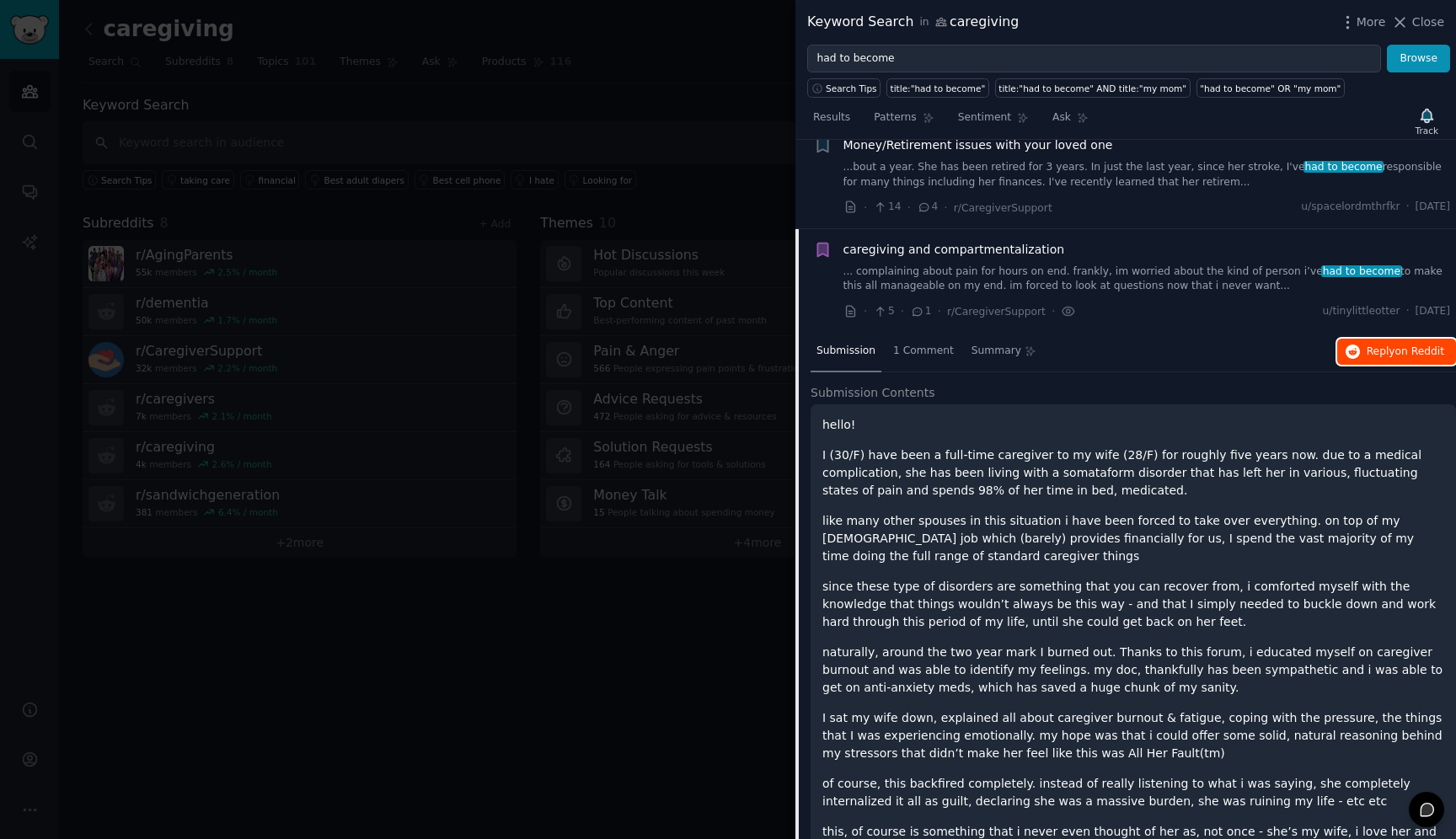
click at [1401, 345] on span "on Reddit" at bounding box center [1420, 351] width 48 height 12
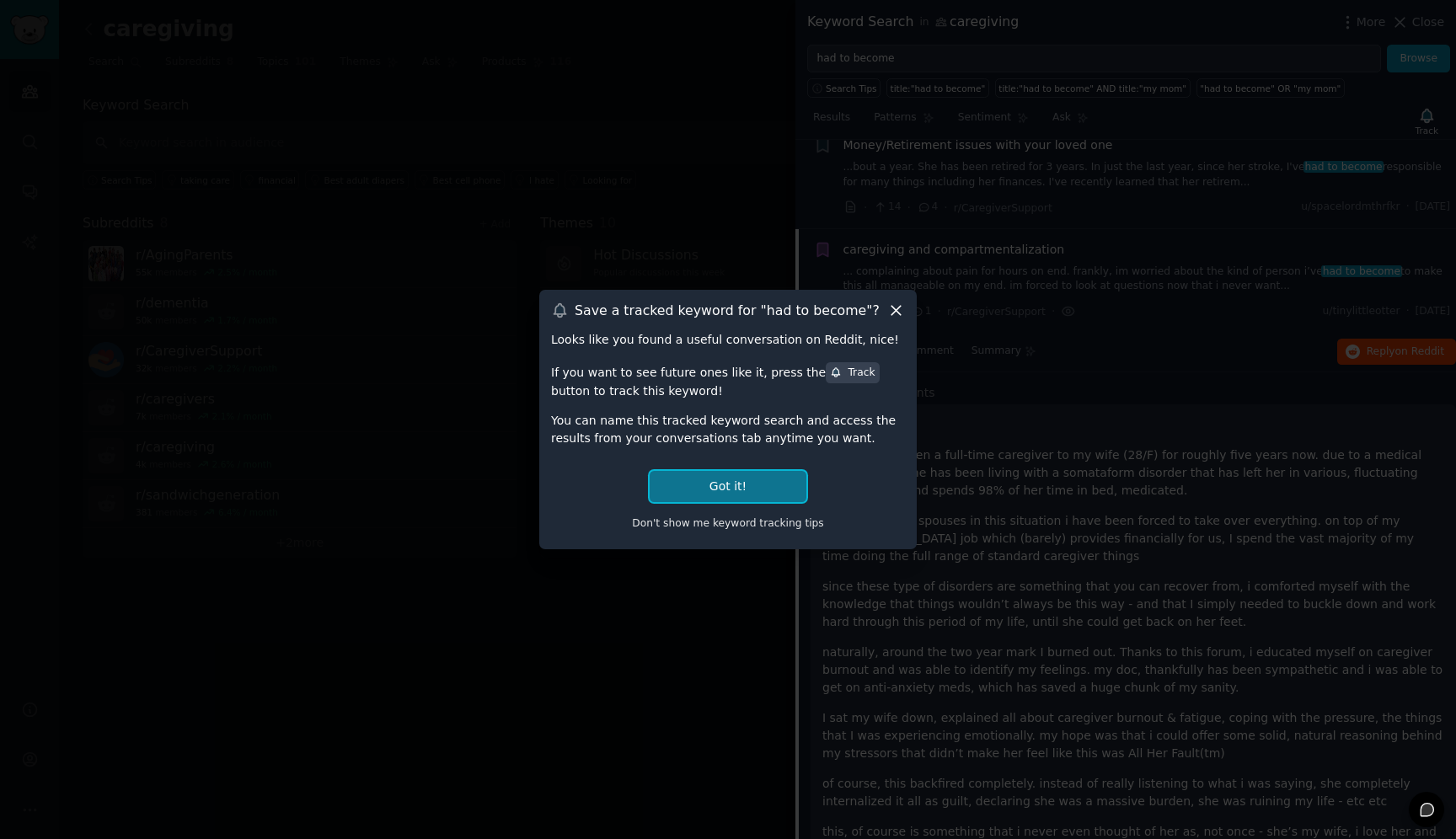
click at [776, 486] on button "Got it!" at bounding box center [728, 486] width 157 height 31
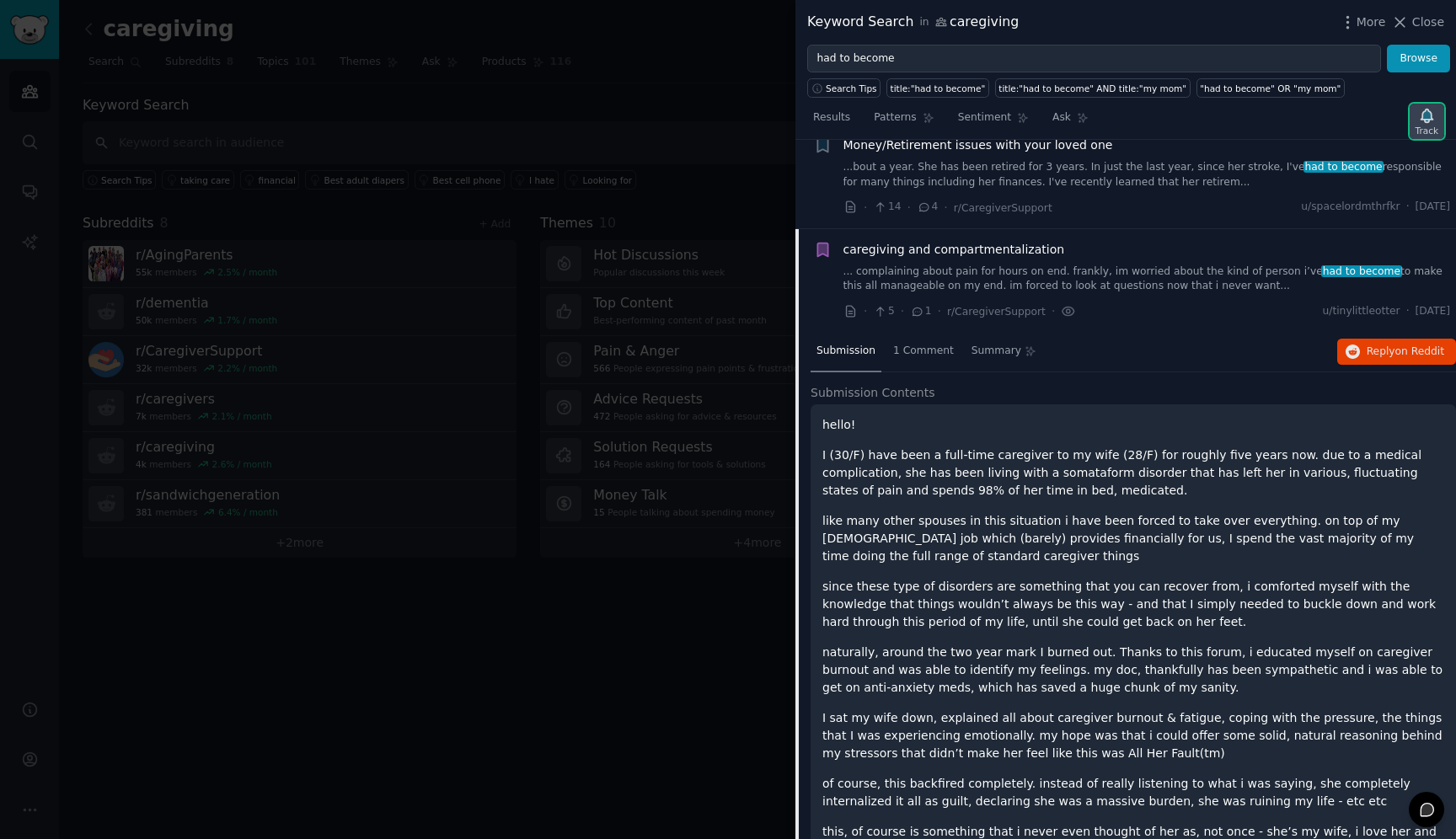
click at [1440, 129] on div "Track" at bounding box center [1427, 121] width 35 height 35
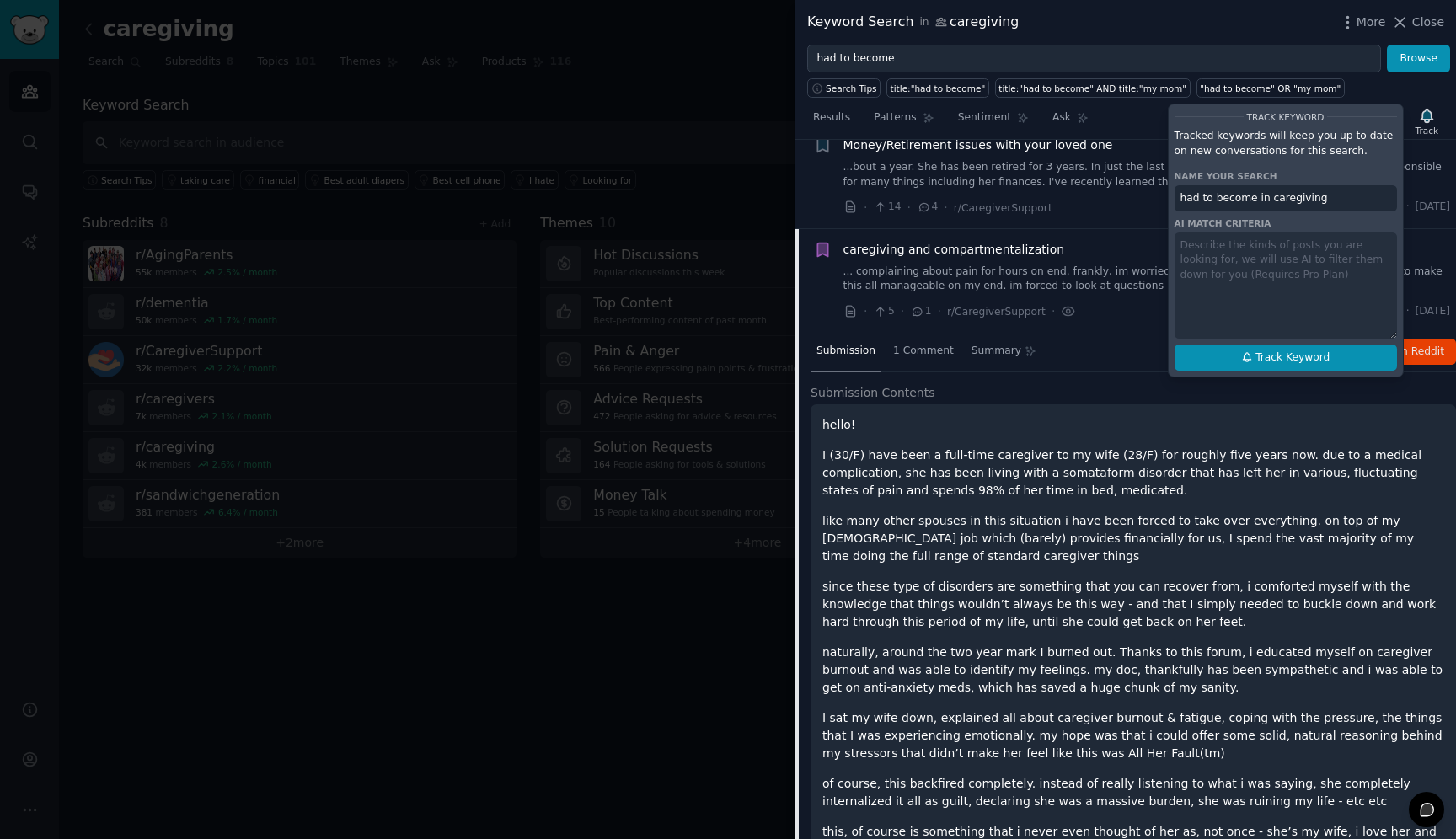
click at [1336, 355] on button "Track Keyword" at bounding box center [1286, 357] width 222 height 27
type input "had to become in caregiving"
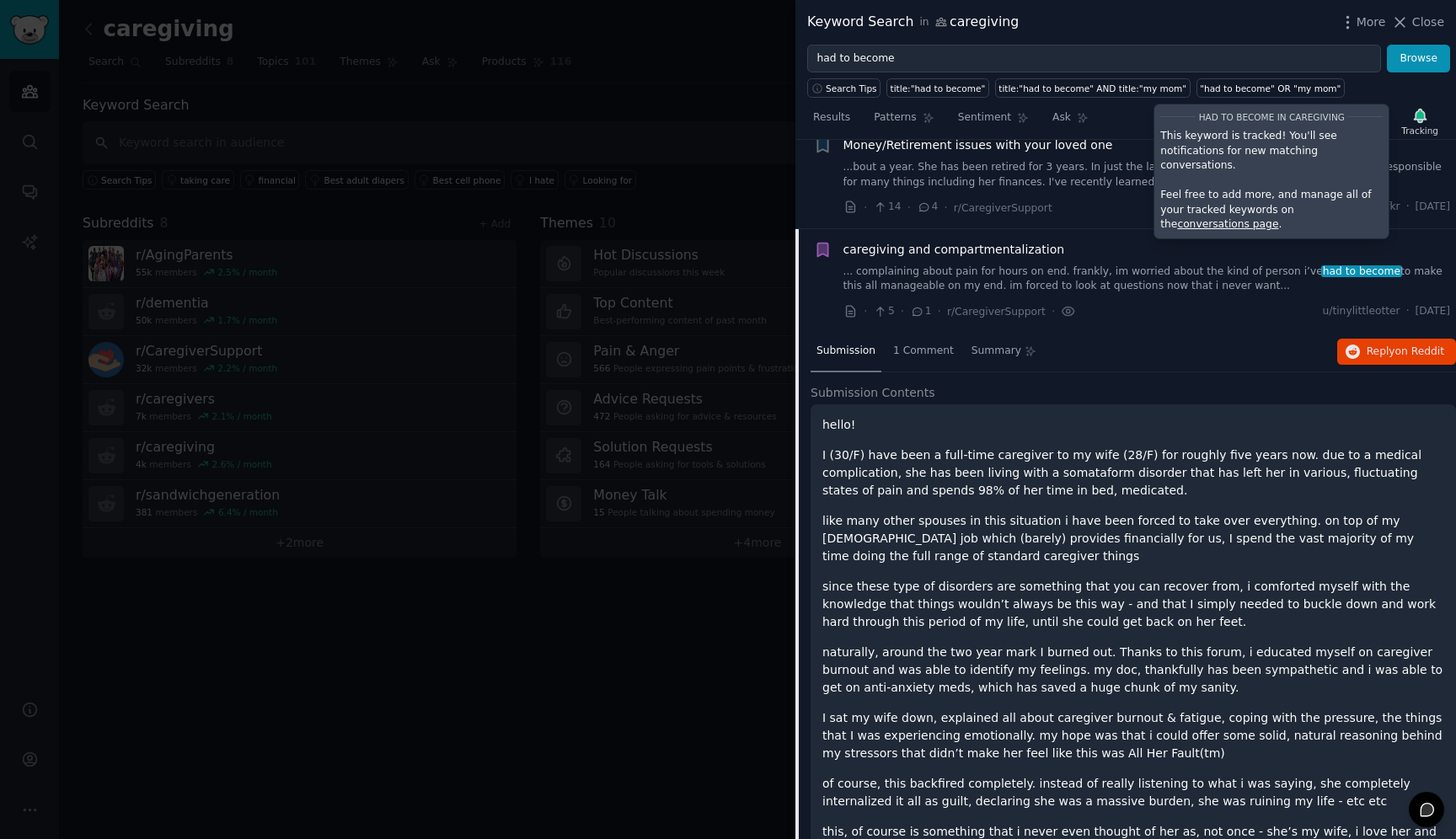
click at [1287, 548] on p "like many other spouses in this situation i have been forced to take over every…" at bounding box center [1133, 538] width 622 height 53
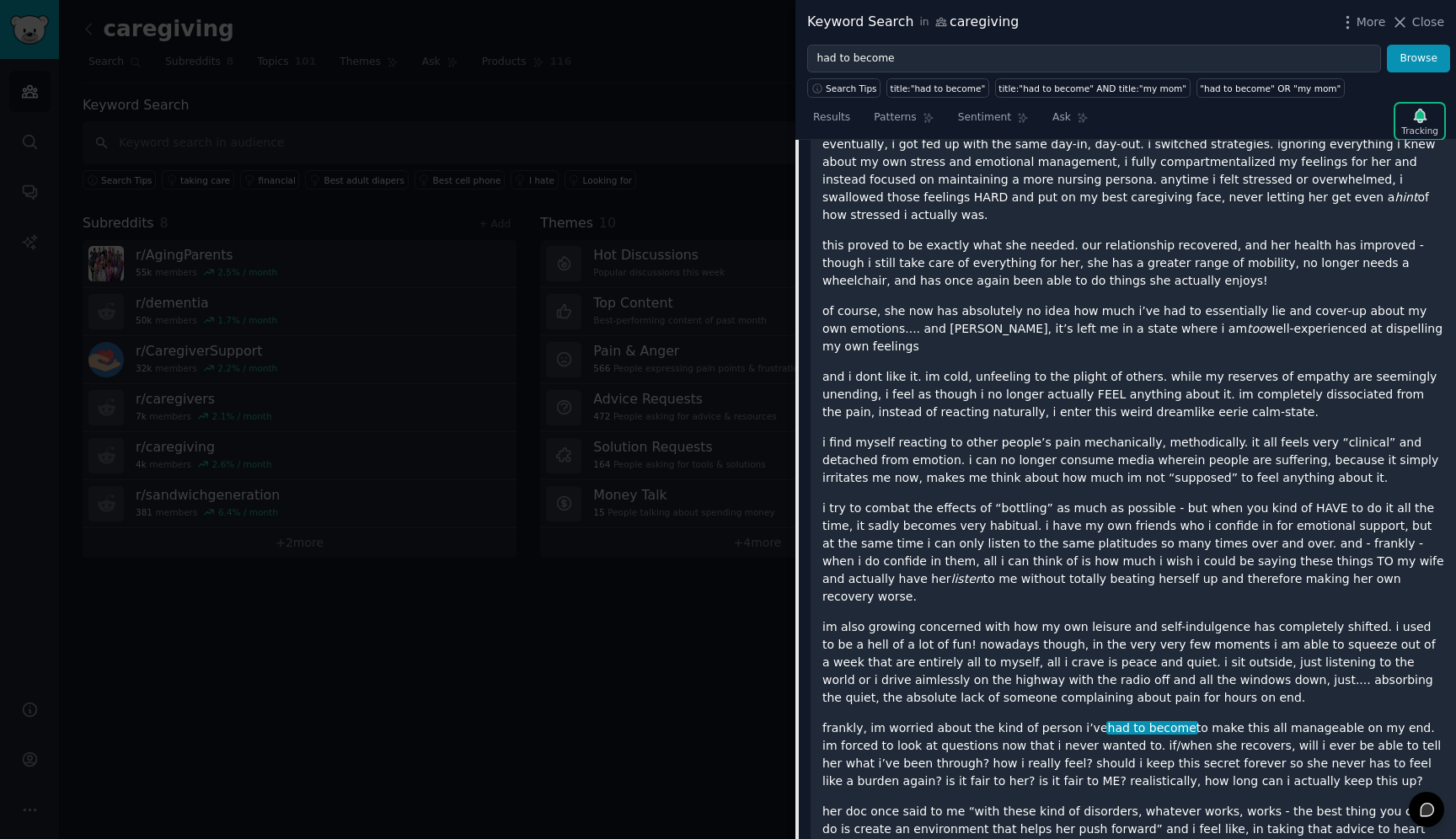
scroll to position [2755, 0]
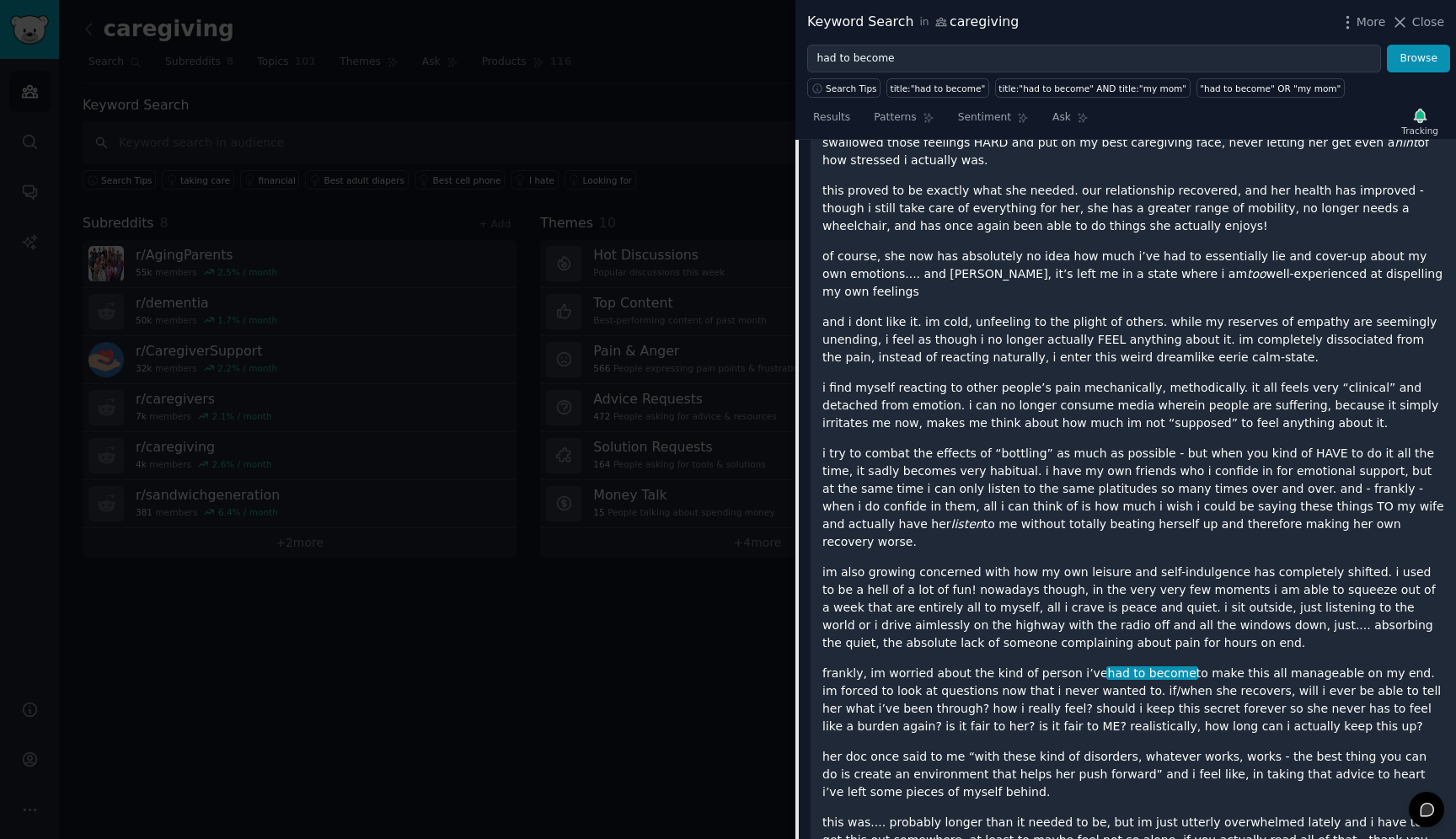
click at [1286, 575] on p "im also growing concerned with how my own leisure and self-indulgence has compl…" at bounding box center [1133, 608] width 622 height 88
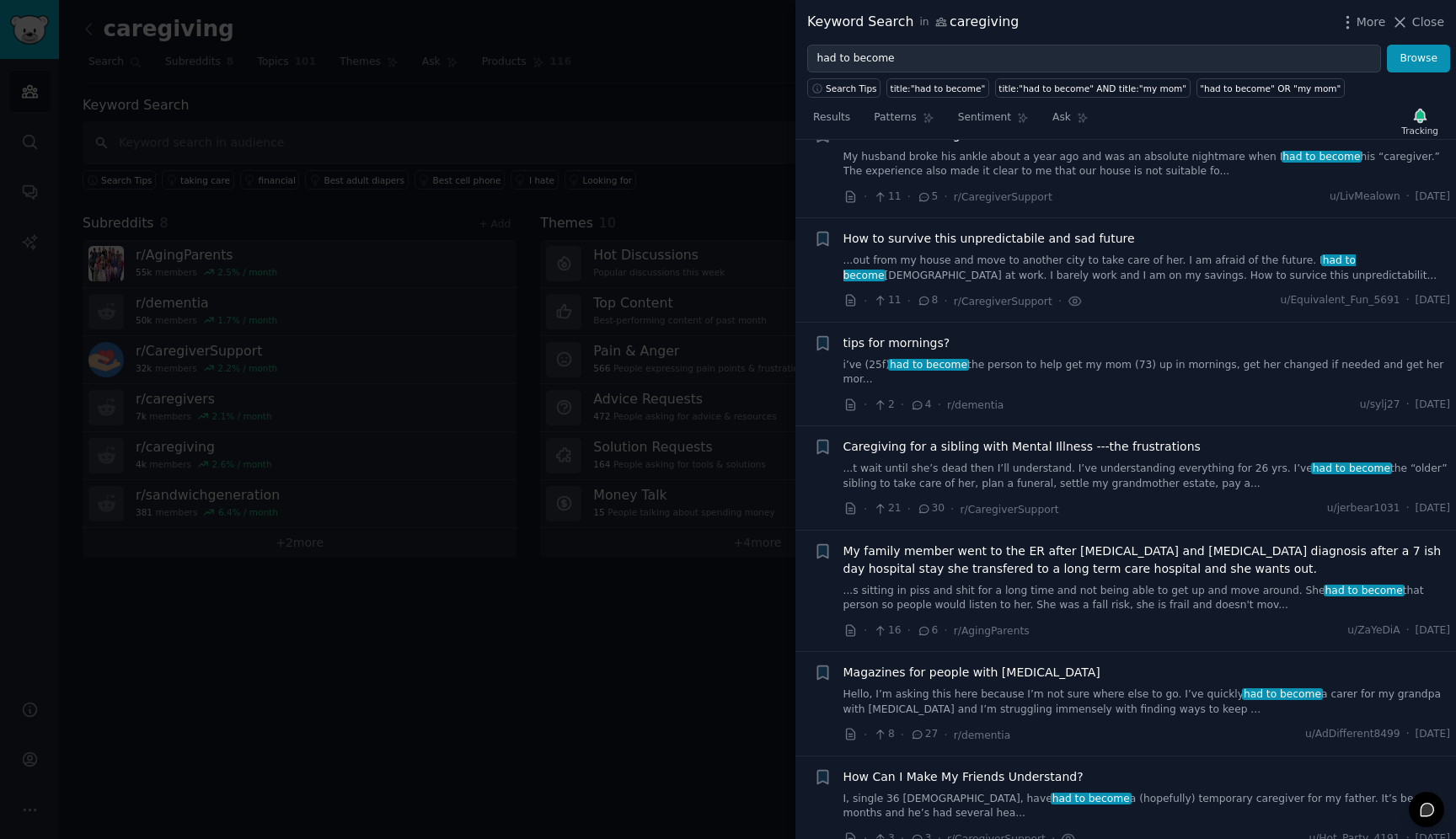
scroll to position [0, 0]
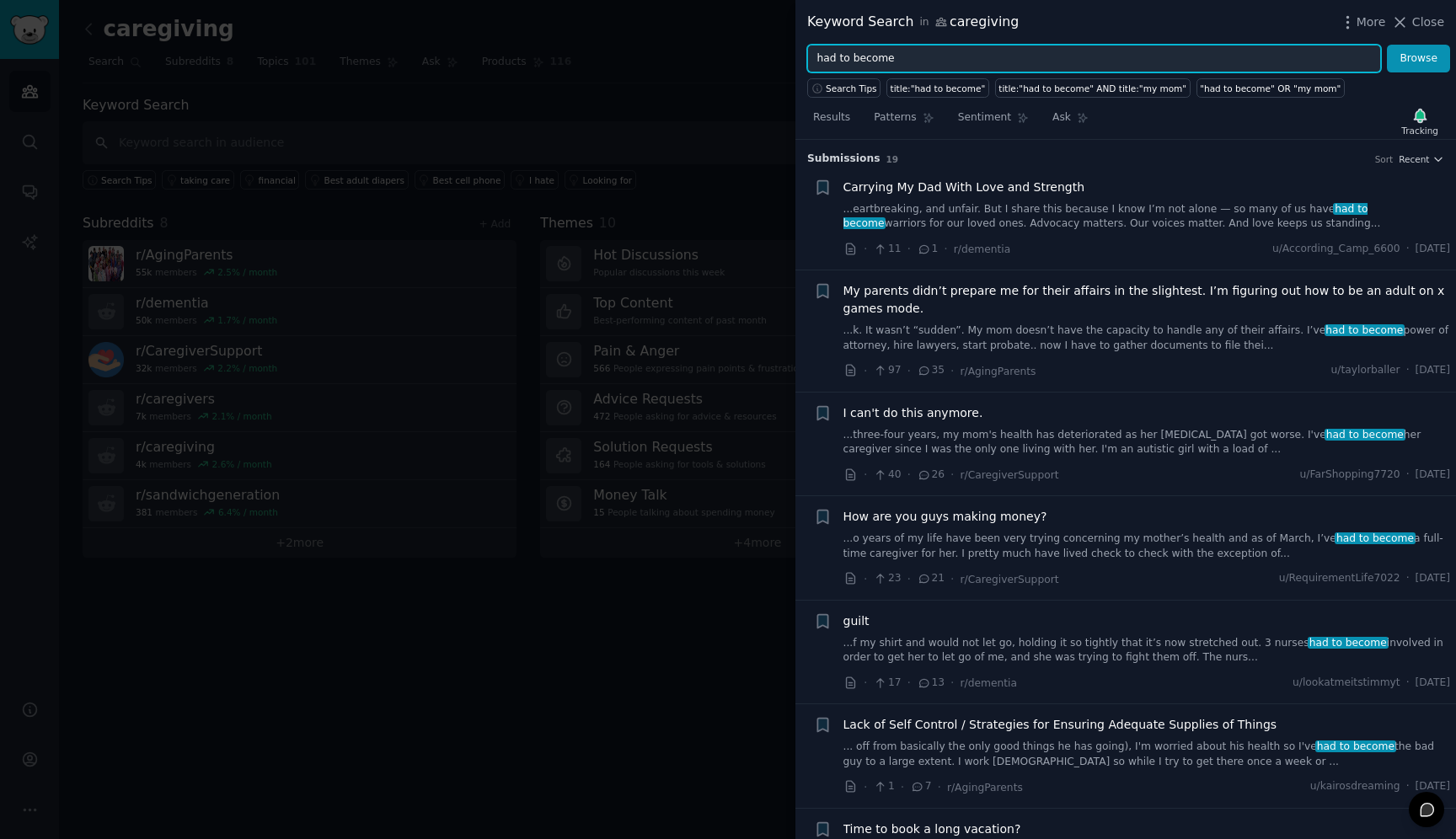
click at [889, 53] on input "had to become" at bounding box center [1094, 59] width 574 height 29
click at [1387, 45] on button "Browse" at bounding box center [1418, 59] width 63 height 29
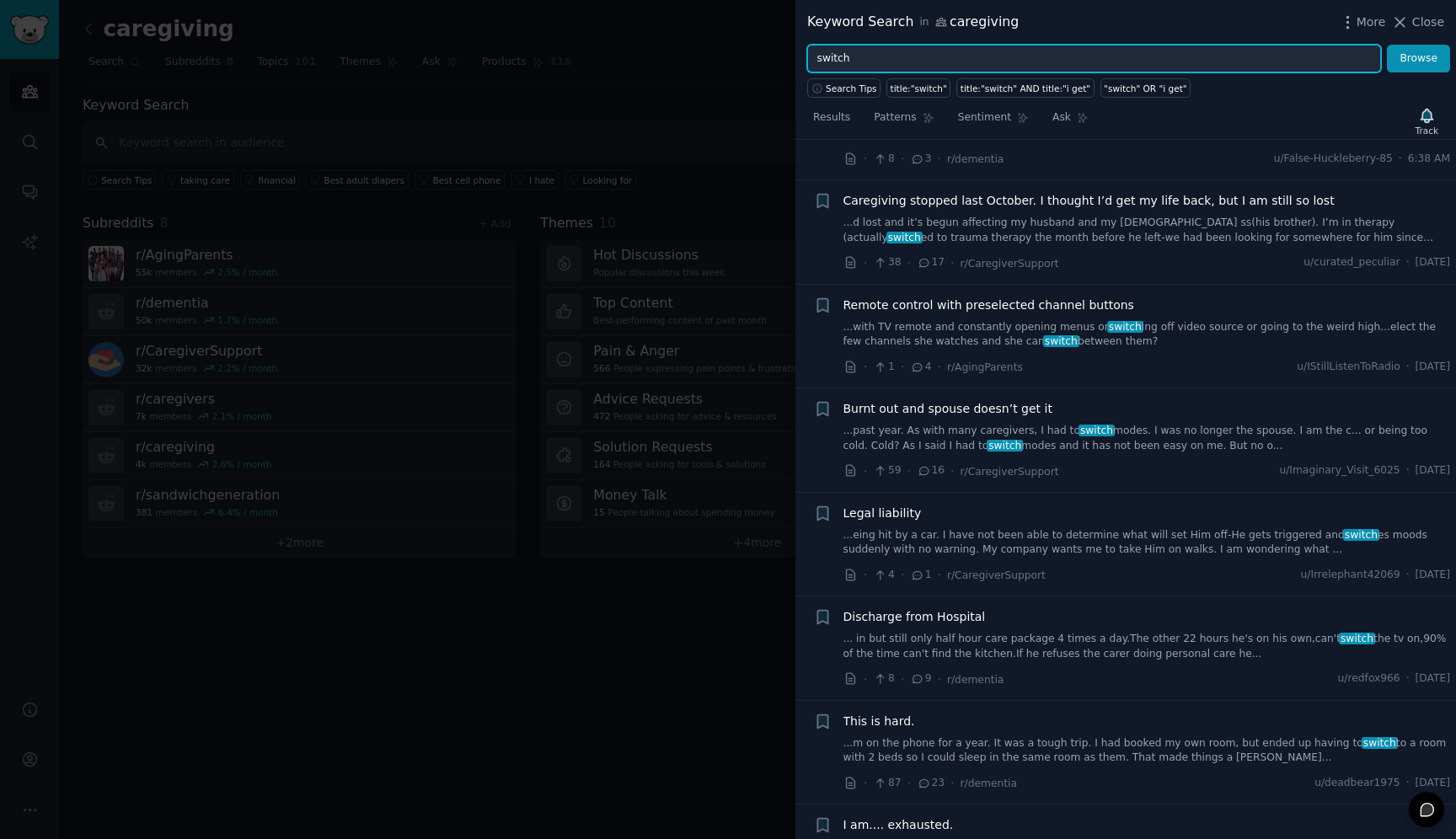
scroll to position [100, 0]
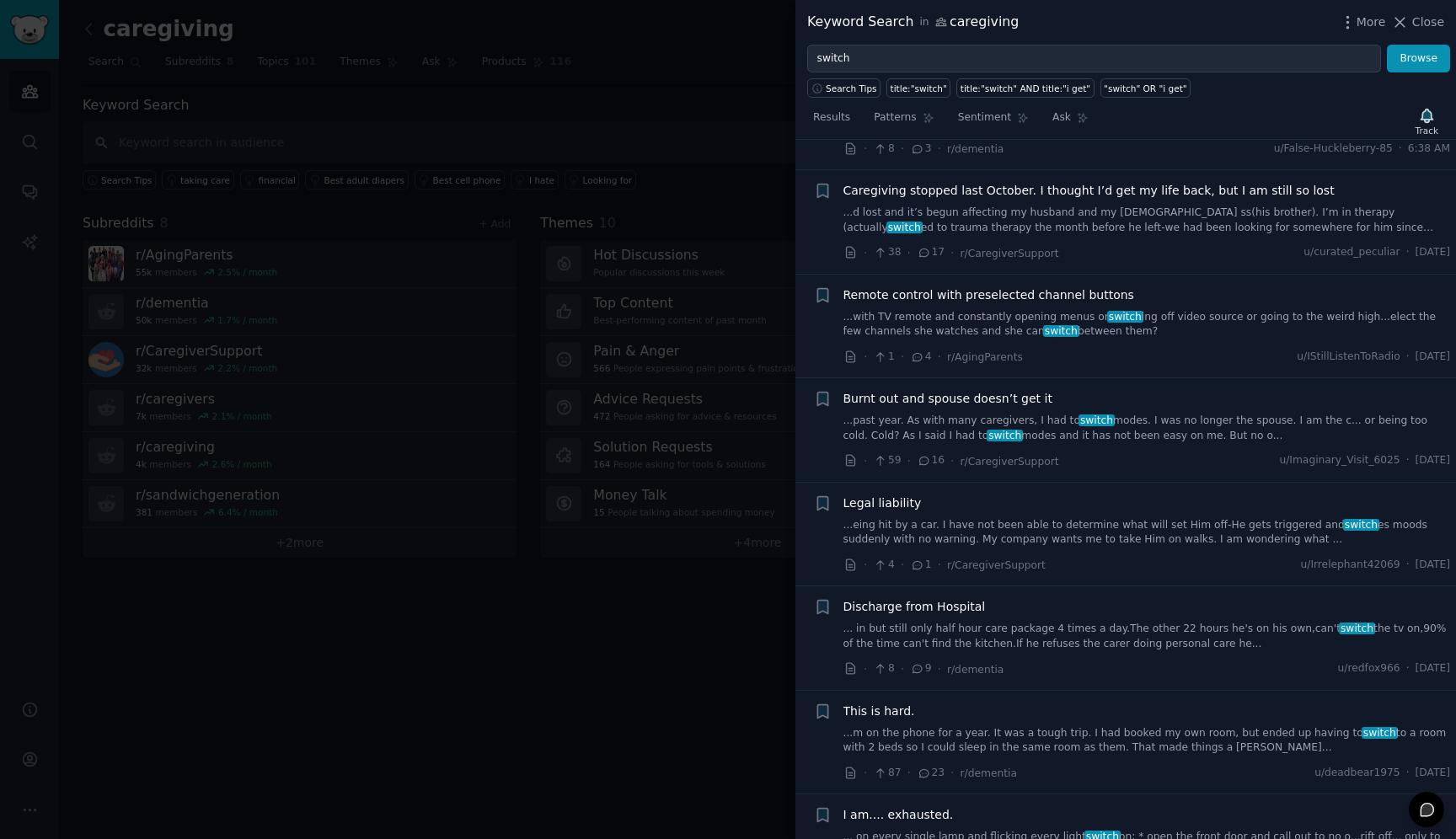
click at [1177, 432] on link "...past year. As with many caregivers, I had to switch modes. I was no longer t…" at bounding box center [1147, 428] width 607 height 29
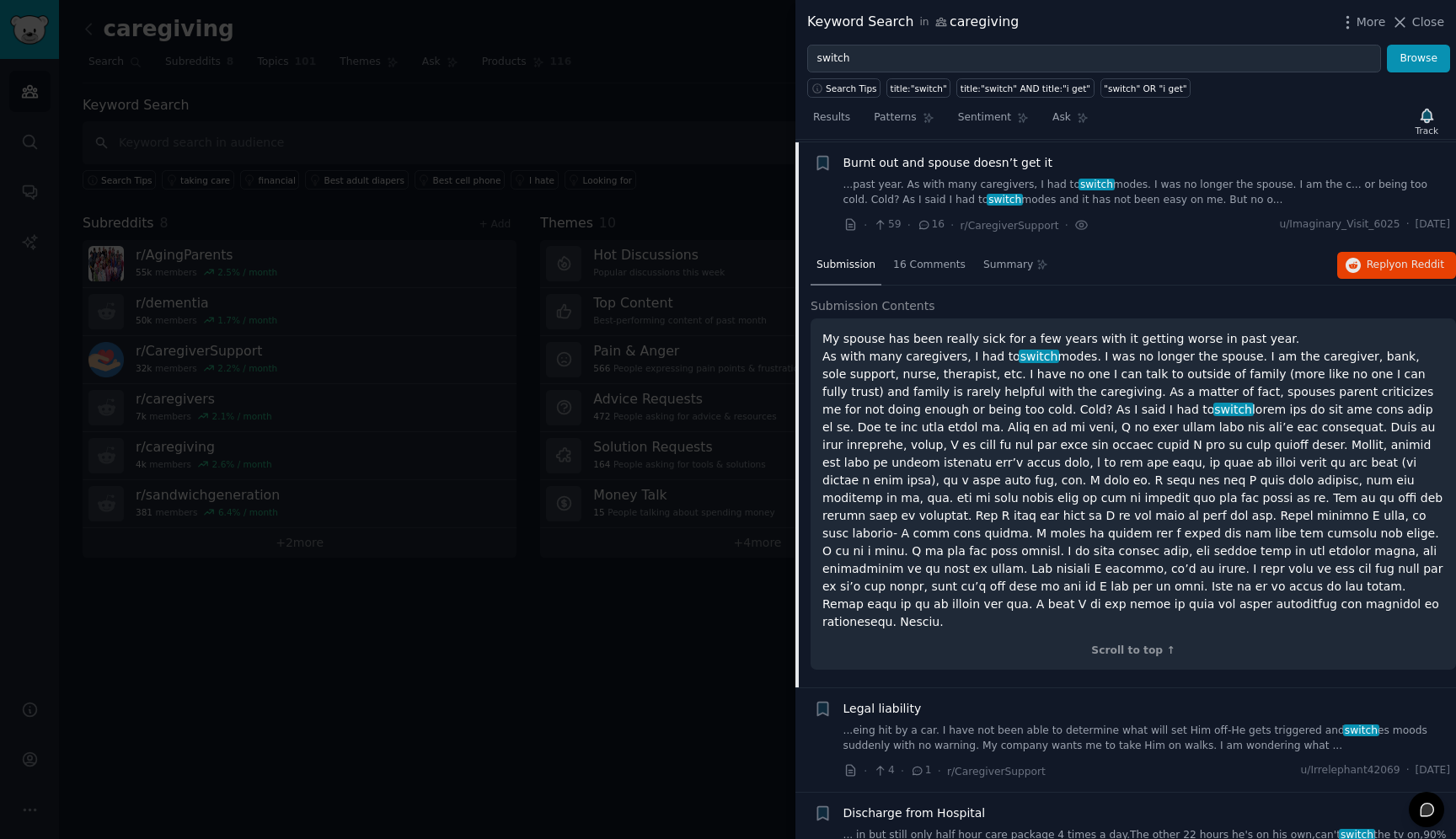
scroll to position [339, 0]
click at [1382, 272] on button "Reply on Reddit" at bounding box center [1396, 262] width 119 height 27
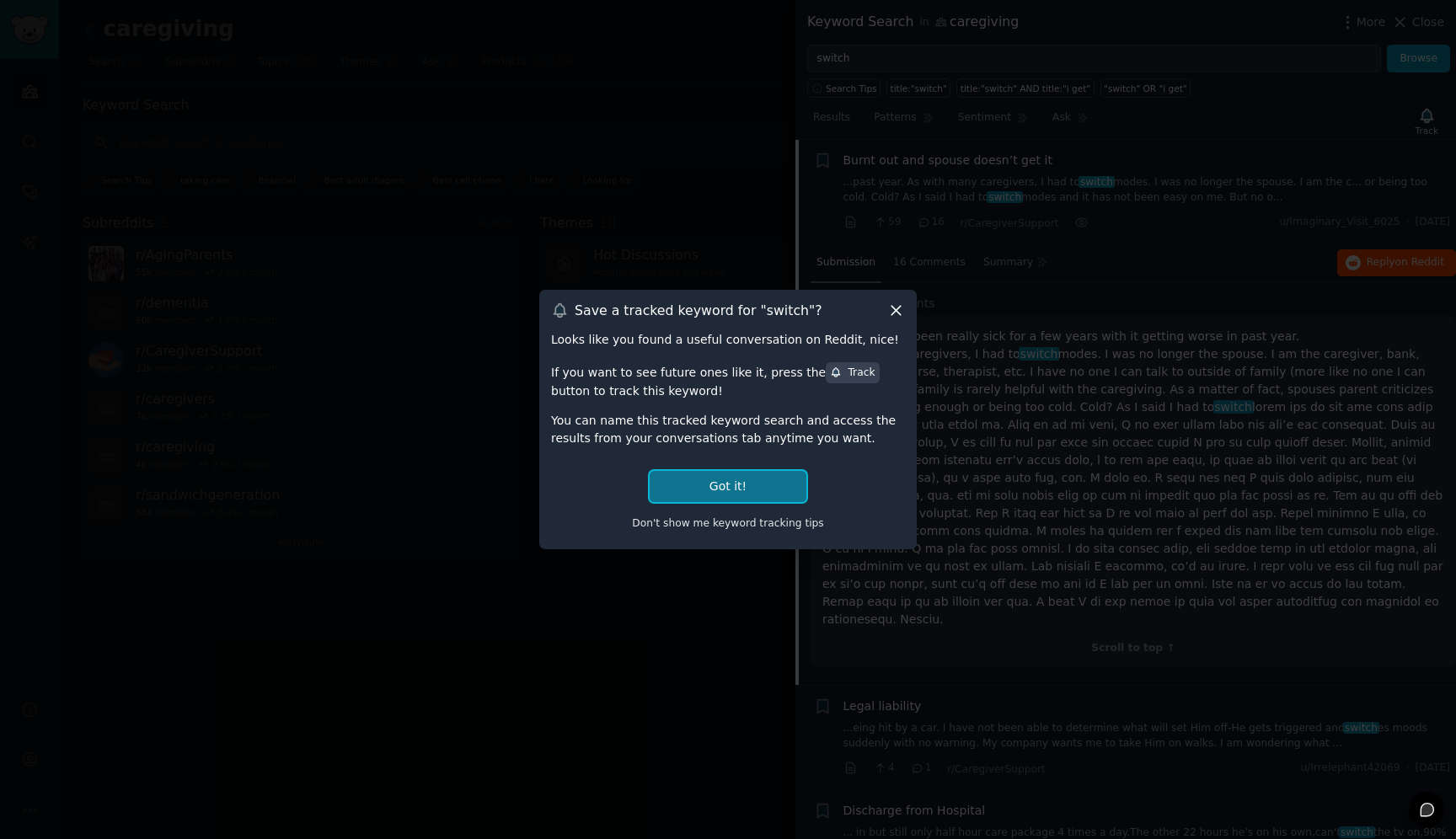
click at [760, 477] on button "Got it!" at bounding box center [728, 486] width 157 height 31
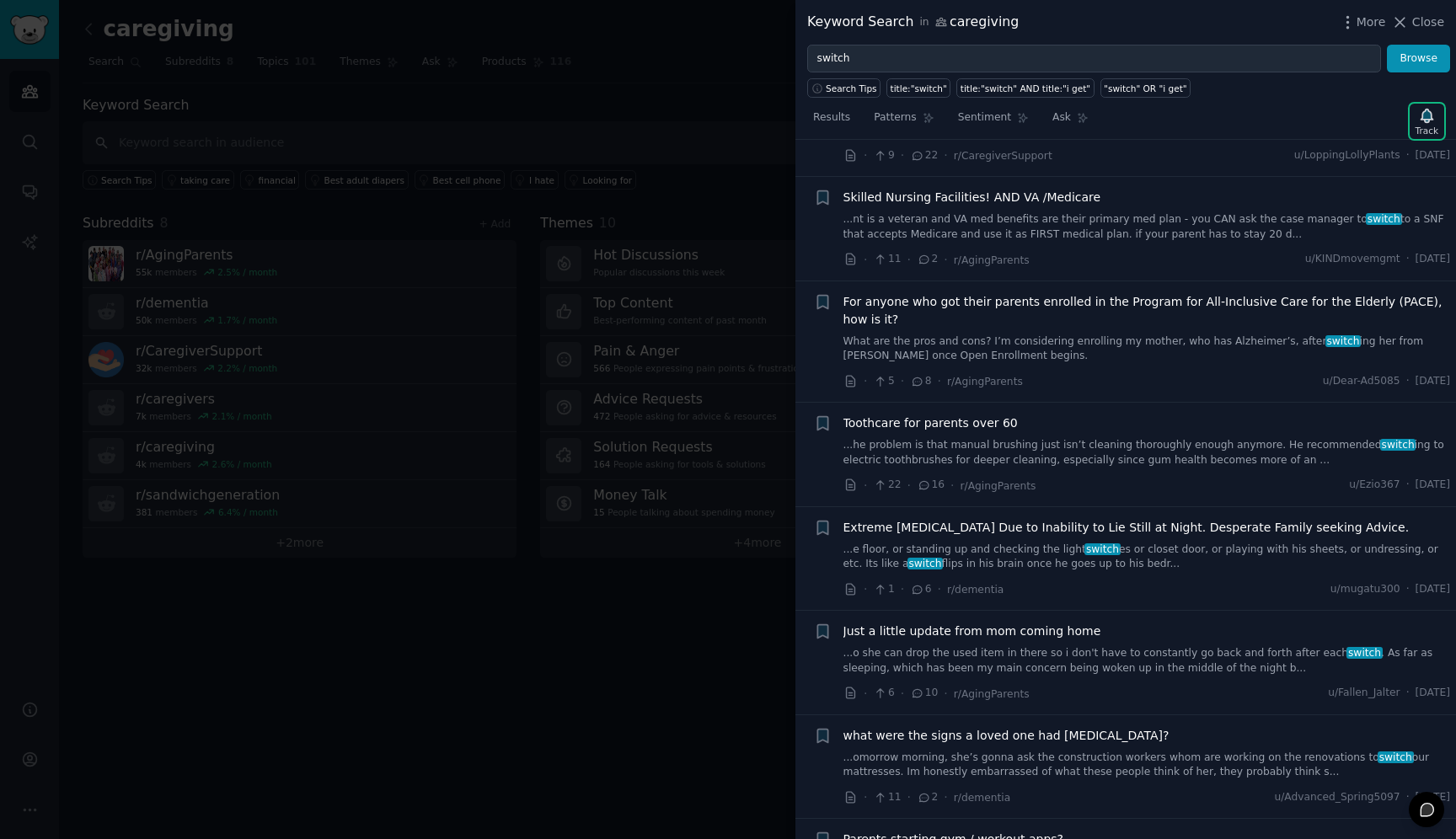
scroll to position [2746, 0]
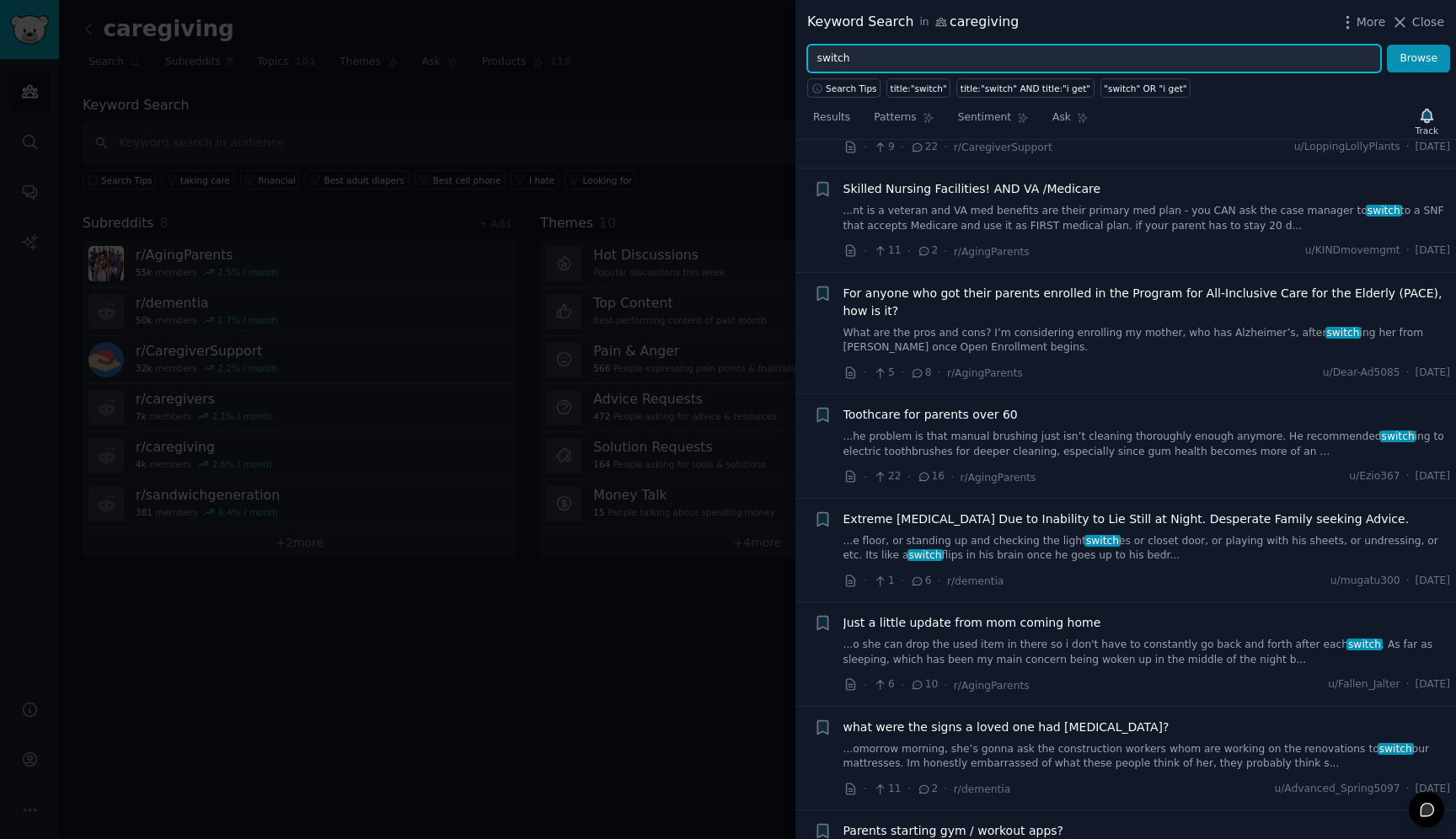
click at [954, 58] on input "switch" at bounding box center [1094, 59] width 574 height 29
click at [1387, 45] on button "Browse" at bounding box center [1418, 59] width 63 height 29
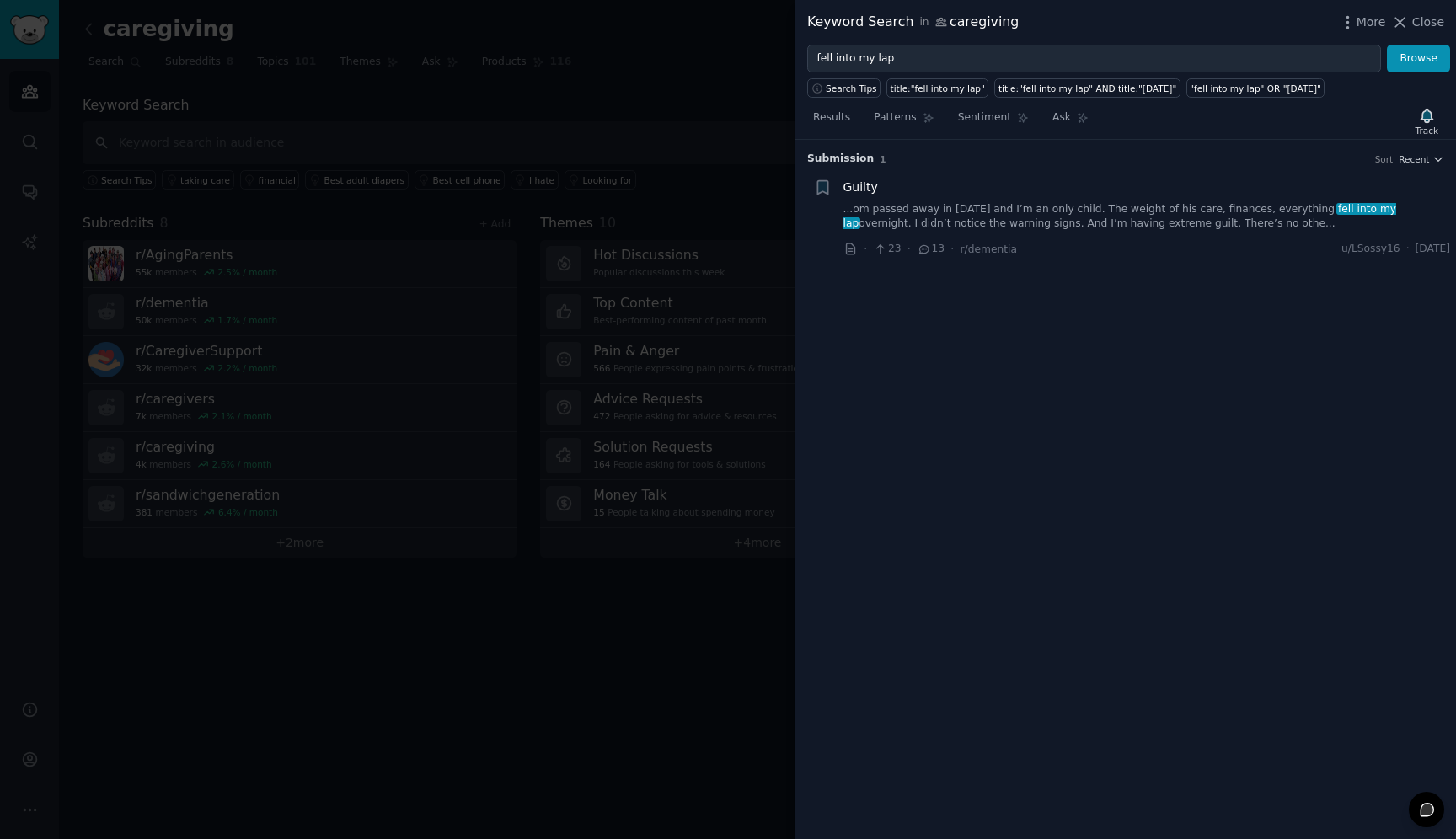
click at [1212, 213] on link "...om passed away in [DATE] and I’m an only child. The weight of his care, fina…" at bounding box center [1147, 217] width 607 height 29
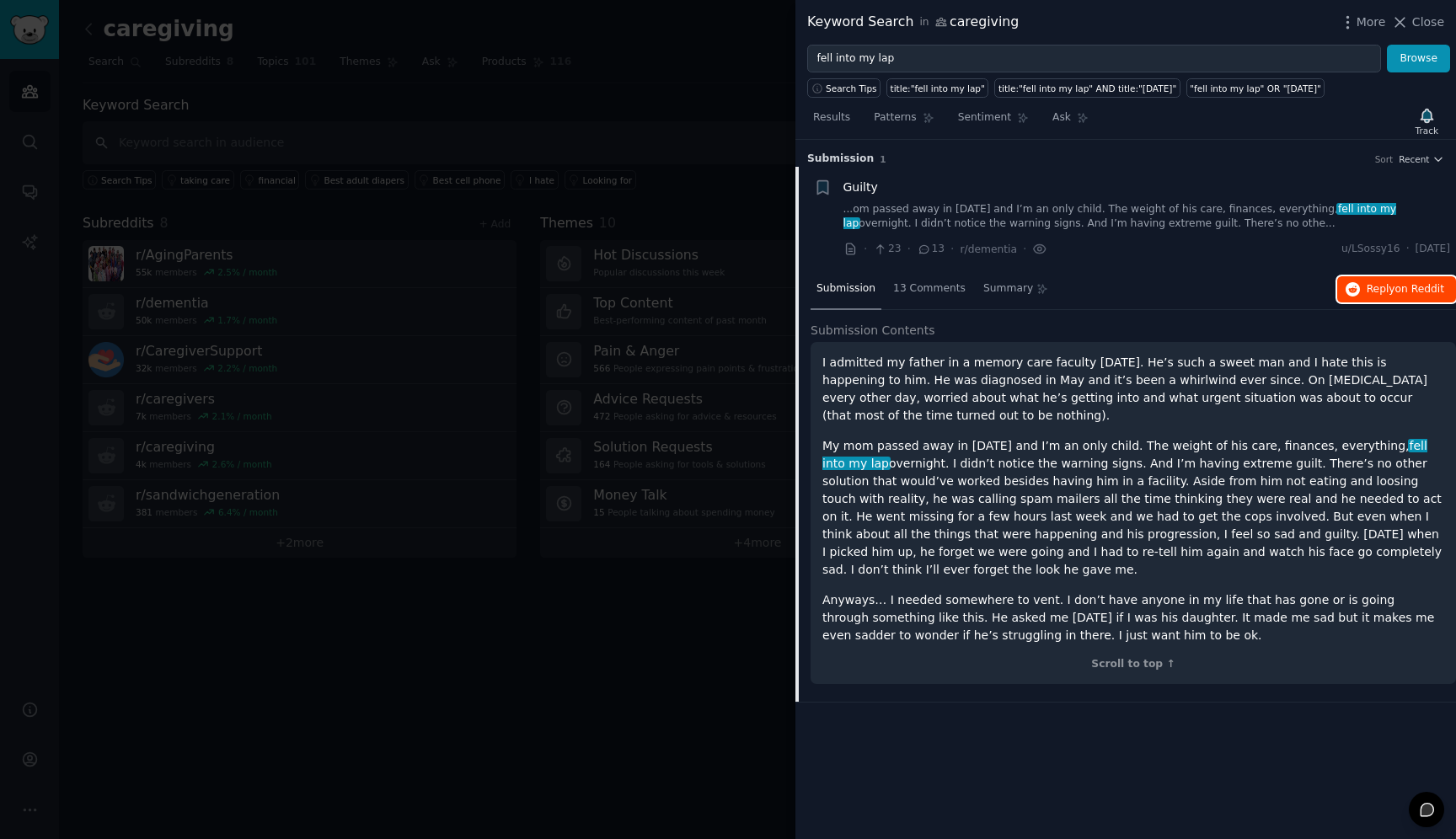
click at [1362, 287] on button "Reply on Reddit" at bounding box center [1396, 289] width 119 height 27
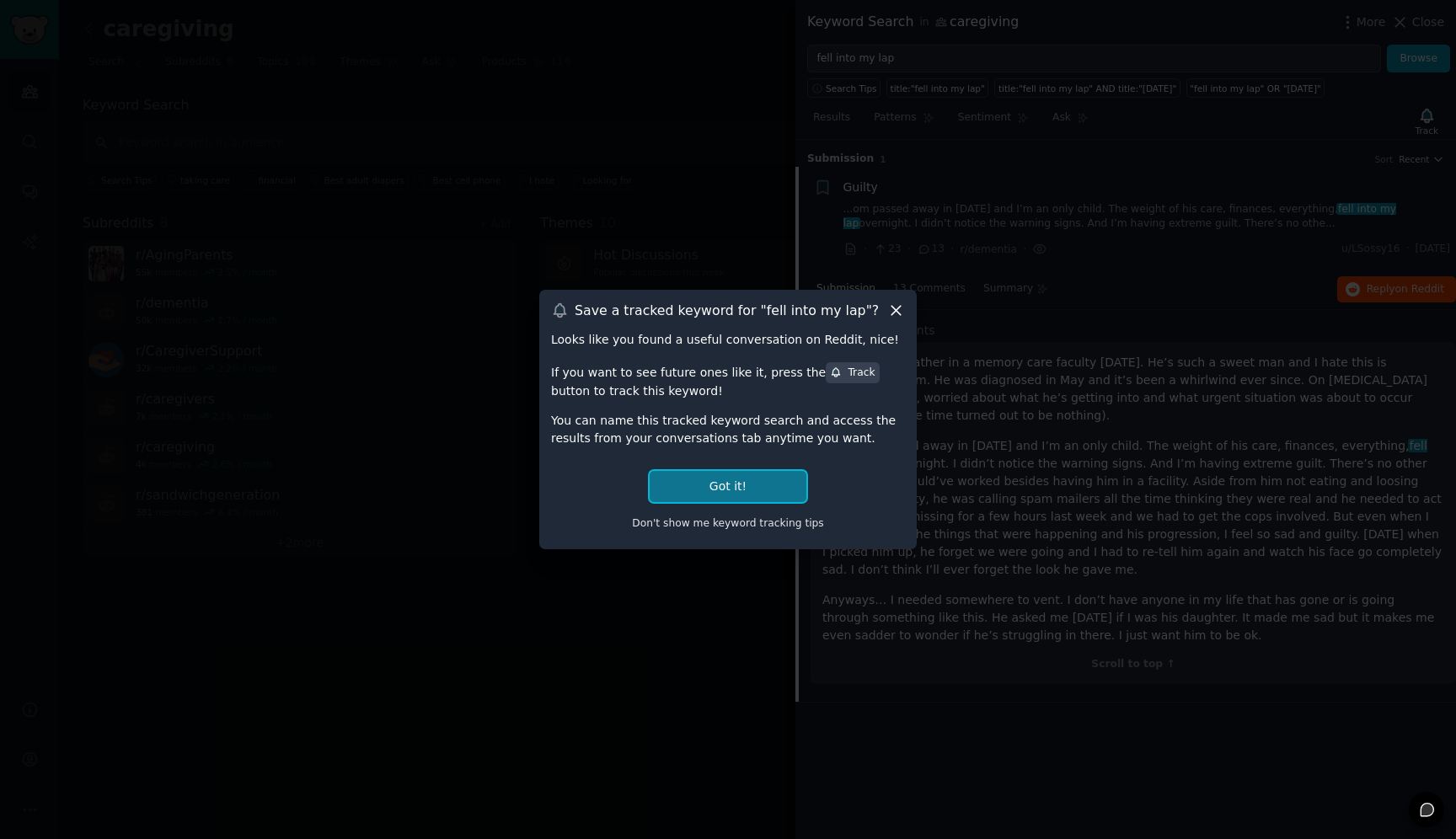
click at [773, 484] on button "Got it!" at bounding box center [728, 486] width 157 height 31
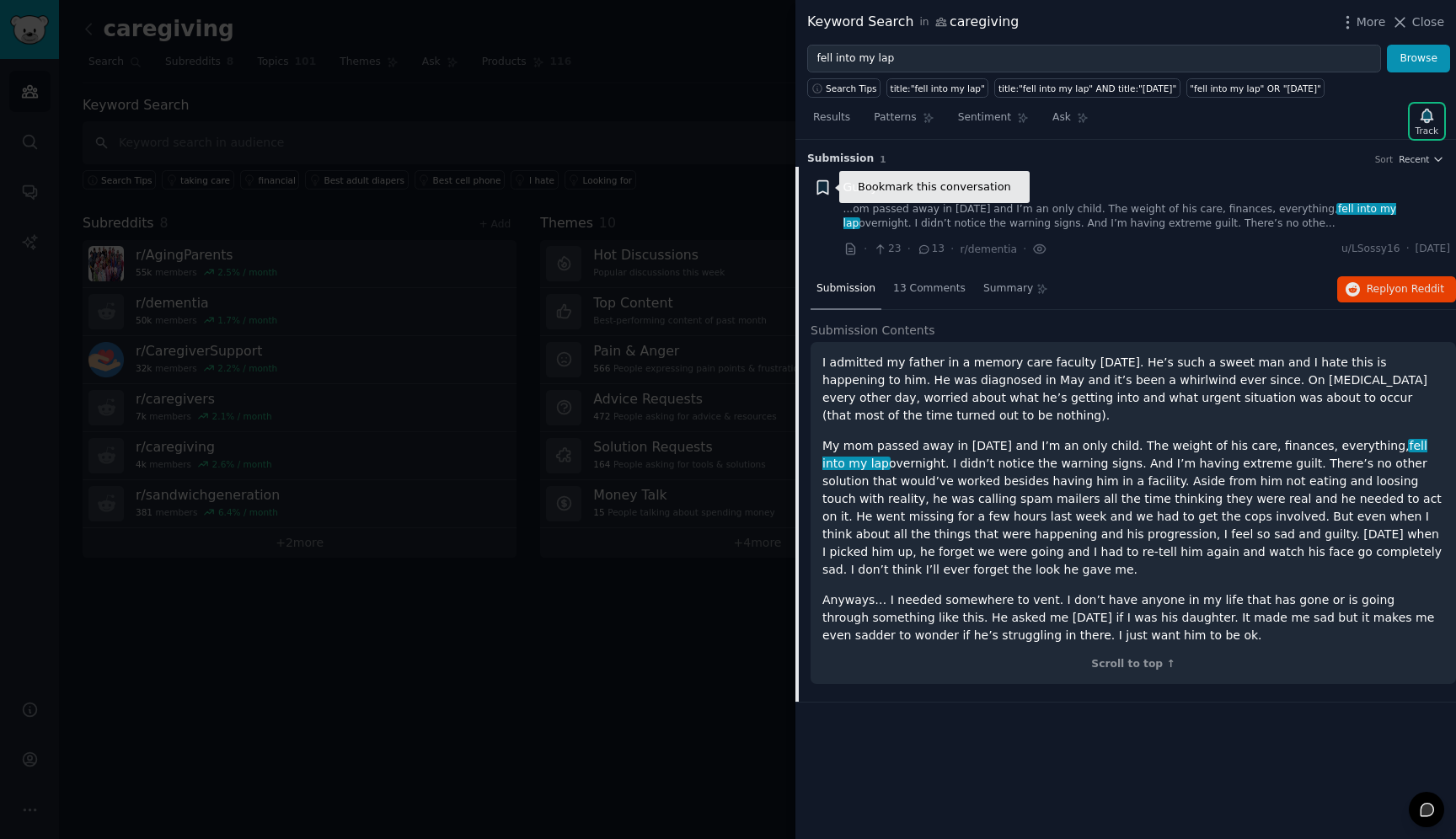
click at [824, 191] on icon "button" at bounding box center [823, 187] width 10 height 14
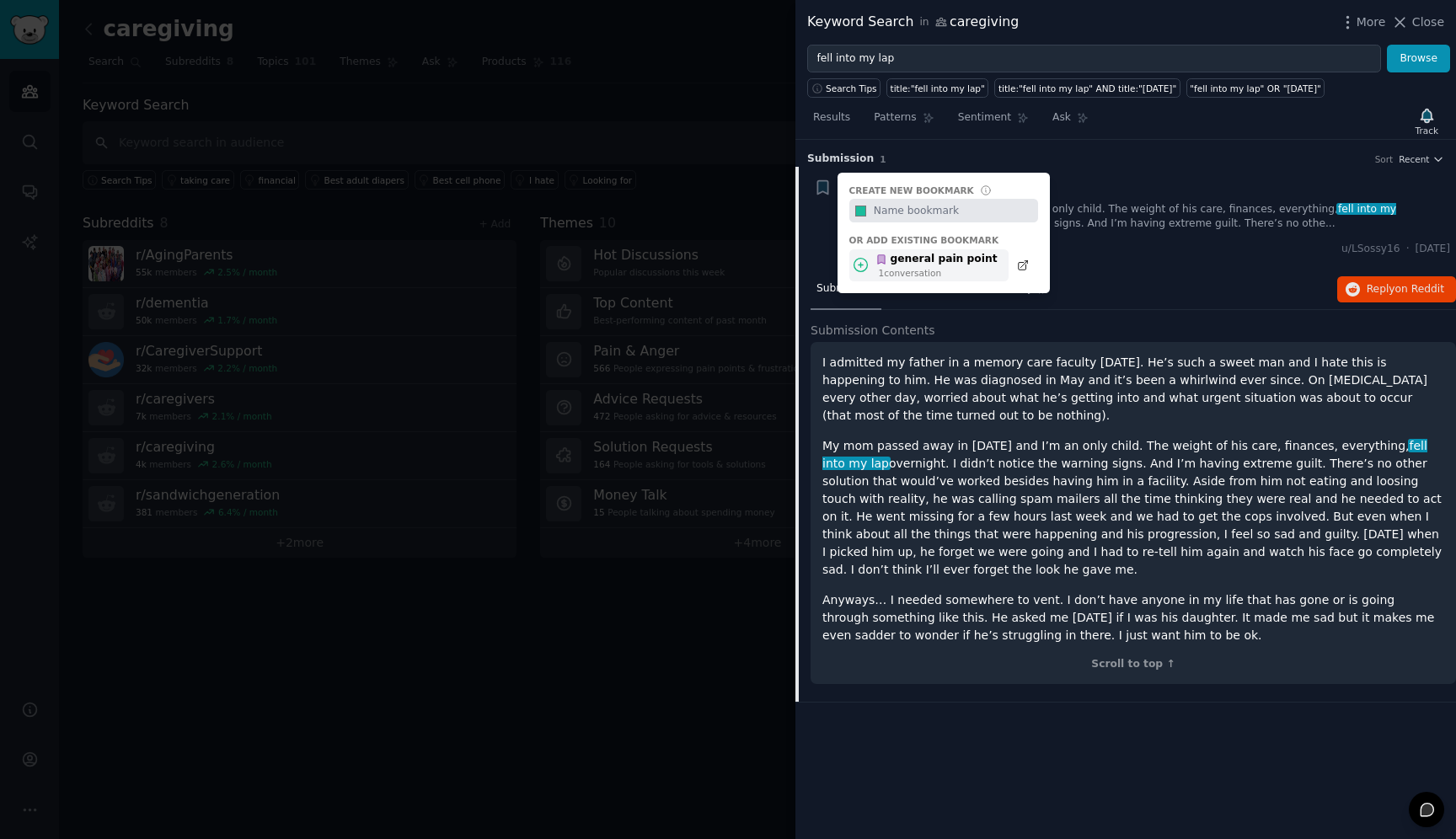
click at [958, 271] on div "1 conversation" at bounding box center [938, 273] width 119 height 12
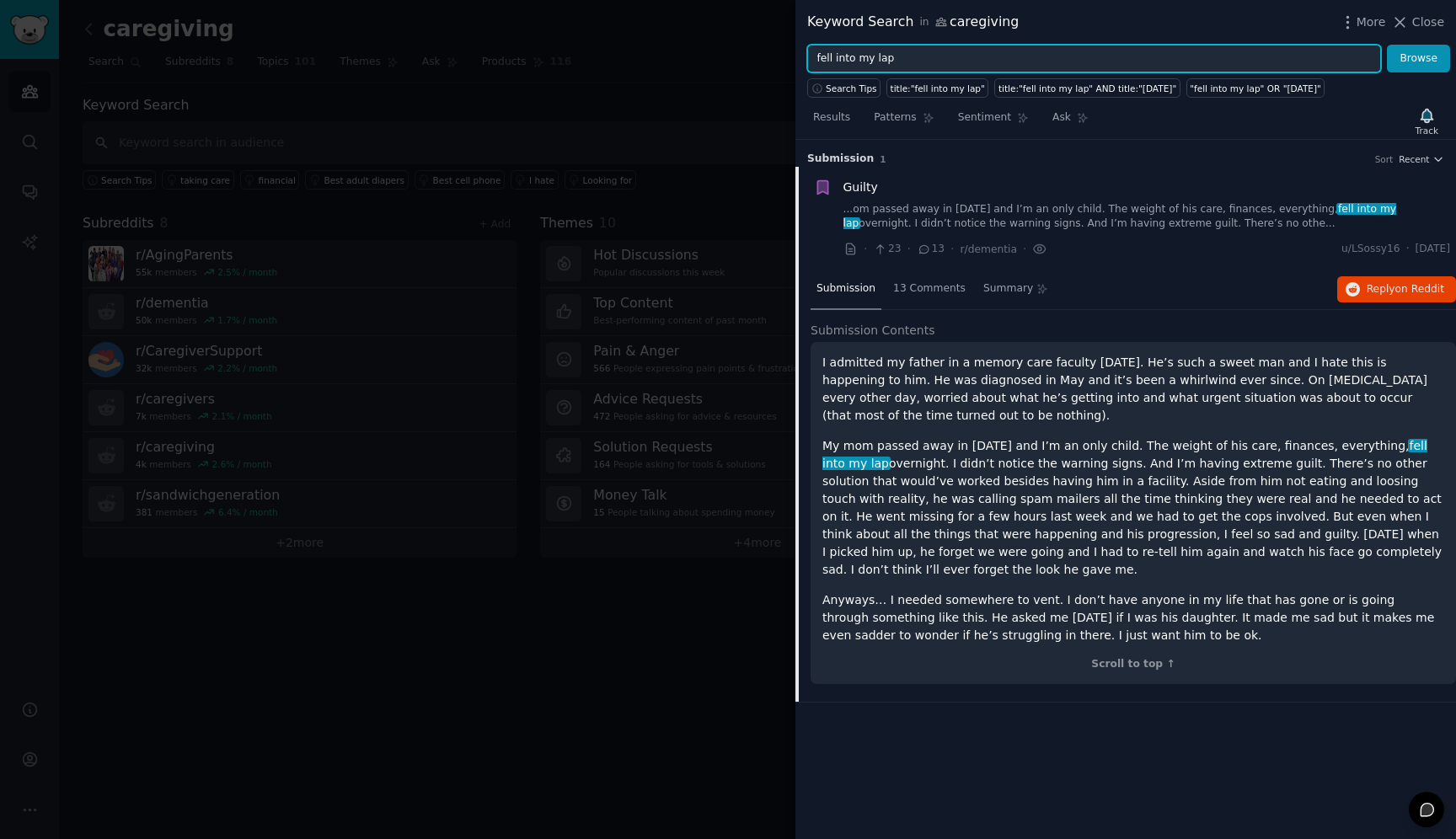
click at [908, 63] on input "fell into my lap" at bounding box center [1094, 59] width 574 height 29
click at [906, 58] on input "fell into my lap" at bounding box center [1094, 59] width 574 height 29
drag, startPoint x: 925, startPoint y: 57, endPoint x: 766, endPoint y: 57, distance: 159.0
click at [766, 57] on div "Keyword Search in caregiving More Close fell into my lap Browse Search Tips tit…" at bounding box center [728, 420] width 1456 height 839
type input "role"
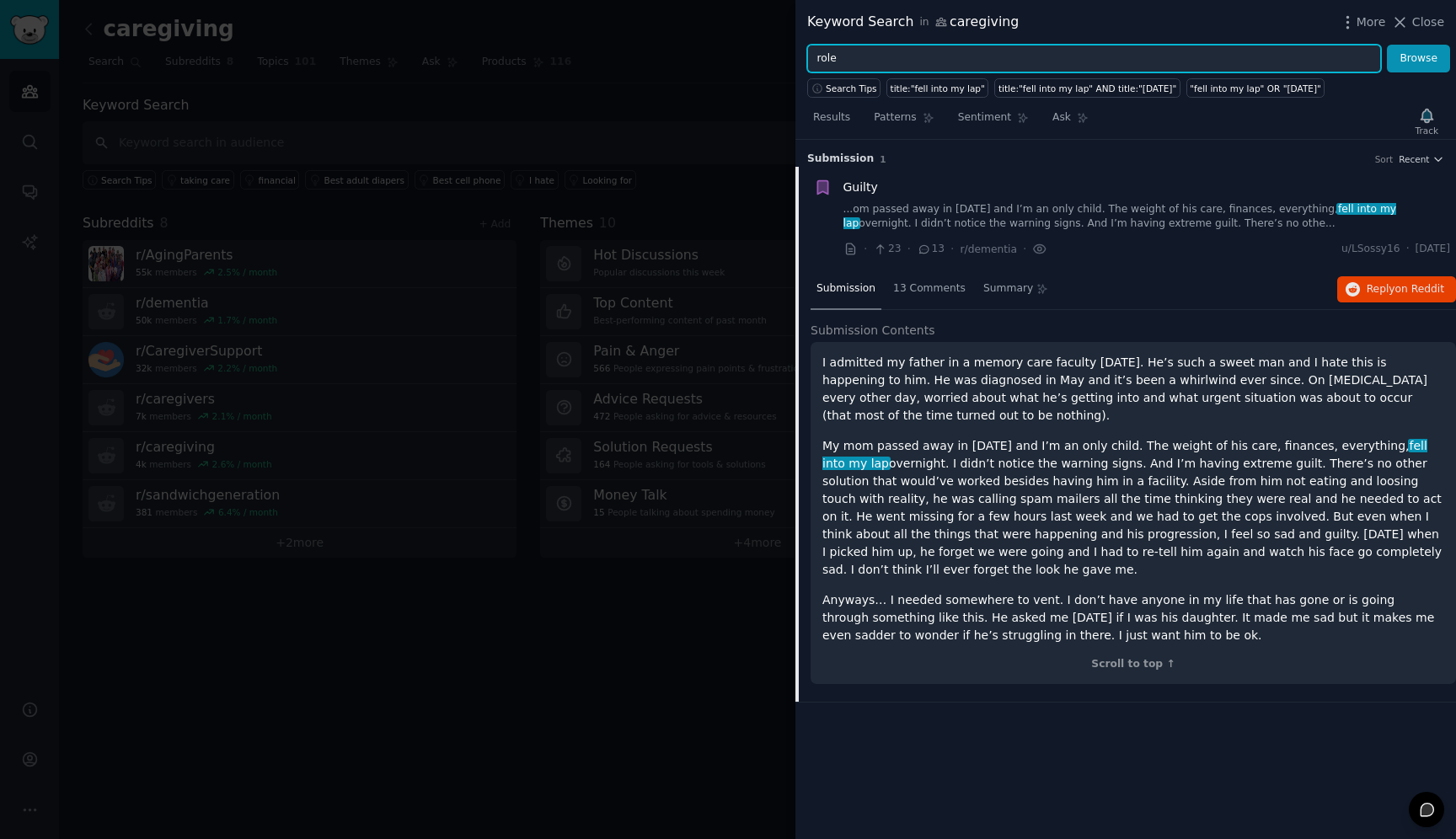
click at [1387, 45] on button "Browse" at bounding box center [1418, 59] width 63 height 29
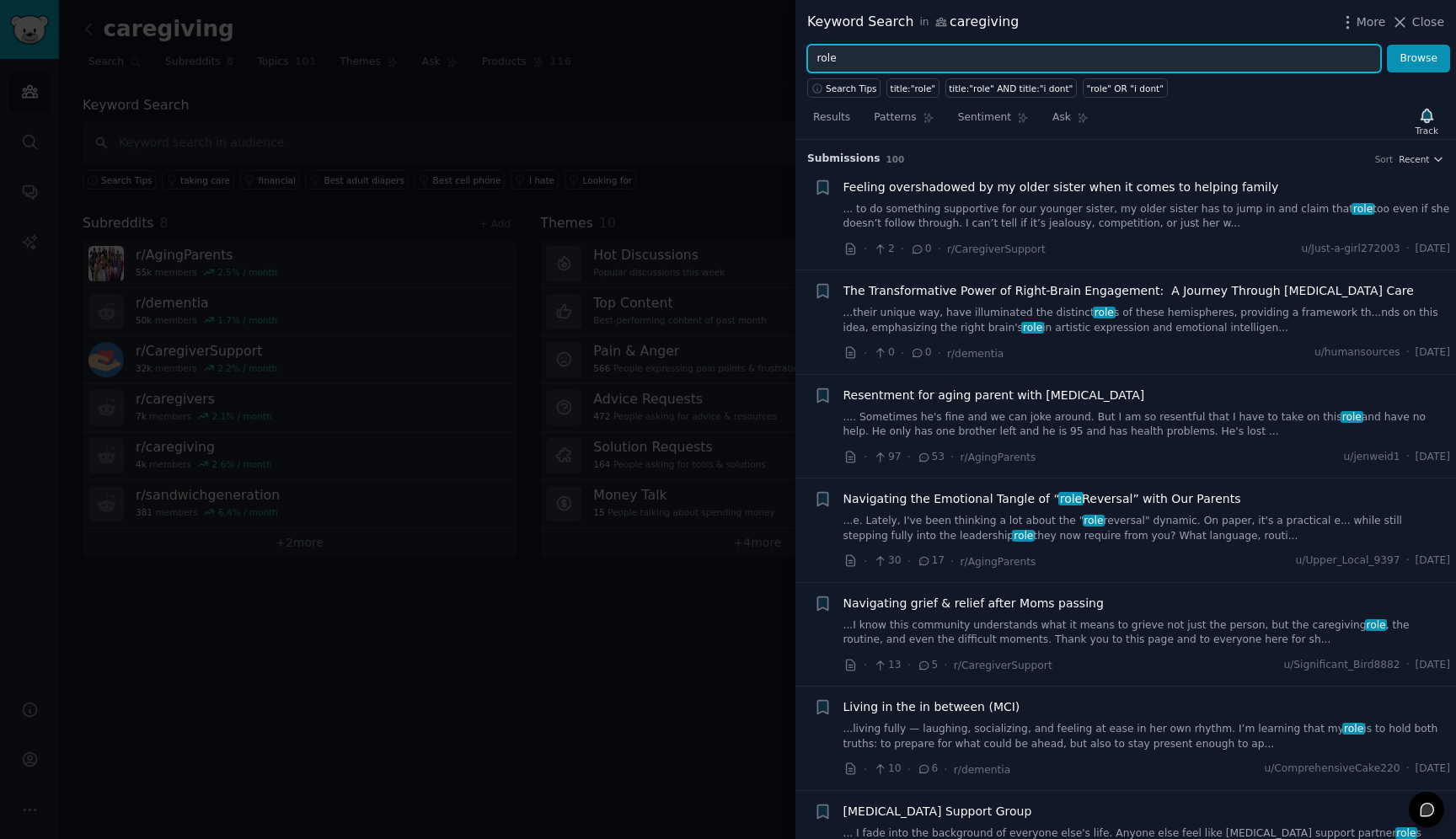
click at [958, 57] on input "role" at bounding box center [1094, 59] width 574 height 29
click at [1387, 45] on button "Browse" at bounding box center [1418, 59] width 63 height 29
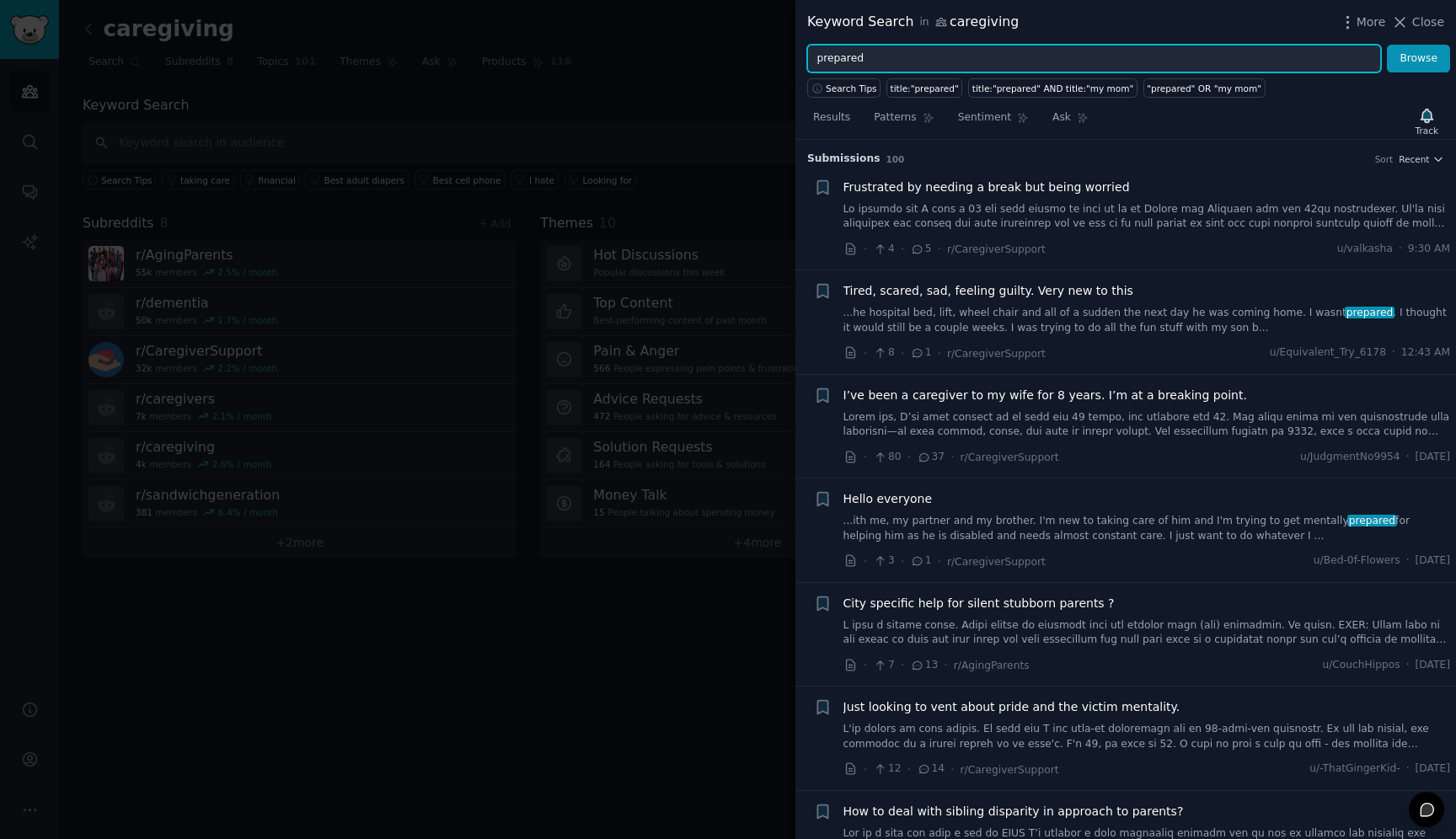
click at [875, 56] on input "prepared" at bounding box center [1094, 59] width 574 height 29
click at [1387, 45] on button "Browse" at bounding box center [1418, 59] width 63 height 29
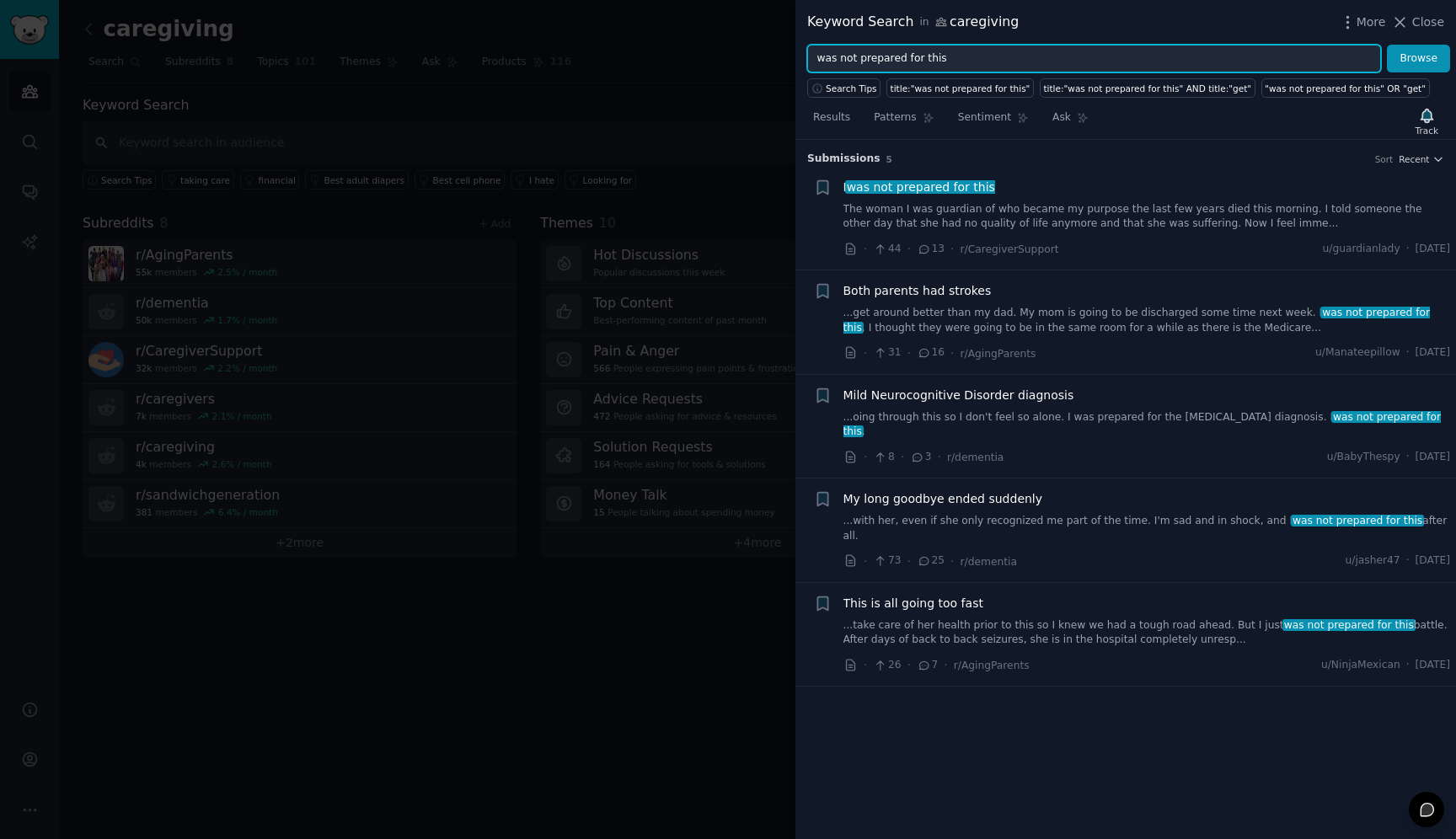
click at [937, 58] on input "was not prepared for this" at bounding box center [1094, 59] width 574 height 29
type input "was not prepared for"
type input "moment I became a caregiver"
click at [1387, 45] on button "Browse" at bounding box center [1418, 59] width 63 height 29
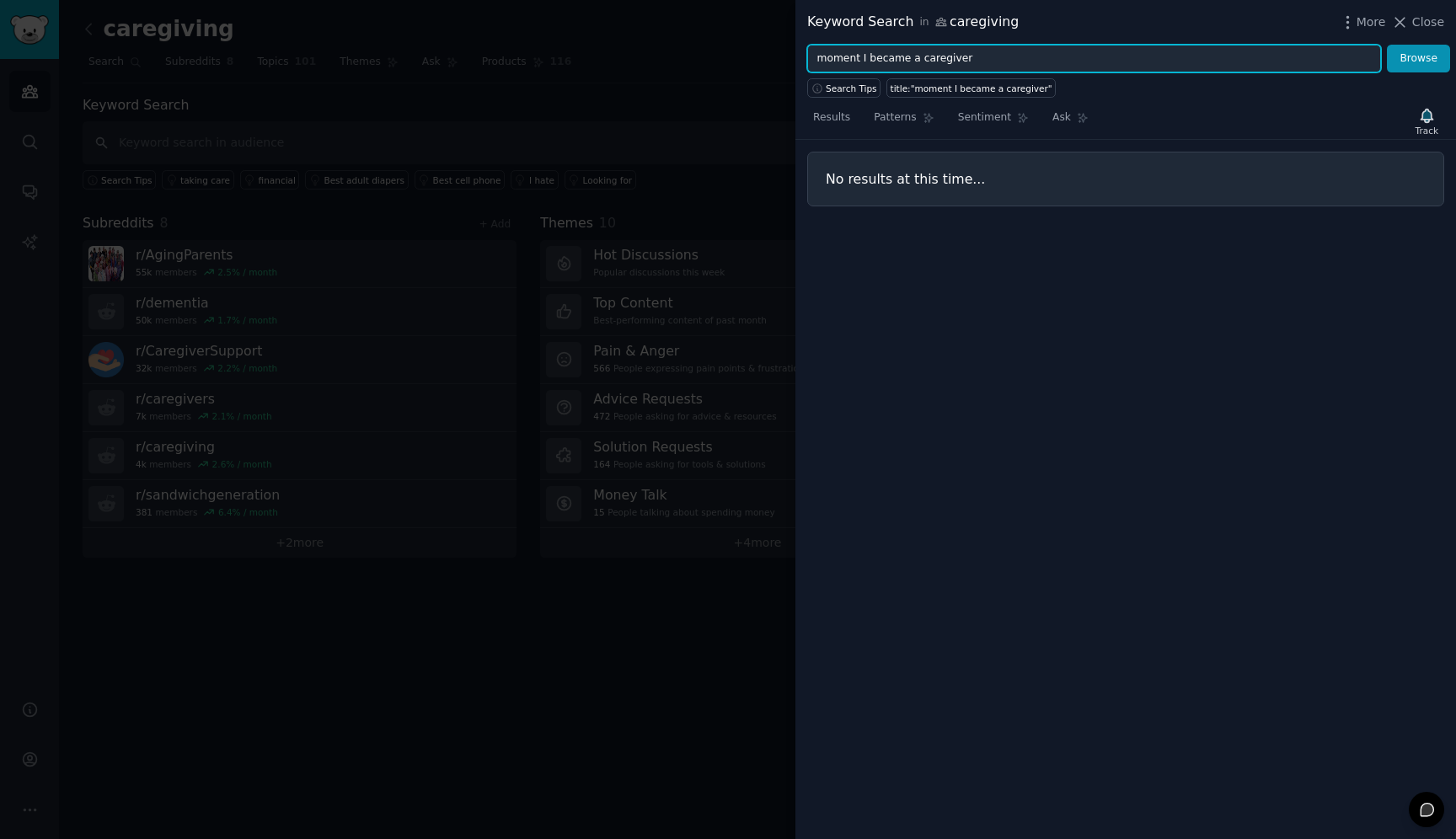
click at [963, 48] on input "moment I became a caregiver" at bounding box center [1094, 59] width 574 height 29
drag, startPoint x: 970, startPoint y: 56, endPoint x: 806, endPoint y: 52, distance: 164.0
click at [807, 52] on input "moment I became a caregiver" at bounding box center [1094, 59] width 574 height 29
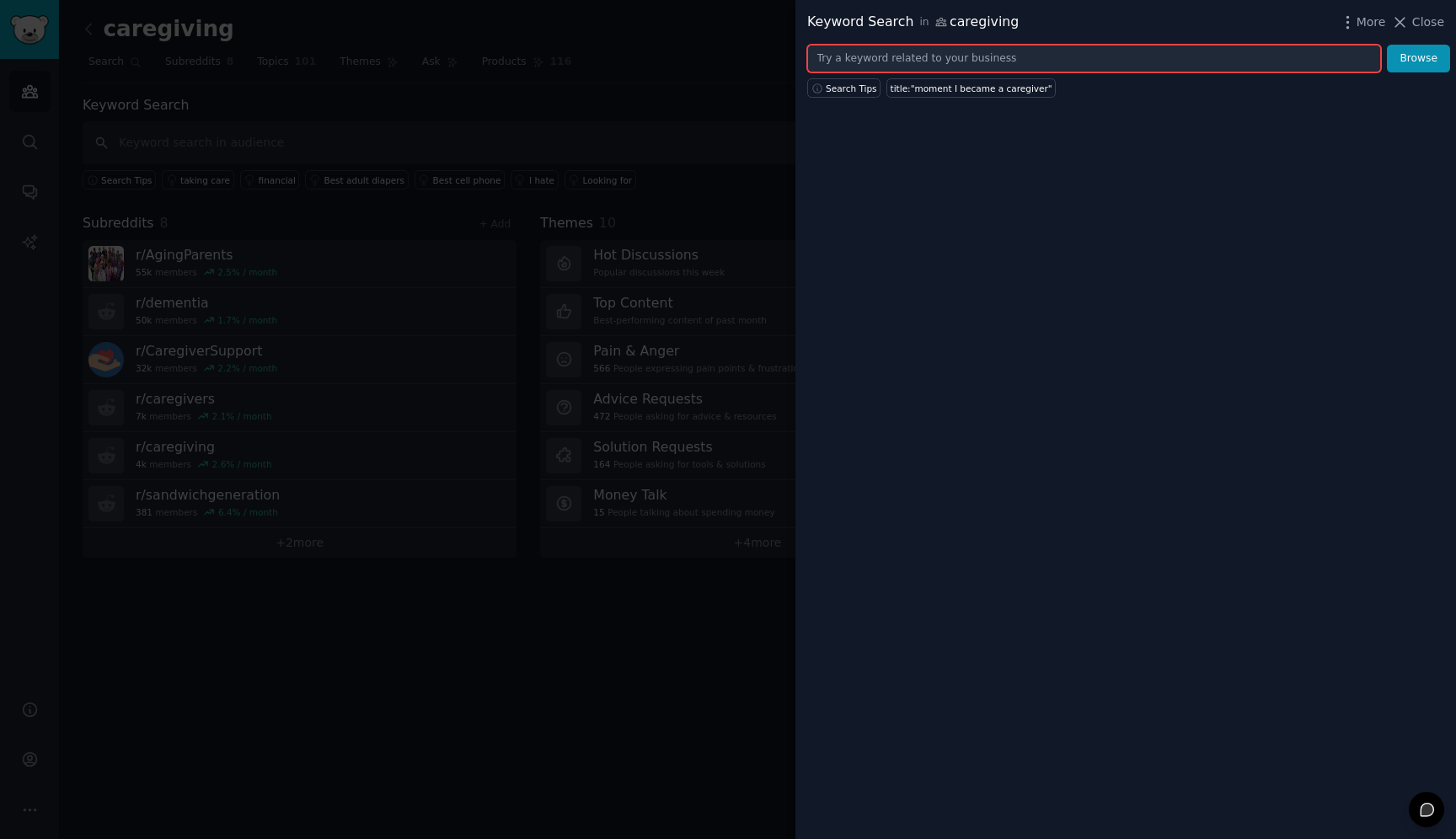
type input "m"
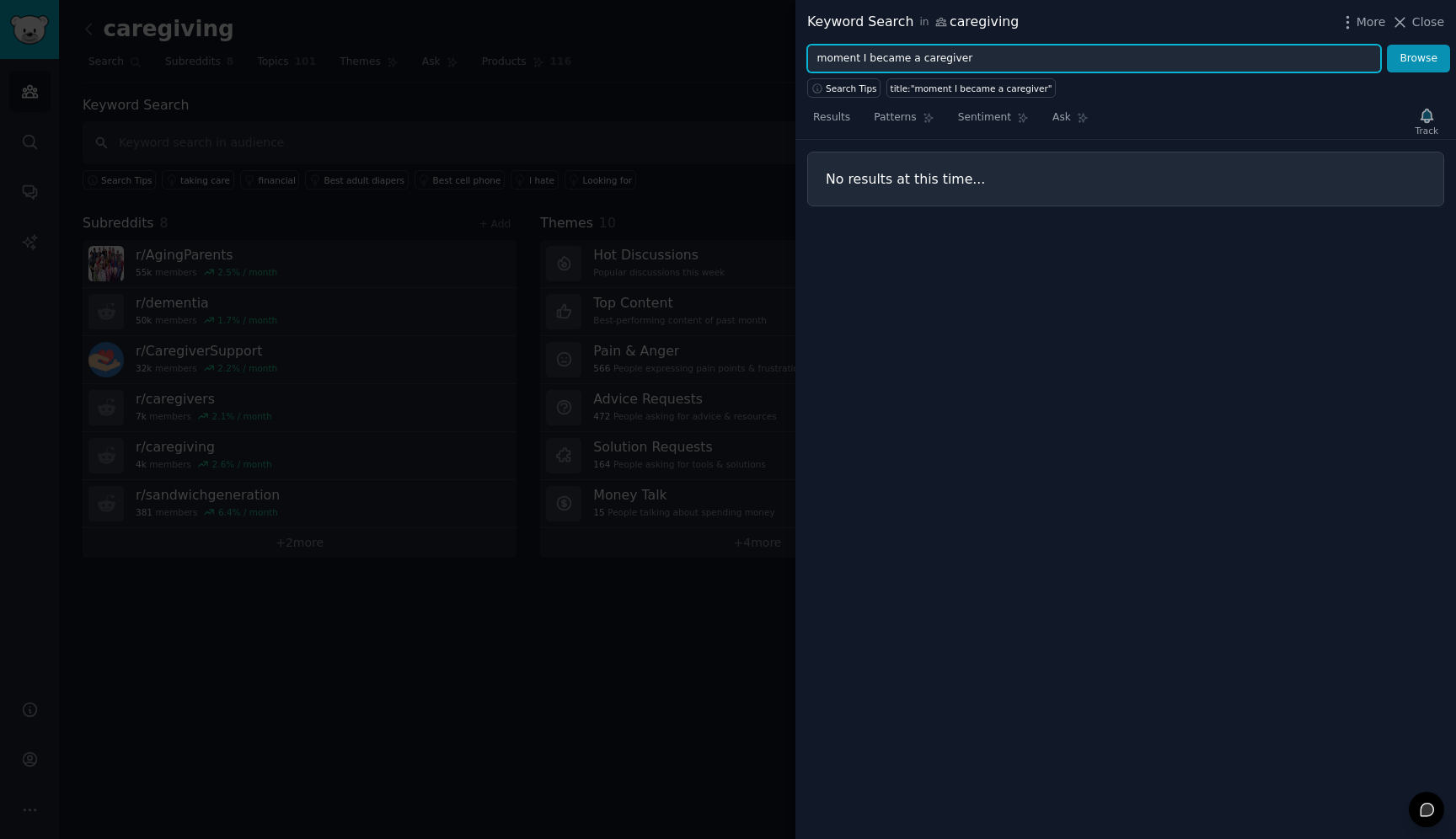
click at [1387, 45] on button "Browse" at bounding box center [1418, 59] width 63 height 29
click at [925, 59] on input "moment I became a caregiver" at bounding box center [1094, 59] width 574 height 29
click at [1387, 45] on button "Browse" at bounding box center [1418, 59] width 63 height 29
click at [887, 58] on input "moment I became" at bounding box center [1094, 59] width 574 height 29
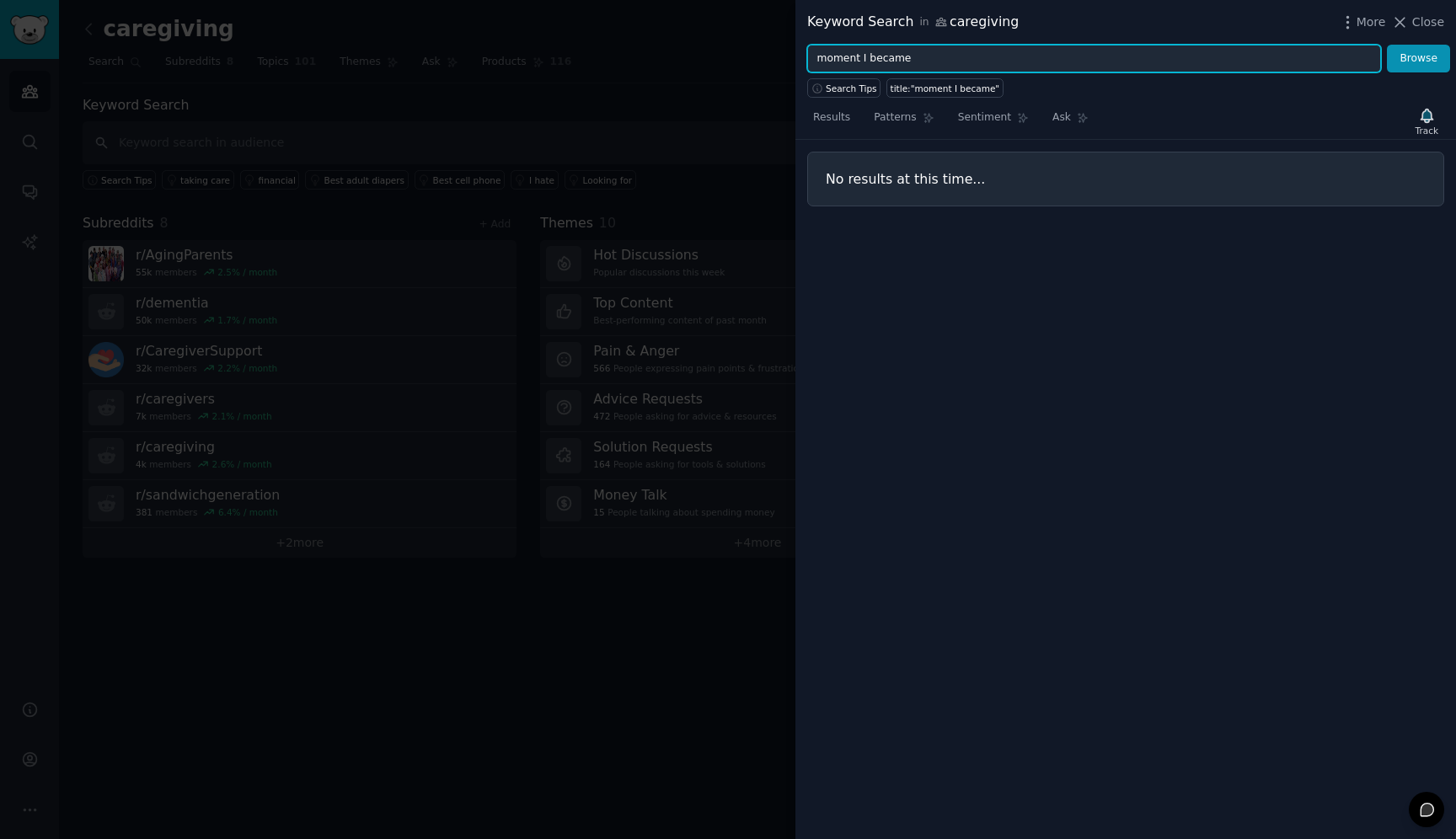
click at [887, 58] on input "moment I became" at bounding box center [1094, 59] width 574 height 29
click at [1387, 45] on button "Browse" at bounding box center [1418, 59] width 63 height 29
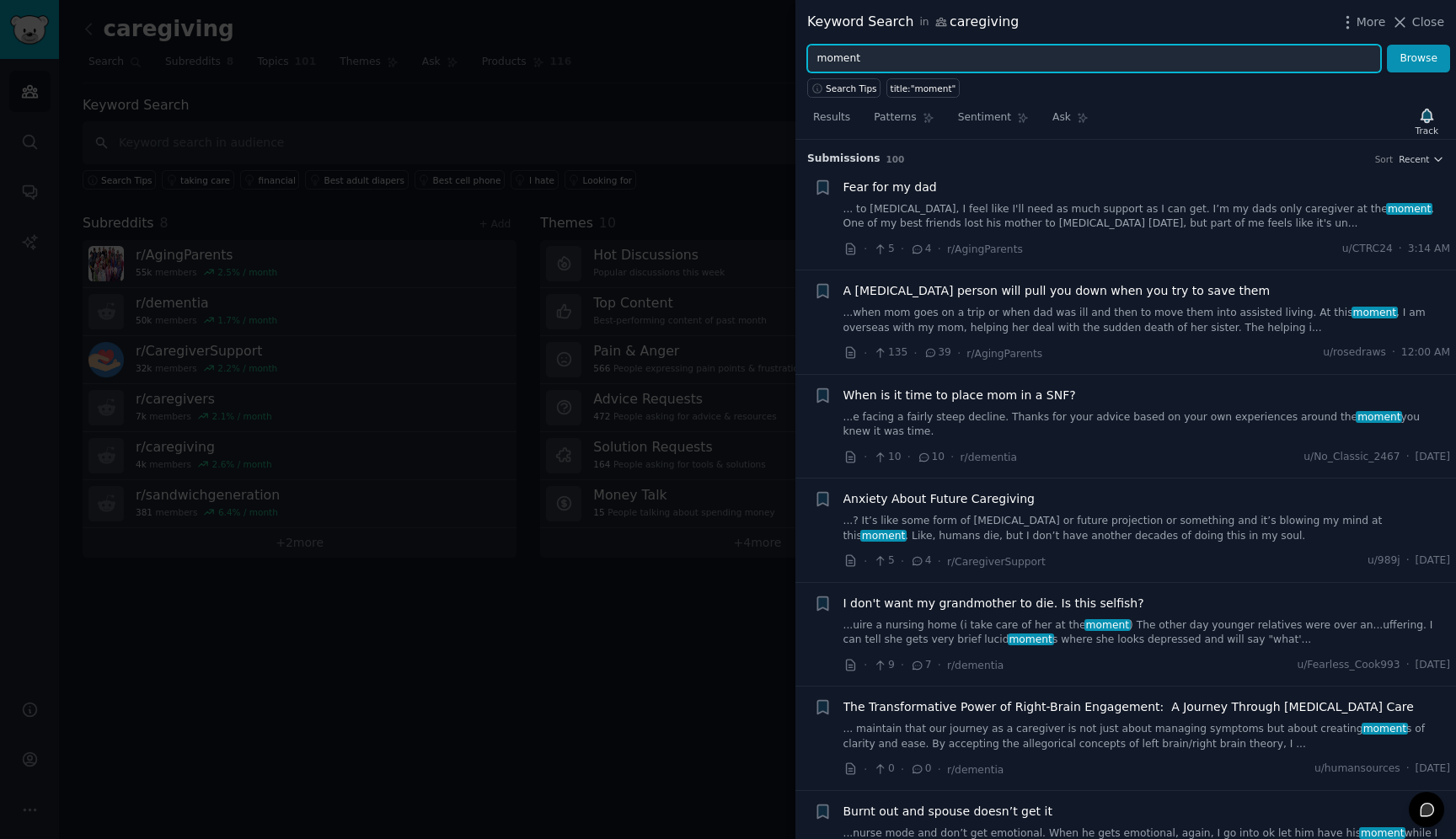
click at [837, 60] on input "moment" at bounding box center [1094, 59] width 574 height 29
type input "a"
type input "embrace"
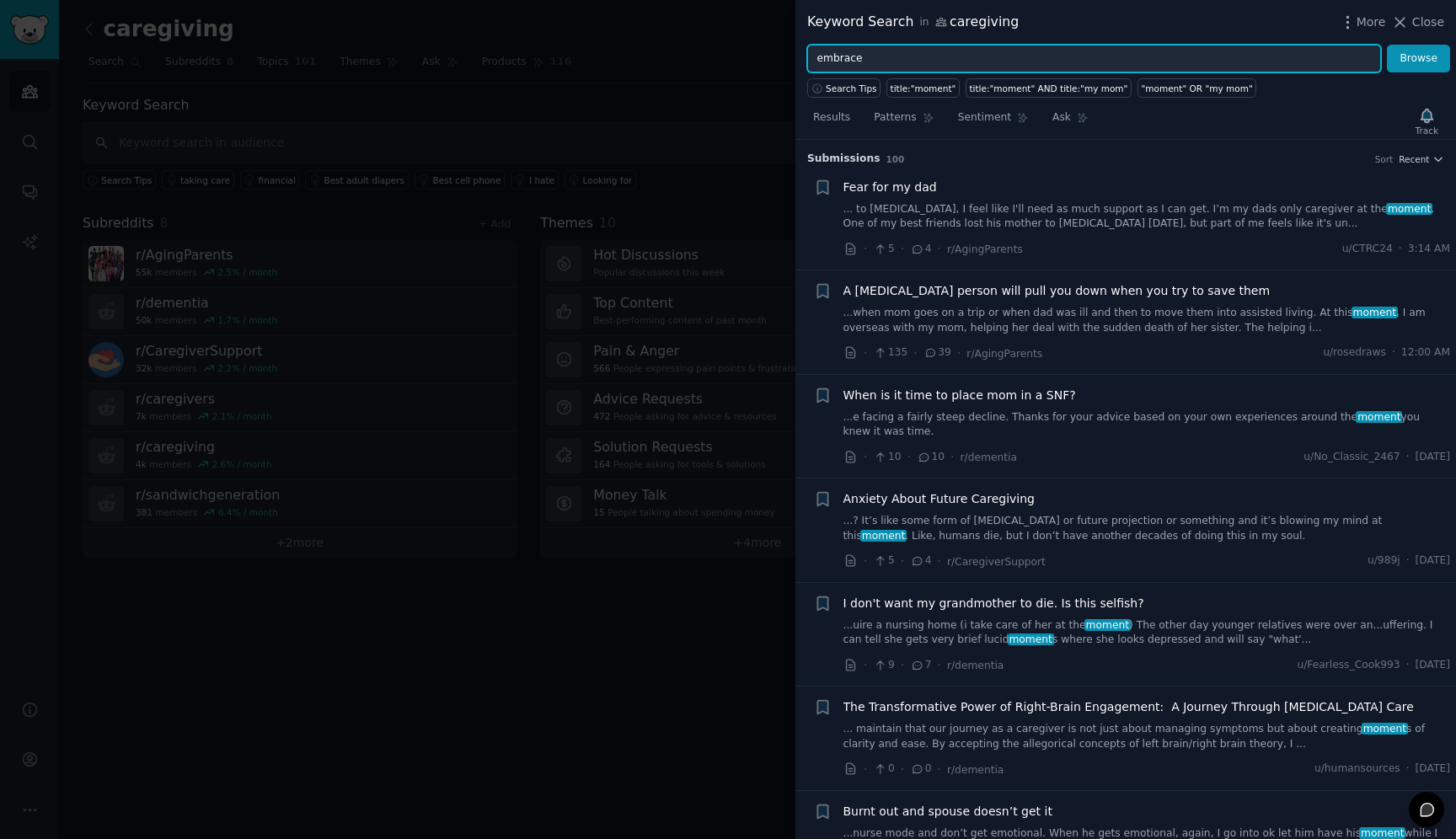
click at [1387, 45] on button "Browse" at bounding box center [1418, 59] width 63 height 29
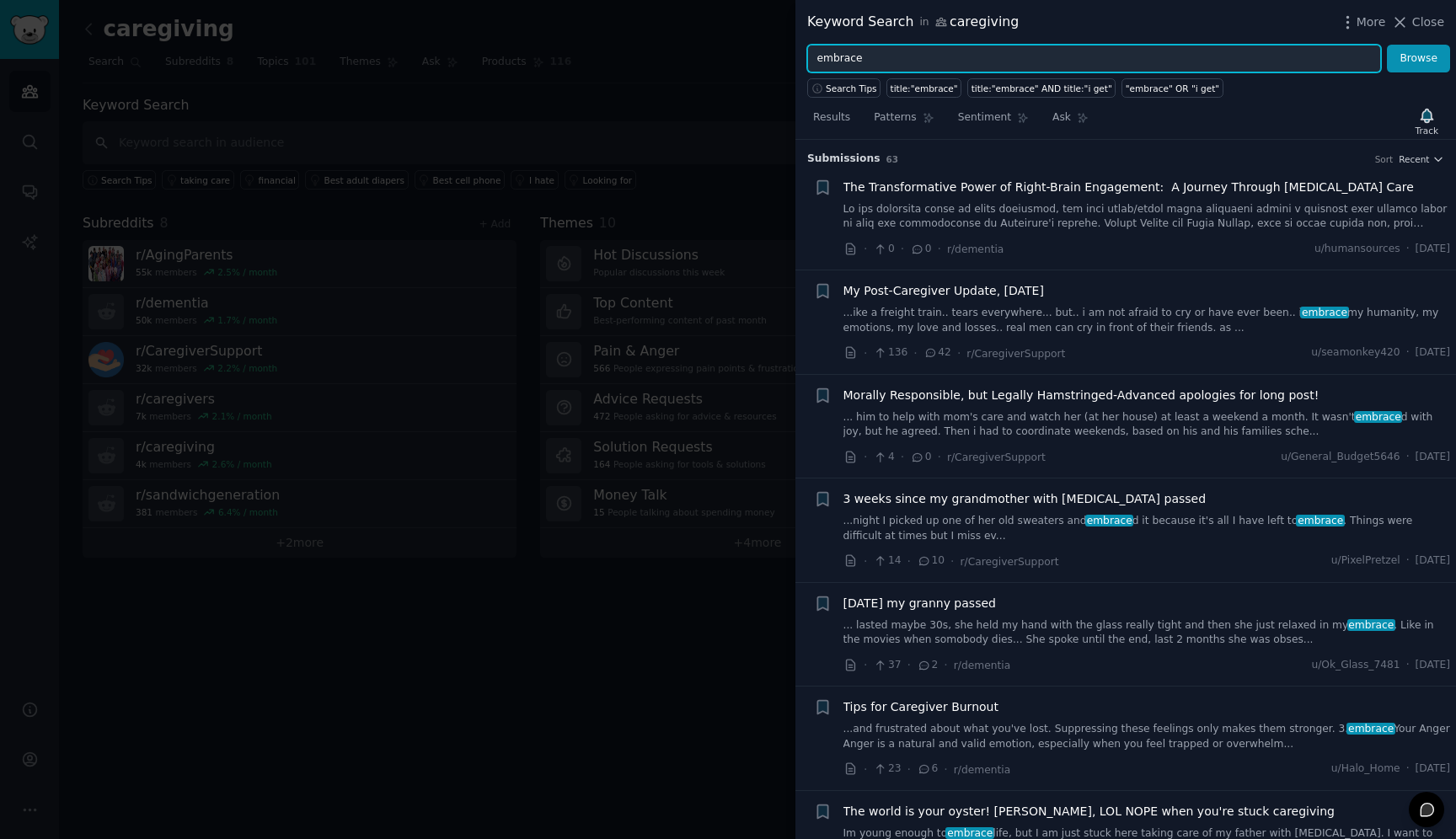
drag, startPoint x: 877, startPoint y: 65, endPoint x: 783, endPoint y: 61, distance: 94.1
click at [783, 61] on div "Keyword Search in caregiving More Close embrace Browse Search Tips title:"embra…" at bounding box center [728, 420] width 1456 height 839
click at [1387, 45] on button "Browse" at bounding box center [1418, 59] width 63 height 29
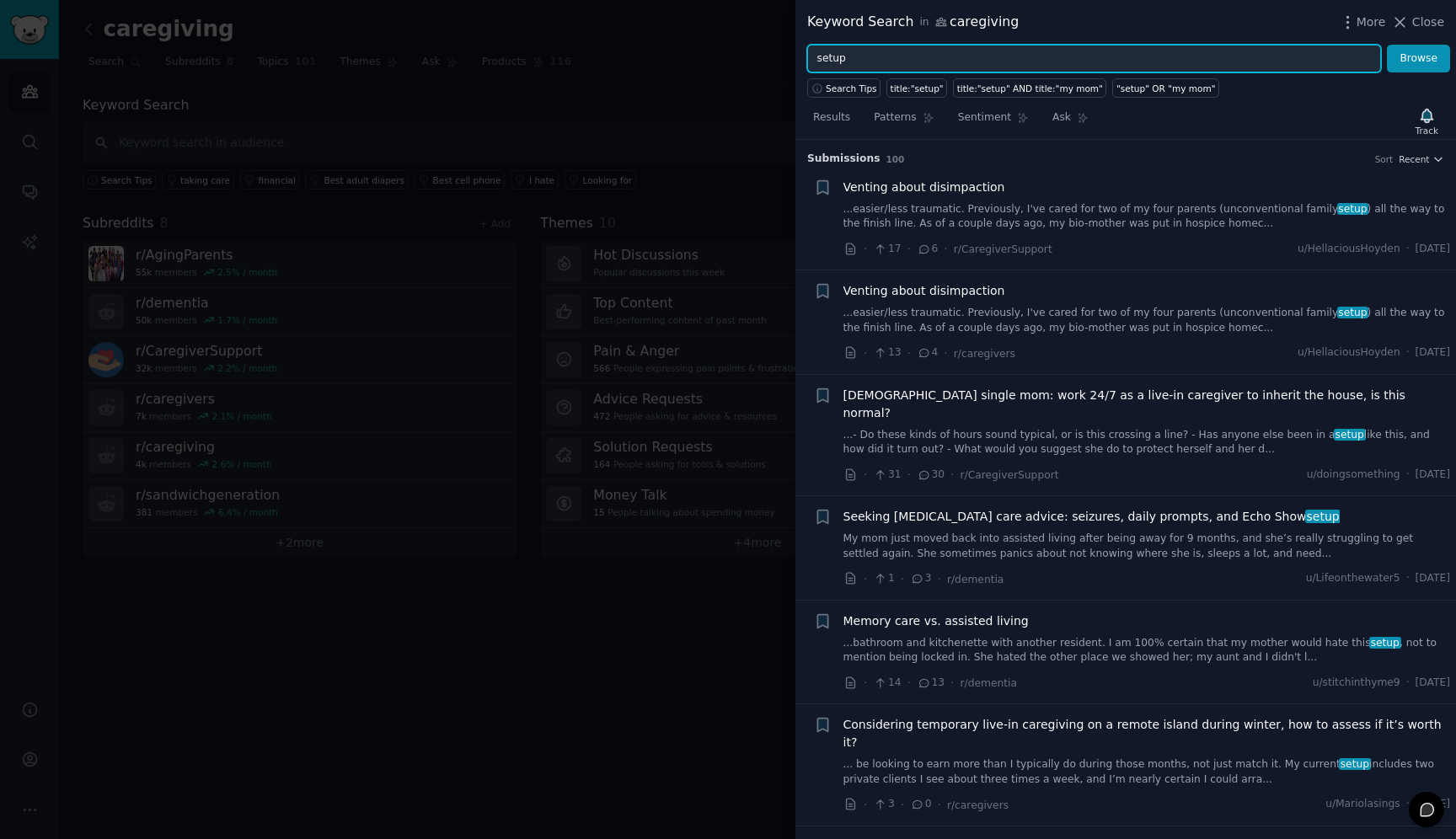
click at [834, 62] on input "setup" at bounding box center [1094, 59] width 574 height 29
type input "first time"
click at [1387, 45] on button "Browse" at bounding box center [1418, 59] width 63 height 29
